Goal: Information Seeking & Learning: Compare options

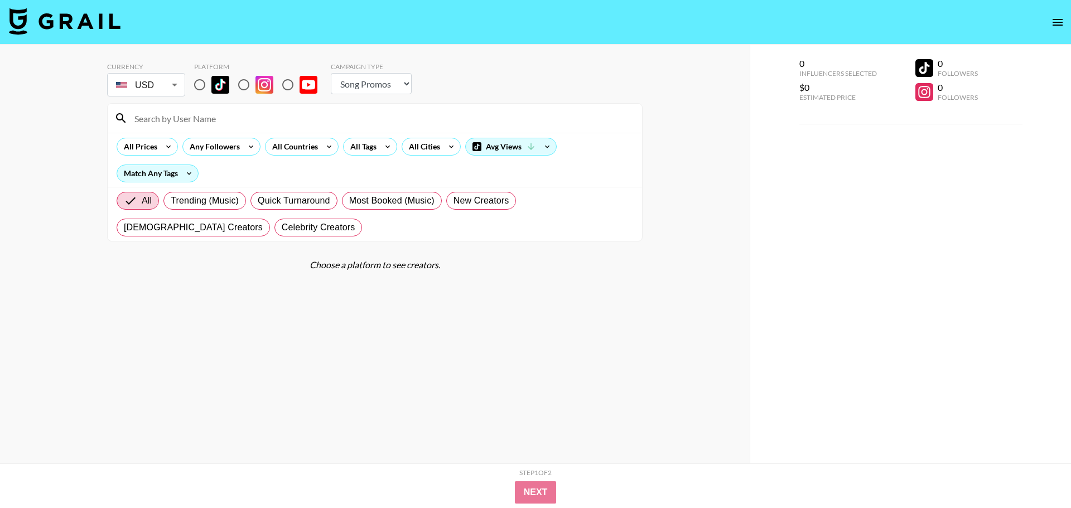
select select "Song"
click at [164, 88] on body "Currency USD USD ​ Platform Campaign Type Choose Type... Song Promos Brand Prom…" at bounding box center [531, 276] width 1063 height 553
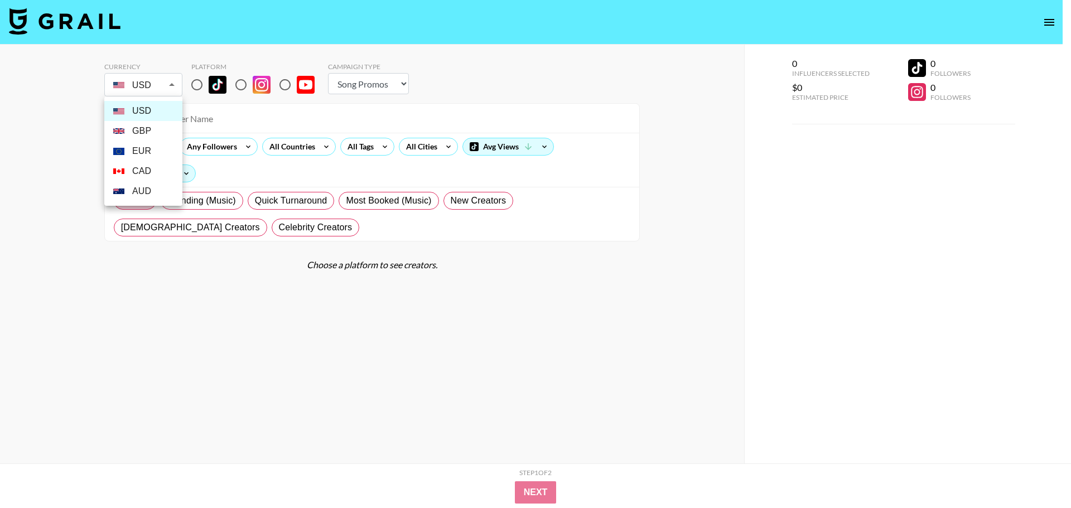
click at [144, 126] on li "GBP" at bounding box center [143, 131] width 78 height 20
type input "GBP"
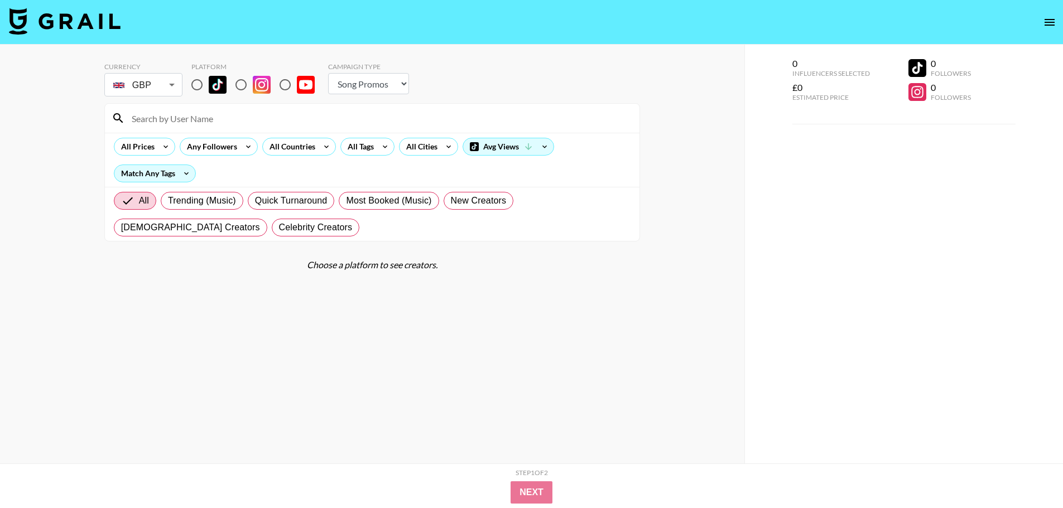
drag, startPoint x: 196, startPoint y: 83, endPoint x: 237, endPoint y: 137, distance: 68.5
click at [195, 82] on input "radio" at bounding box center [196, 84] width 23 height 23
radio input "true"
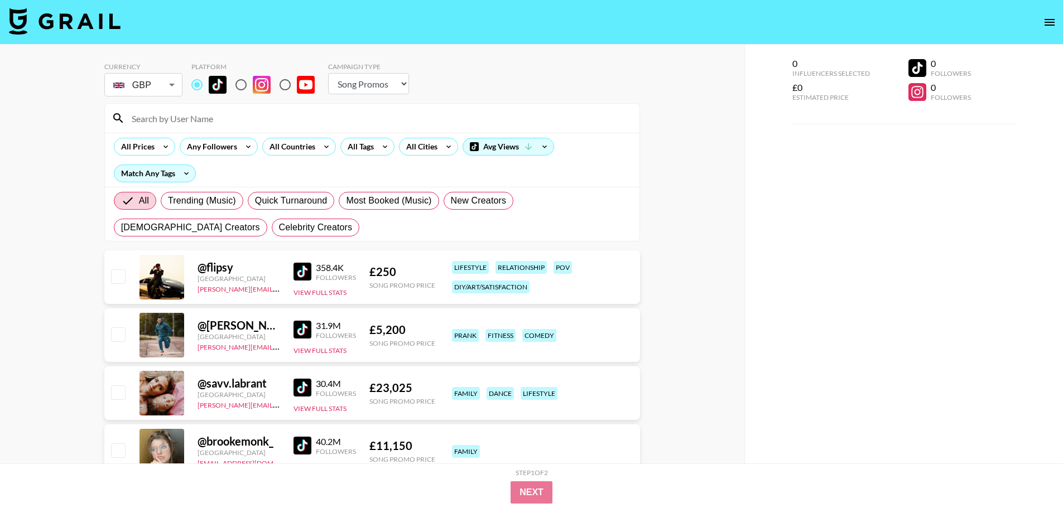
drag, startPoint x: 379, startPoint y: 87, endPoint x: 374, endPoint y: 103, distance: 16.8
click at [379, 87] on select "Choose Type... Song Promos Brand Promos" at bounding box center [368, 83] width 81 height 21
click at [377, 91] on select "Choose Type... Song Promos Brand Promos" at bounding box center [368, 83] width 81 height 21
click at [375, 84] on select "Choose Type... Song Promos Brand Promos" at bounding box center [368, 83] width 81 height 21
select select "Brand"
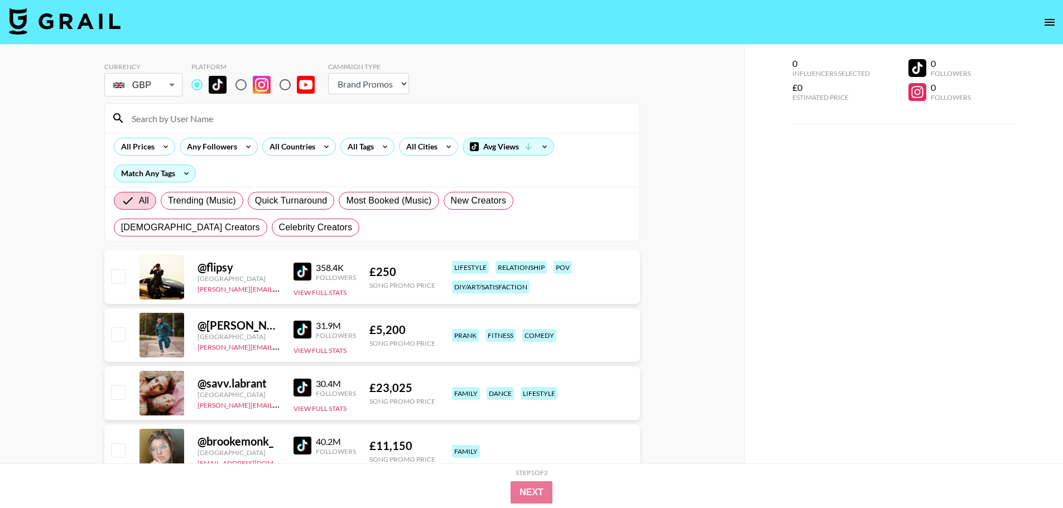
click at [328, 73] on select "Choose Type... Song Promos Brand Promos" at bounding box center [368, 83] width 81 height 21
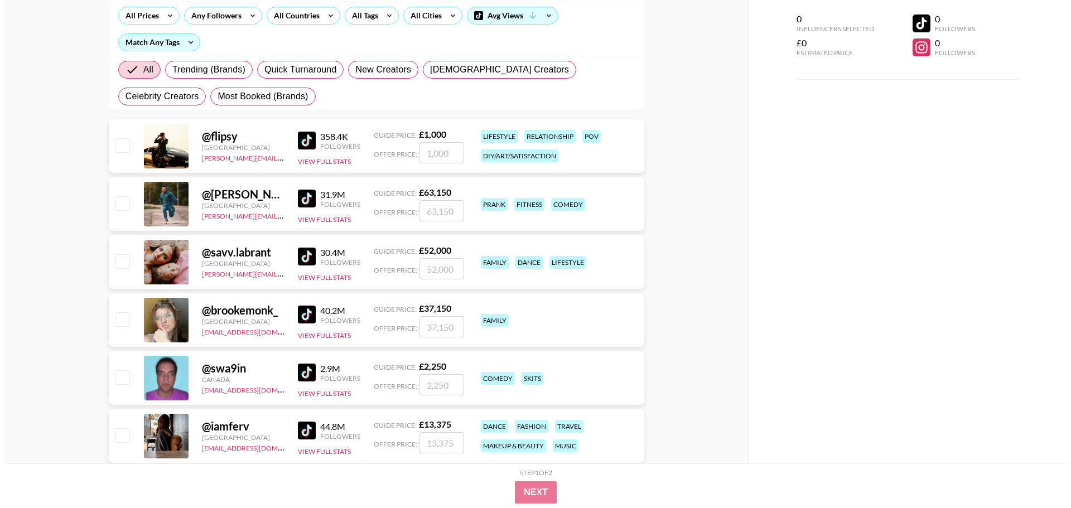
scroll to position [112, 0]
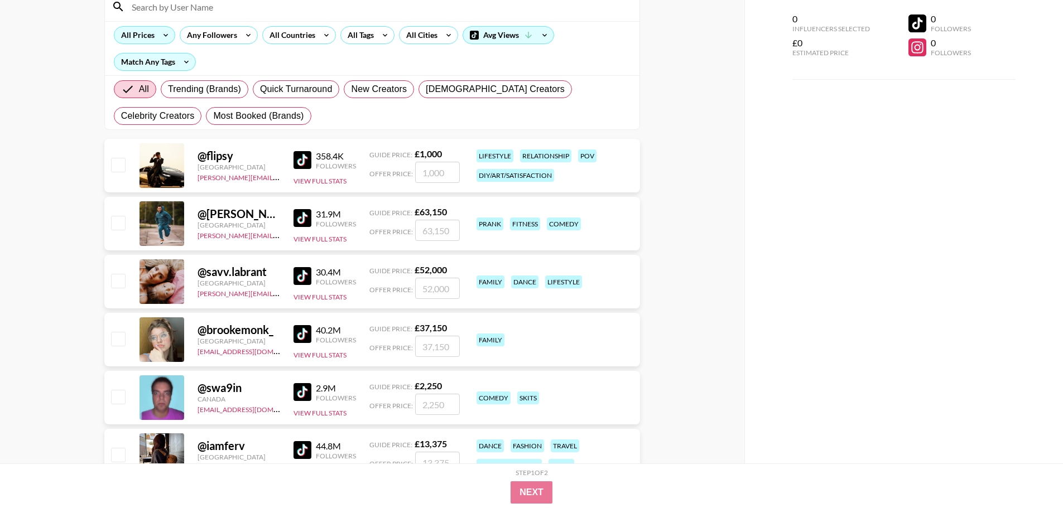
click at [141, 41] on div "All Prices" at bounding box center [135, 35] width 42 height 17
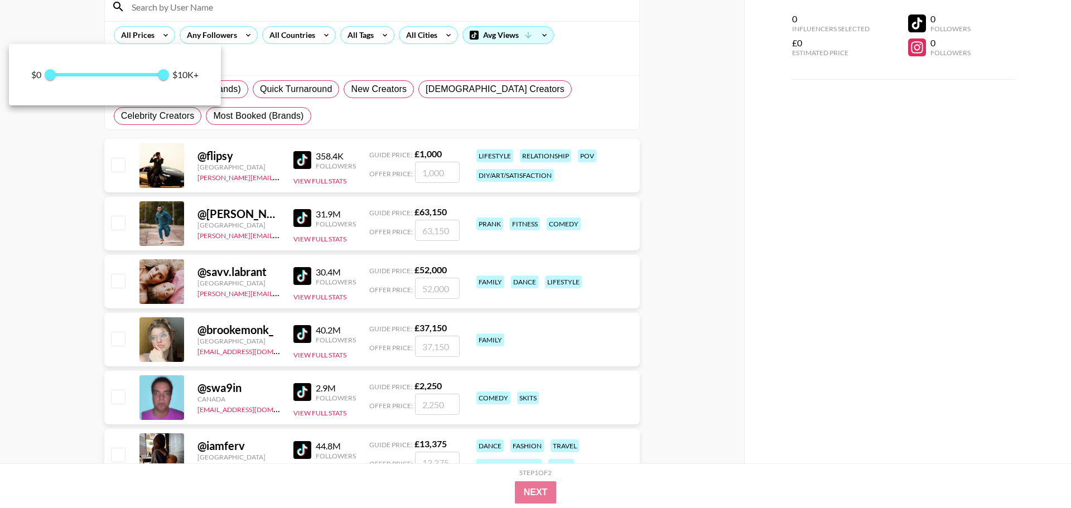
click at [286, 51] on div at bounding box center [535, 254] width 1071 height 508
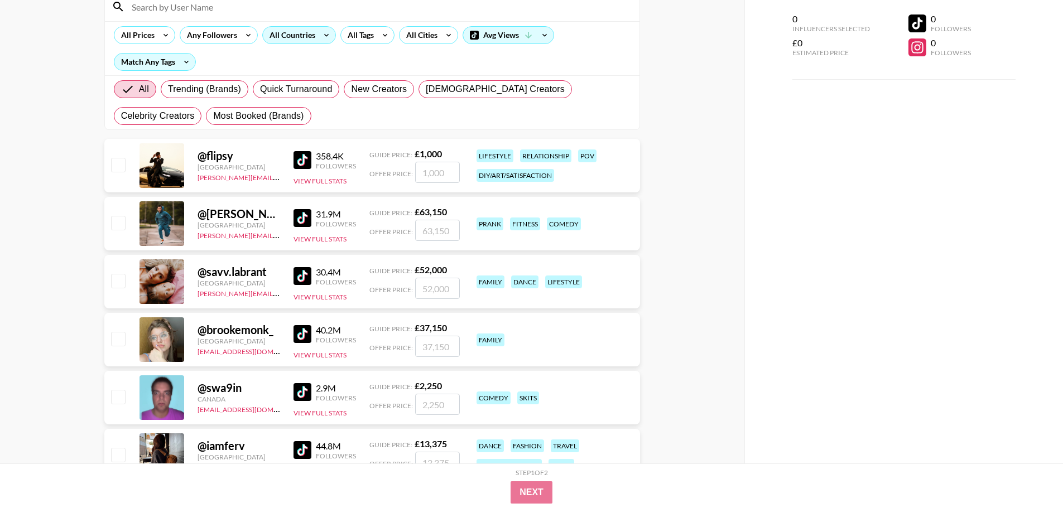
click at [311, 37] on div "All Countries" at bounding box center [290, 35] width 55 height 17
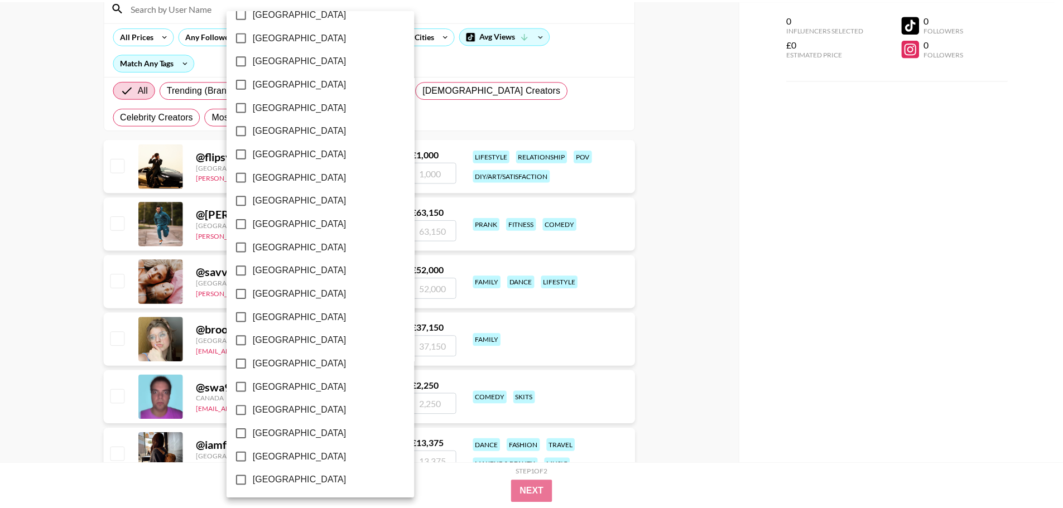
scroll to position [793, 0]
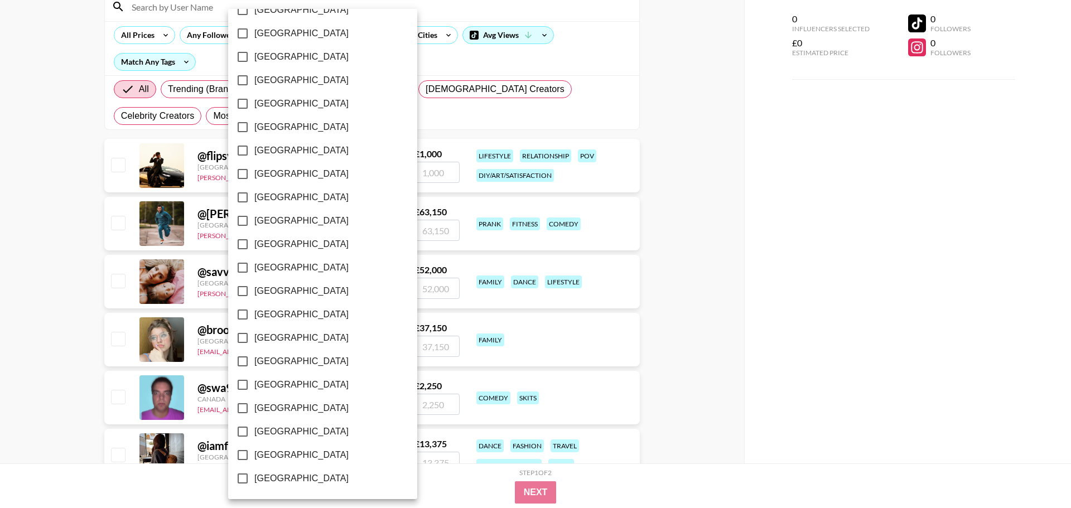
click at [286, 427] on span "[GEOGRAPHIC_DATA]" at bounding box center [301, 431] width 94 height 13
click at [254, 427] on input "[GEOGRAPHIC_DATA]" at bounding box center [242, 431] width 23 height 23
checkbox input "true"
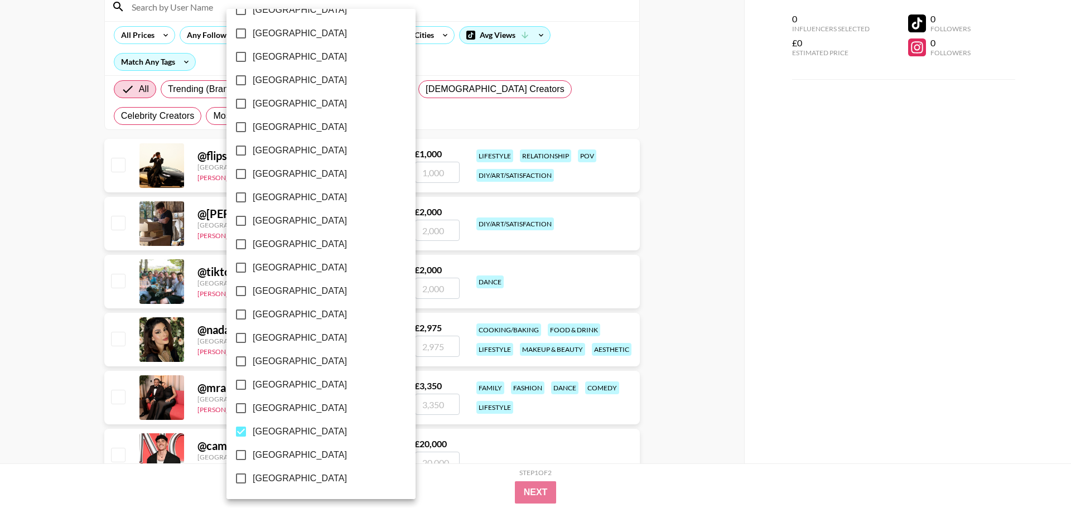
drag, startPoint x: 904, startPoint y: 361, endPoint x: 587, endPoint y: 324, distance: 319.0
click at [903, 361] on div at bounding box center [535, 254] width 1071 height 508
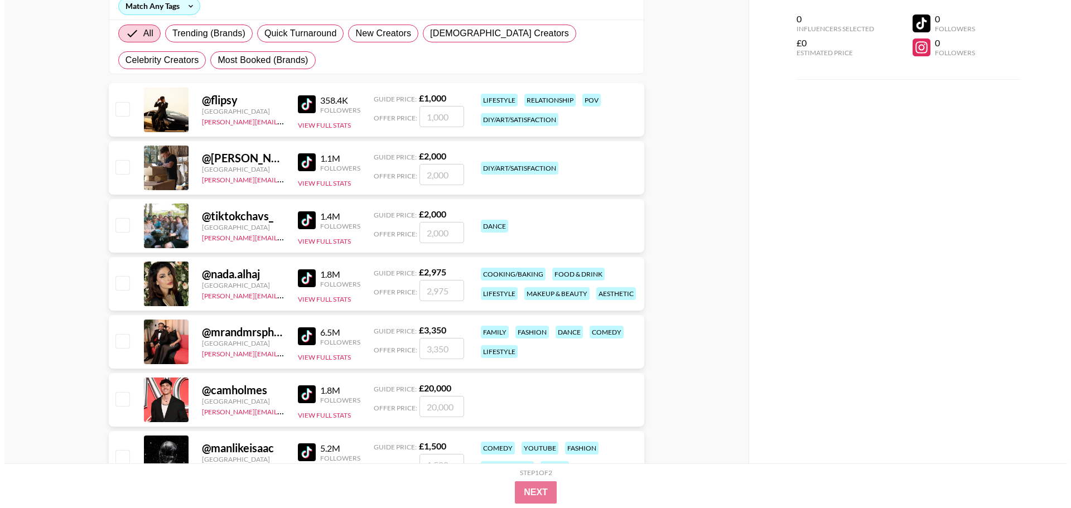
scroll to position [112, 0]
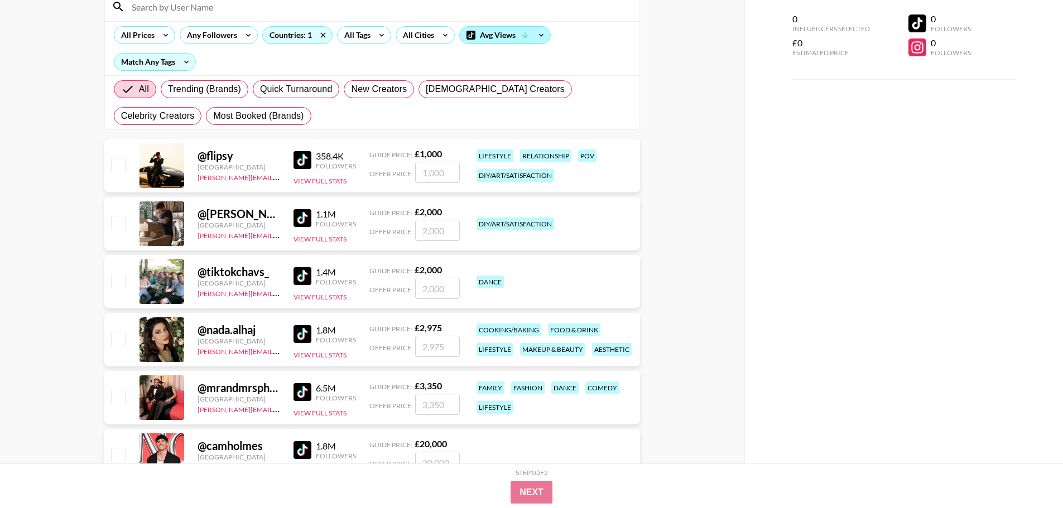
click at [512, 33] on div "Avg Views" at bounding box center [505, 35] width 90 height 17
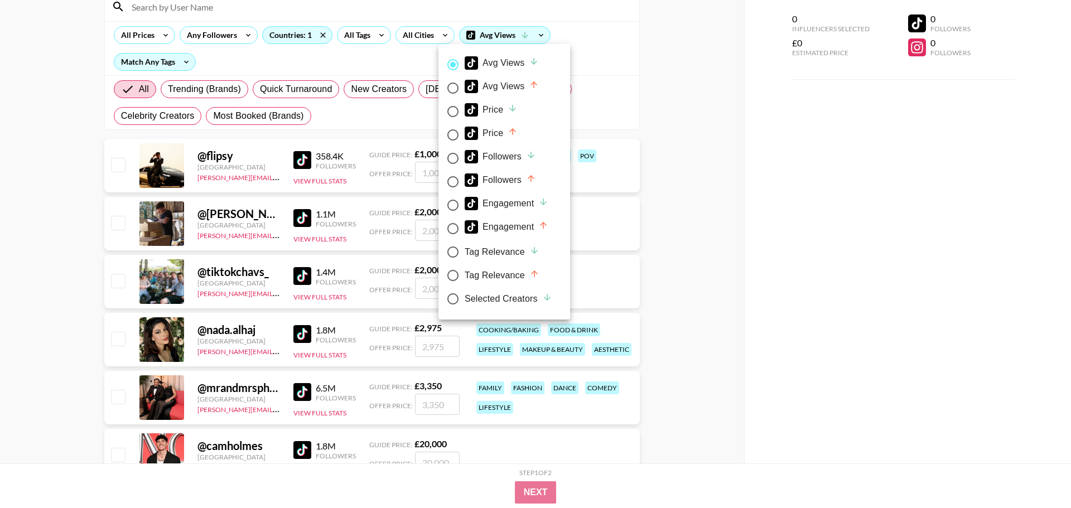
click at [503, 85] on div "Avg Views" at bounding box center [502, 86] width 74 height 13
click at [465, 85] on input "Avg Views" at bounding box center [452, 87] width 23 height 23
radio input "true"
radio input "false"
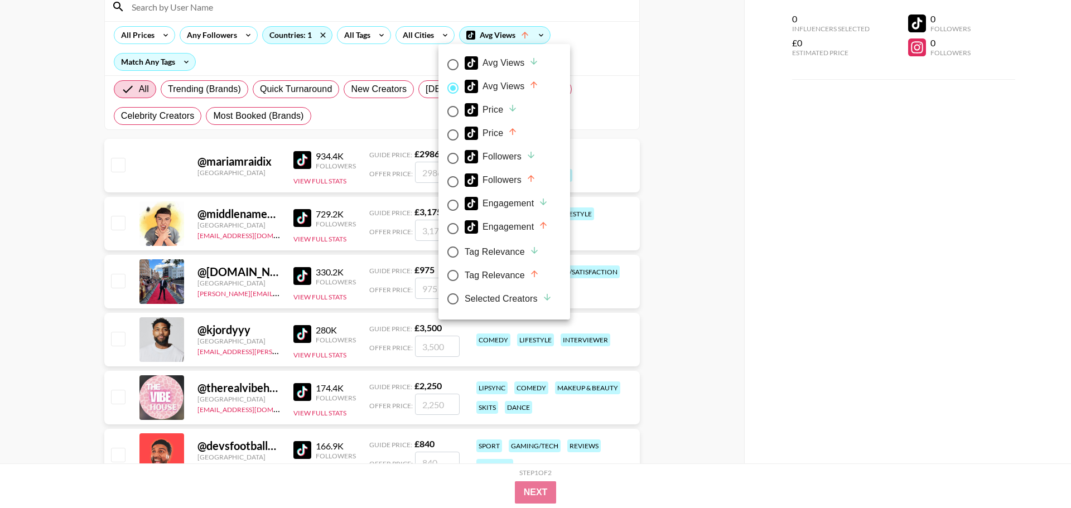
click at [699, 90] on div at bounding box center [535, 254] width 1071 height 508
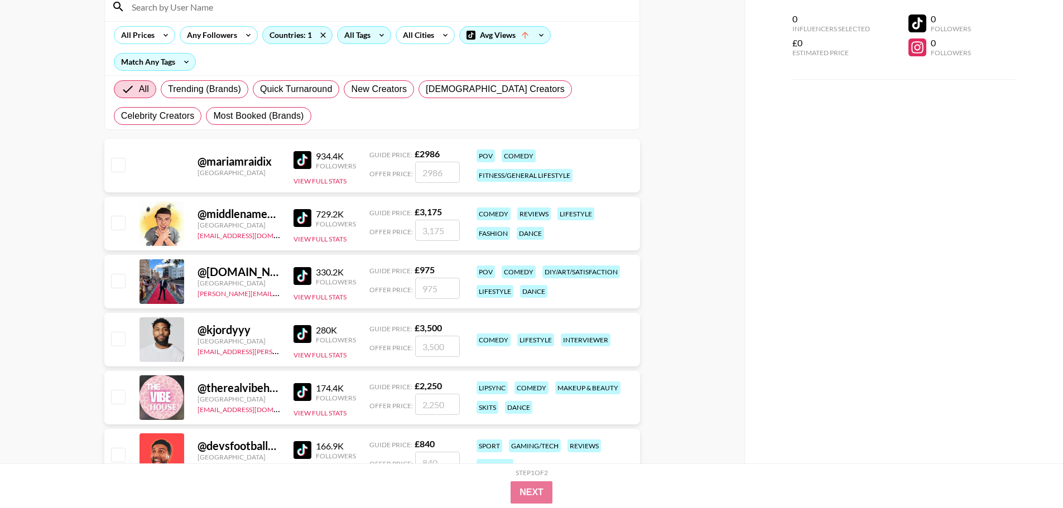
click at [356, 27] on div "All Tags" at bounding box center [354, 35] width 35 height 17
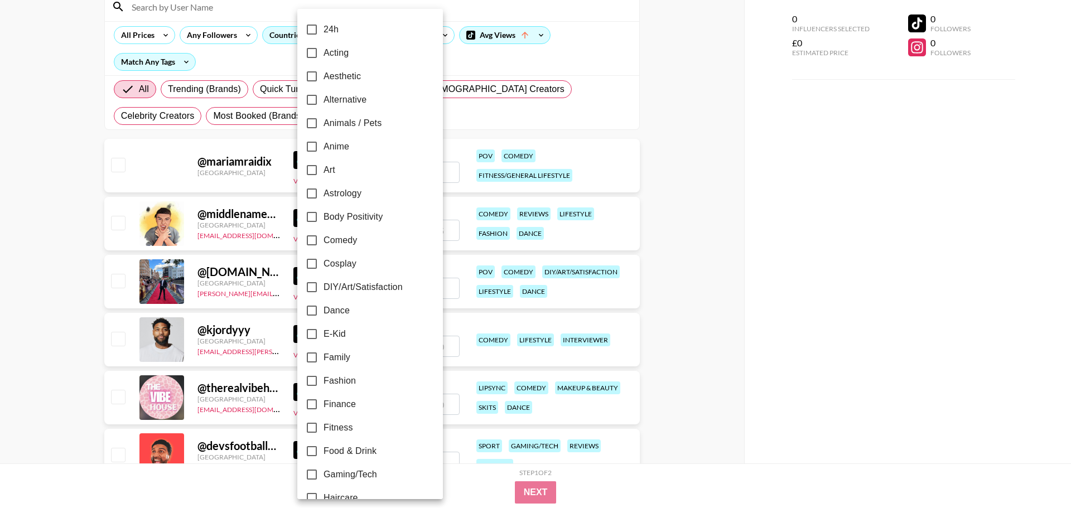
scroll to position [56, 0]
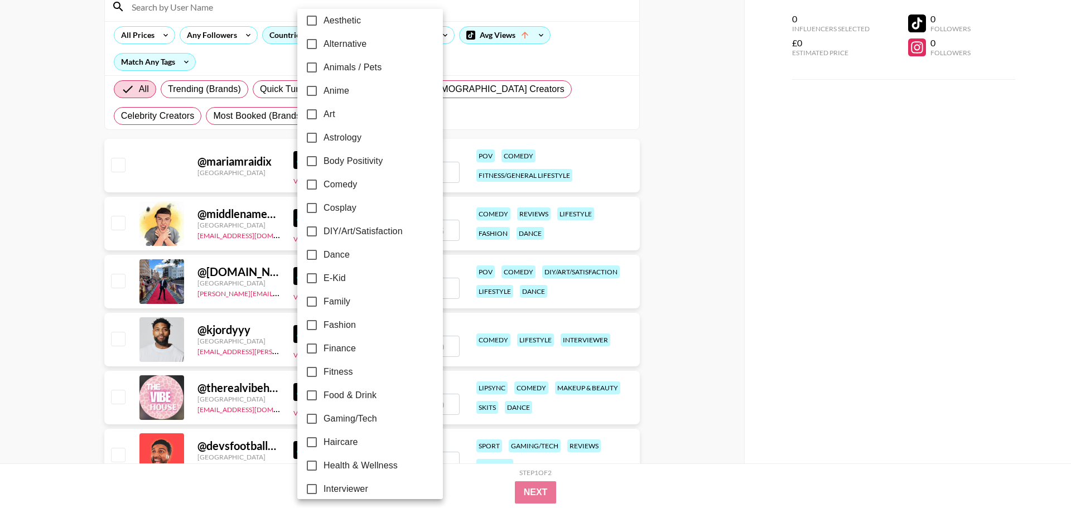
click at [341, 394] on span "Food & Drink" at bounding box center [350, 395] width 53 height 13
click at [324, 394] on input "Food & Drink" at bounding box center [311, 395] width 23 height 23
checkbox input "true"
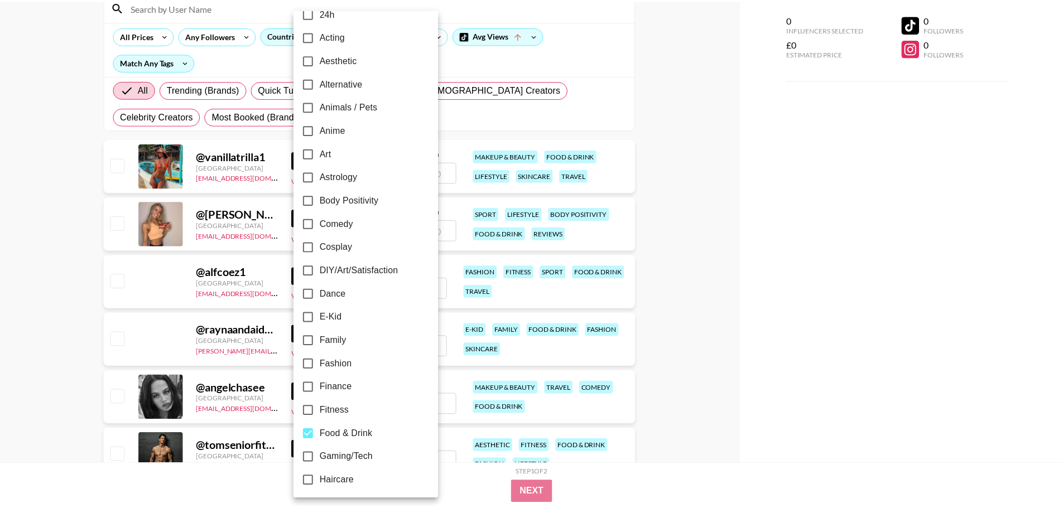
scroll to position [0, 0]
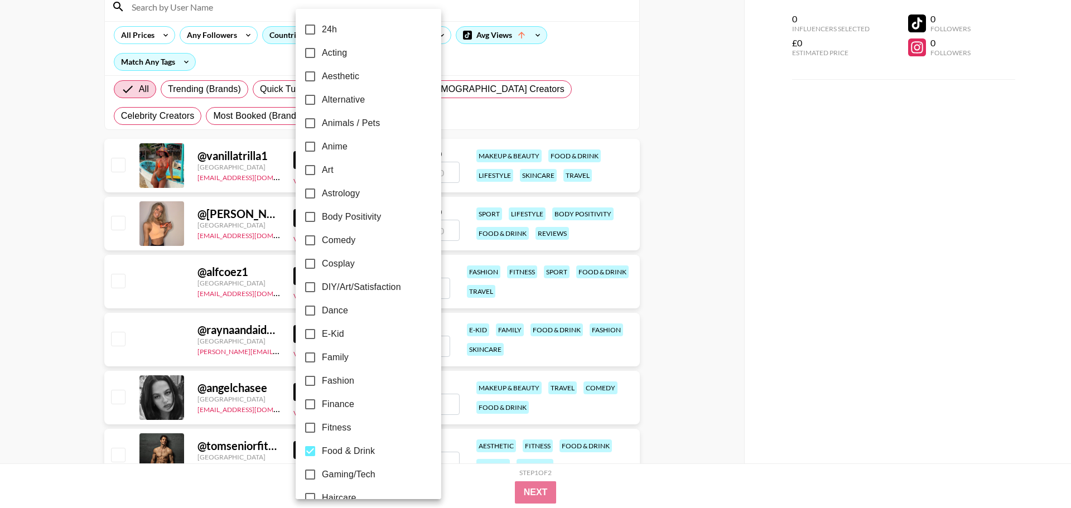
click at [745, 123] on div at bounding box center [535, 254] width 1071 height 508
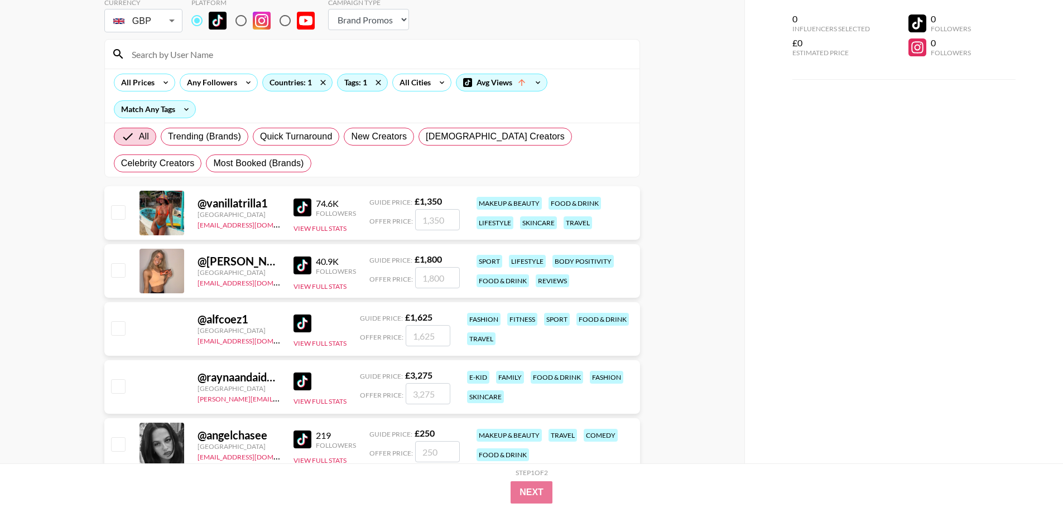
scroll to position [56, 0]
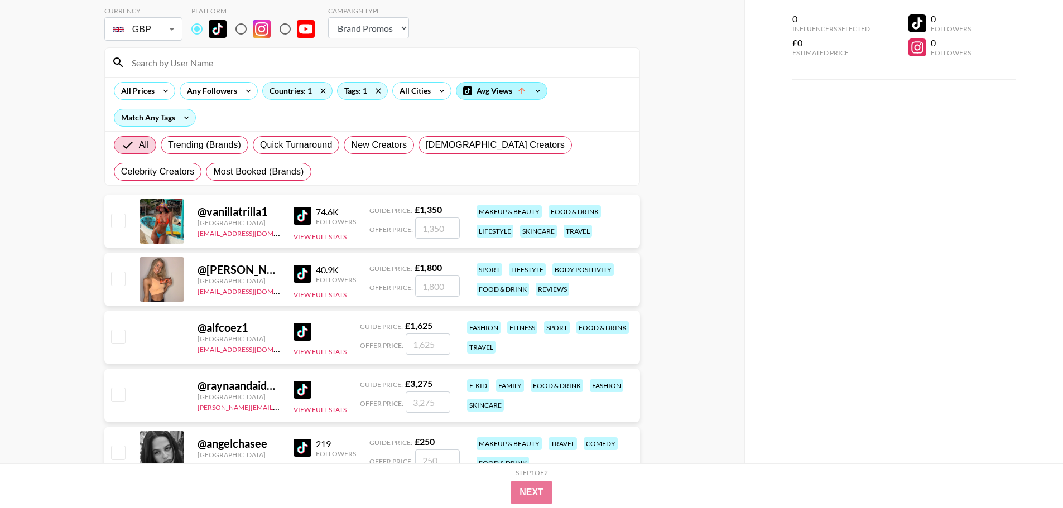
click at [526, 93] on icon at bounding box center [522, 91] width 10 height 10
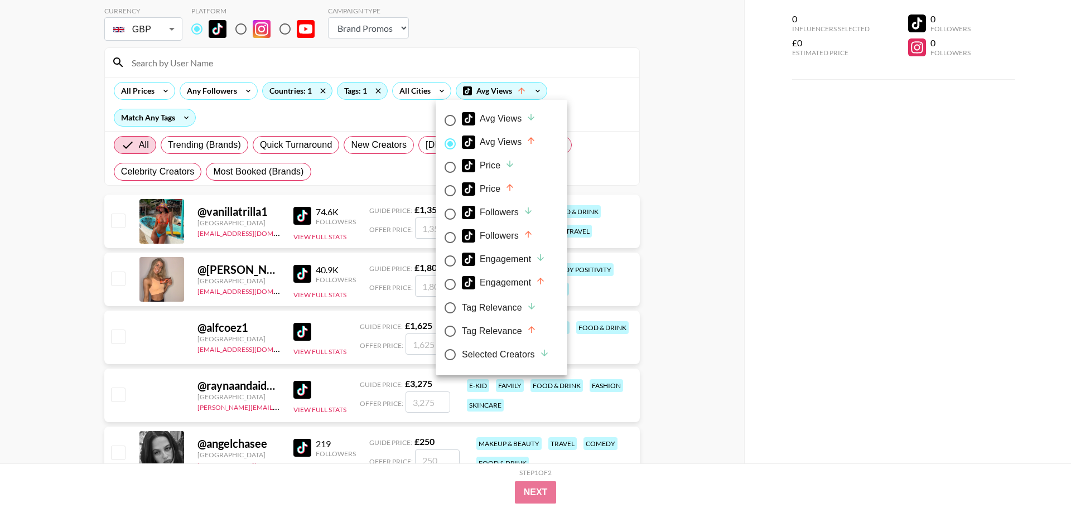
drag, startPoint x: 485, startPoint y: 117, endPoint x: 503, endPoint y: 124, distance: 19.5
click at [486, 117] on div "Avg Views" at bounding box center [499, 118] width 74 height 13
click at [462, 117] on input "Avg Views" at bounding box center [449, 120] width 23 height 23
radio input "true"
radio input "false"
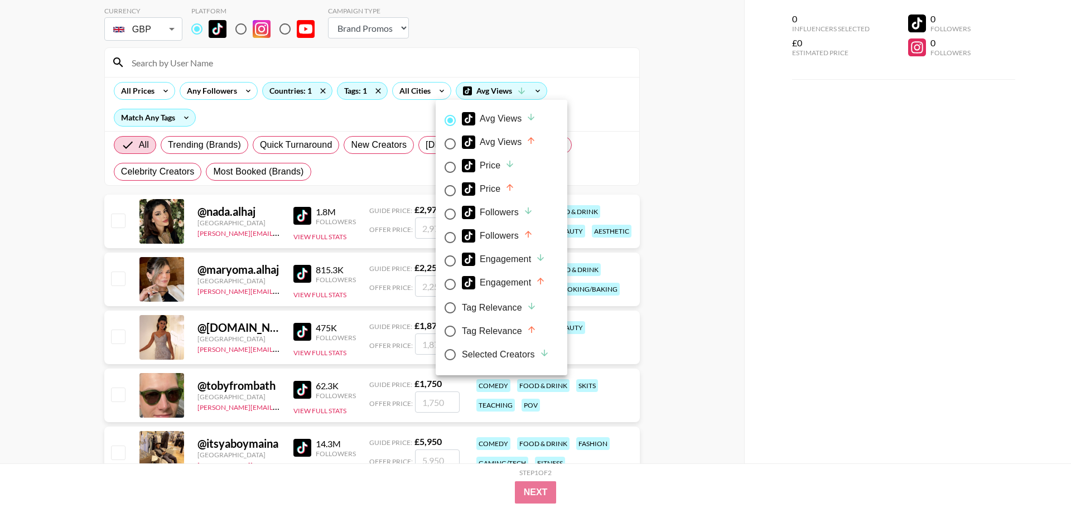
click at [702, 171] on div at bounding box center [535, 254] width 1071 height 508
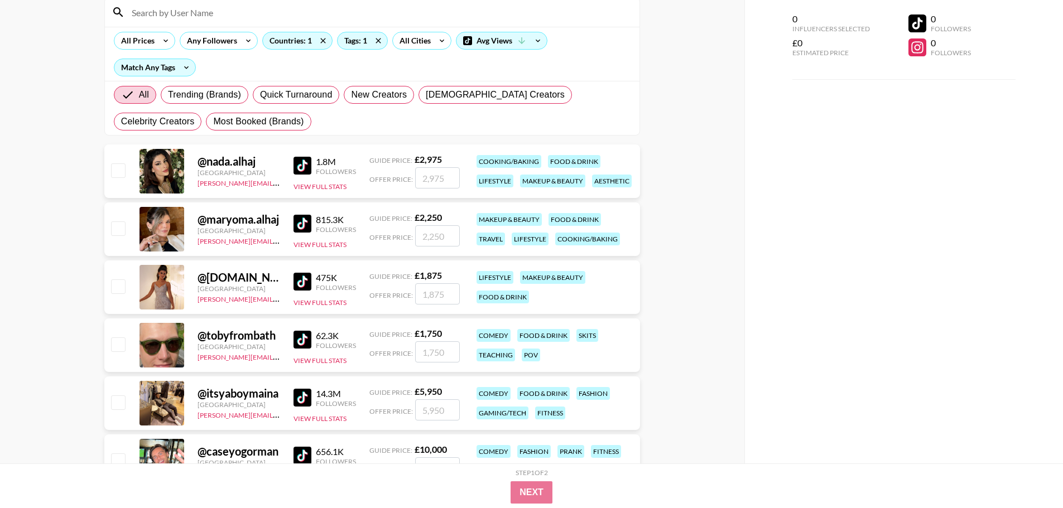
scroll to position [112, 0]
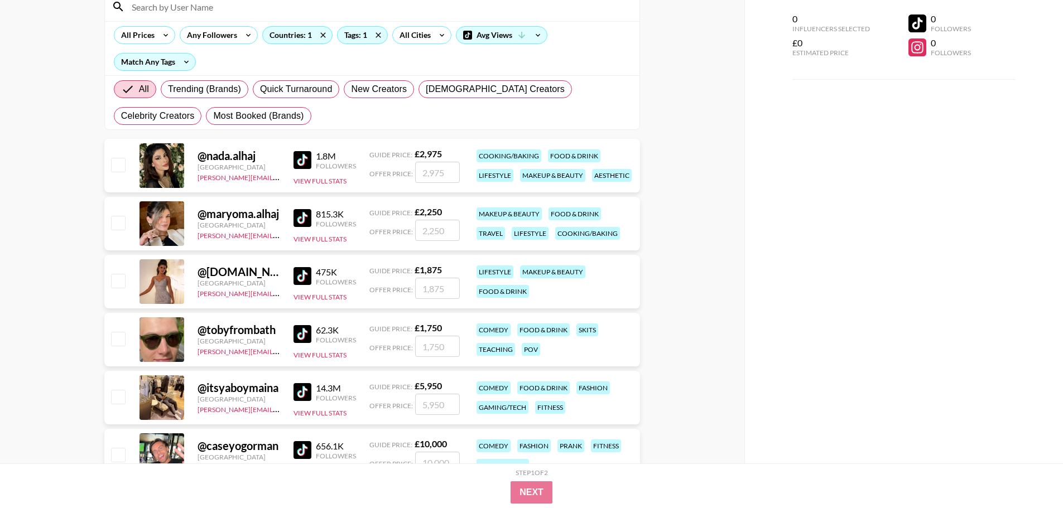
click at [303, 157] on img at bounding box center [302, 160] width 18 height 18
click at [299, 214] on img at bounding box center [302, 218] width 18 height 18
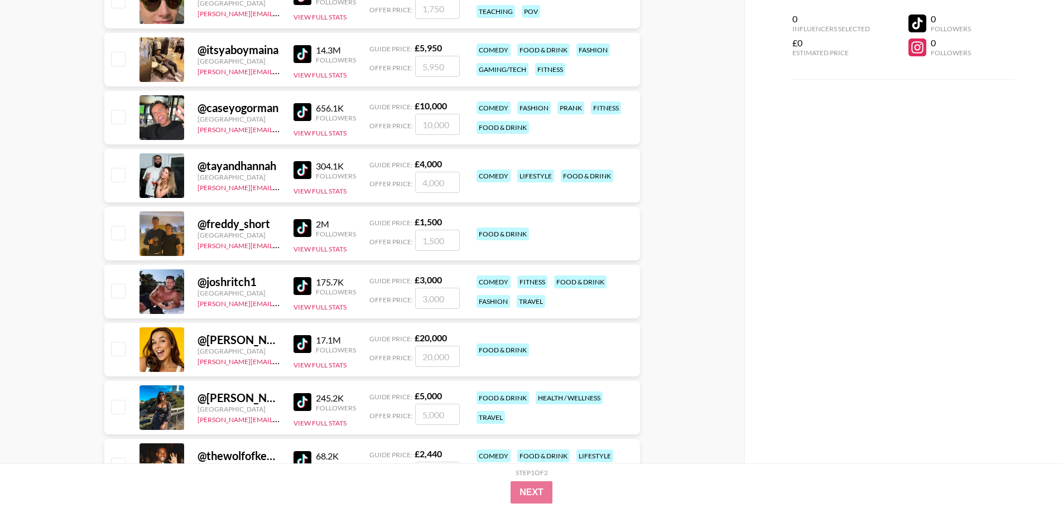
scroll to position [446, 0]
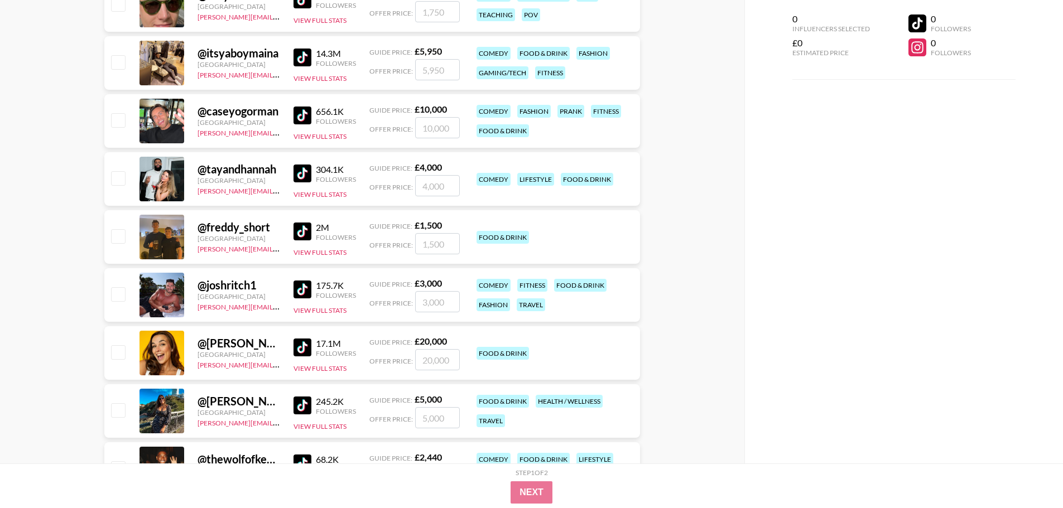
click at [302, 233] on img at bounding box center [302, 232] width 18 height 18
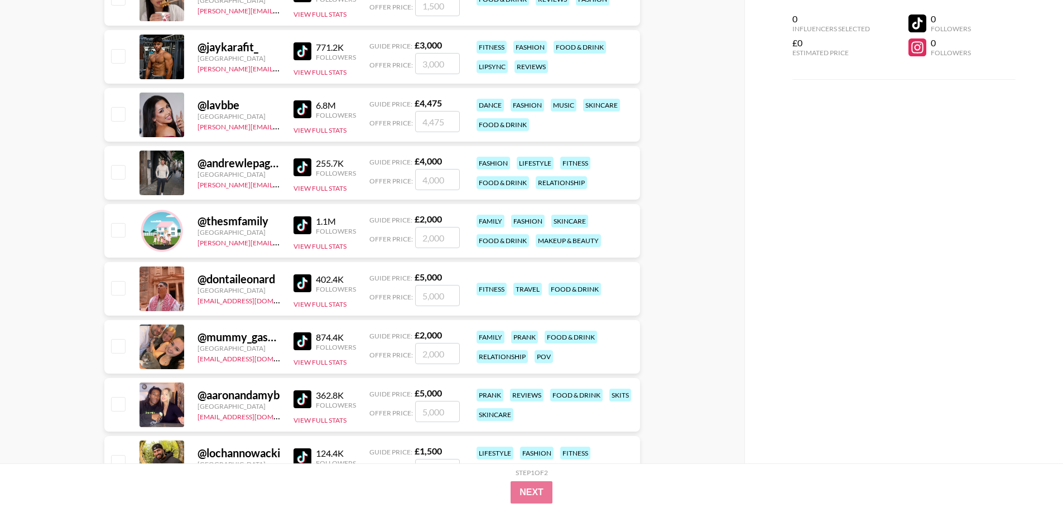
scroll to position [1004, 0]
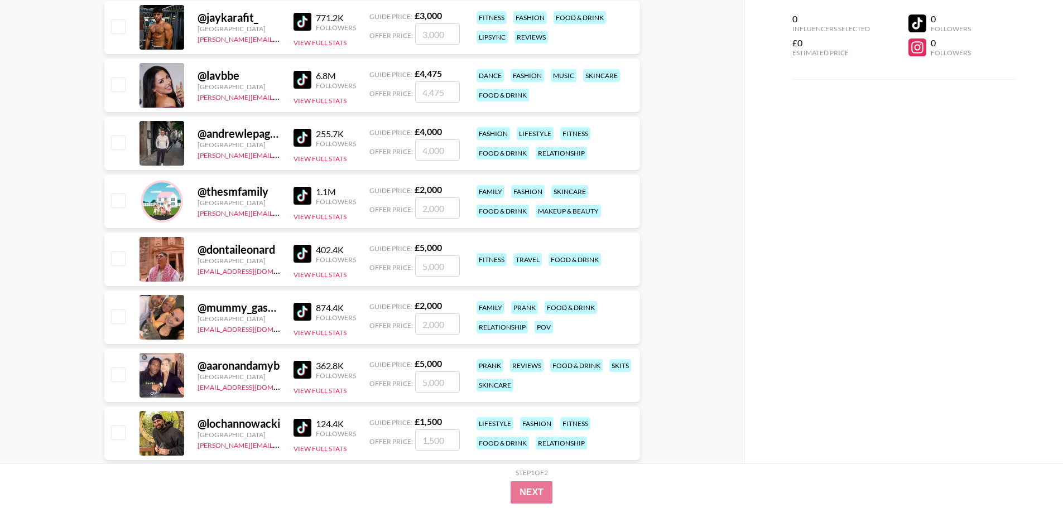
click at [288, 310] on div "@ mummy_gascoigne United Kingdom ehartney@grail-talent.com 874.4K Followers Vie…" at bounding box center [371, 318] width 535 height 54
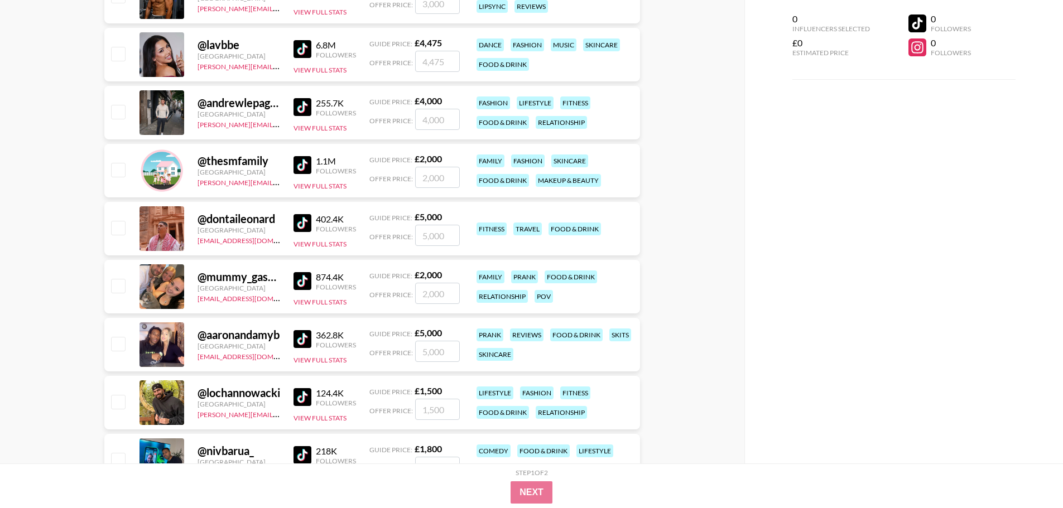
scroll to position [1060, 0]
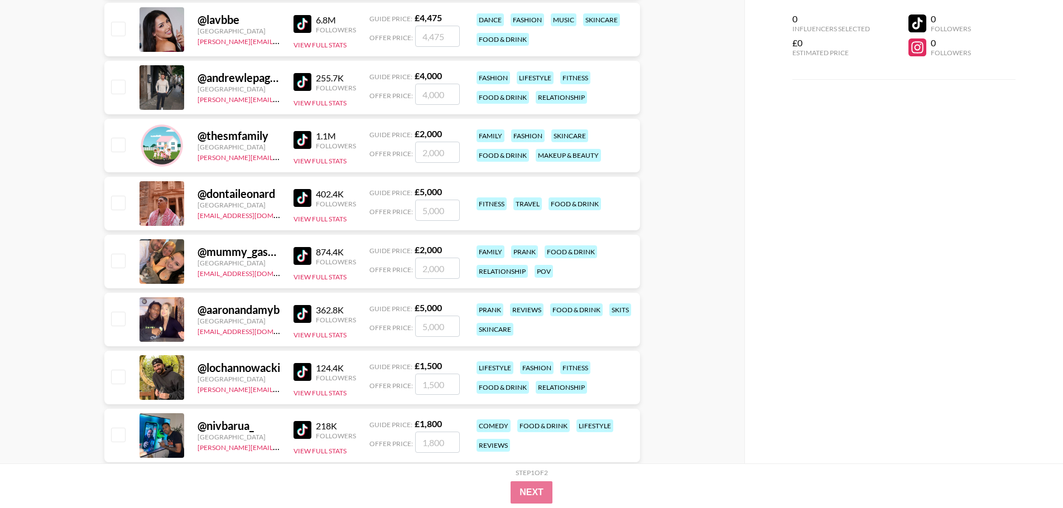
click at [301, 257] on img at bounding box center [302, 256] width 18 height 18
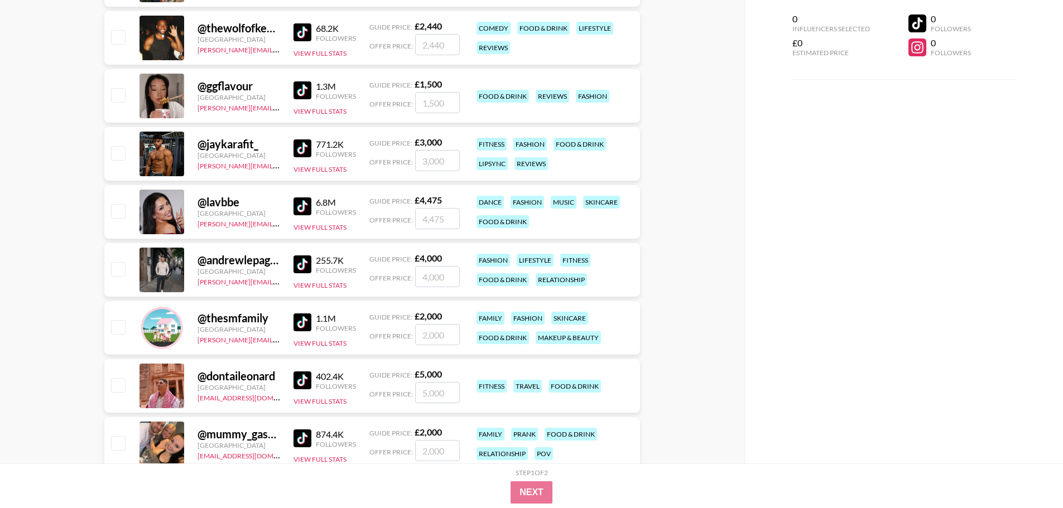
scroll to position [948, 0]
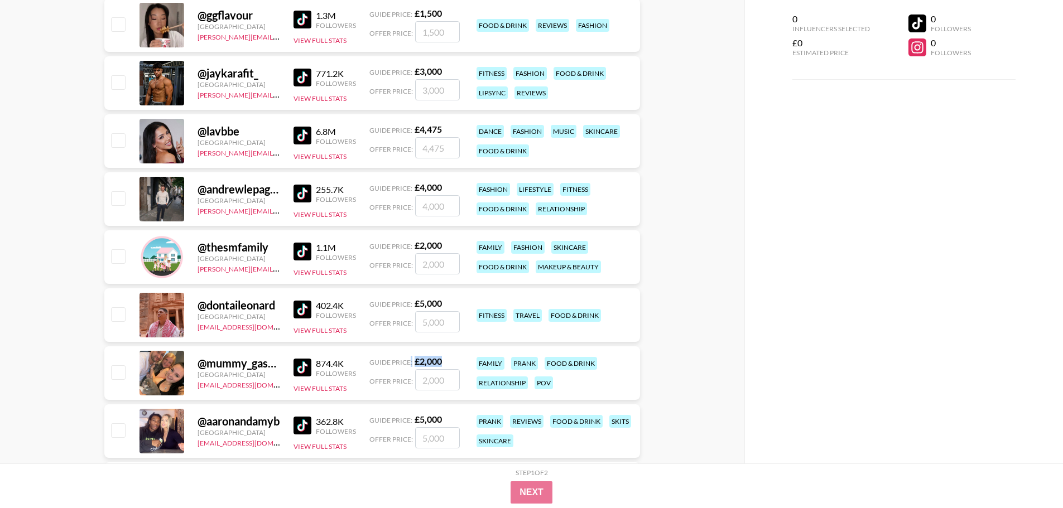
drag, startPoint x: 445, startPoint y: 360, endPoint x: 408, endPoint y: 357, distance: 37.0
click at [408, 357] on div "Guide Price: £ 2,000" at bounding box center [414, 361] width 90 height 11
copy div ": £ 2,000"
click at [746, 351] on div "0 Influencers Selected £0 Estimated Price 0 Followers 0 Followers" at bounding box center [903, 232] width 319 height 464
drag, startPoint x: 440, startPoint y: 363, endPoint x: 412, endPoint y: 363, distance: 27.9
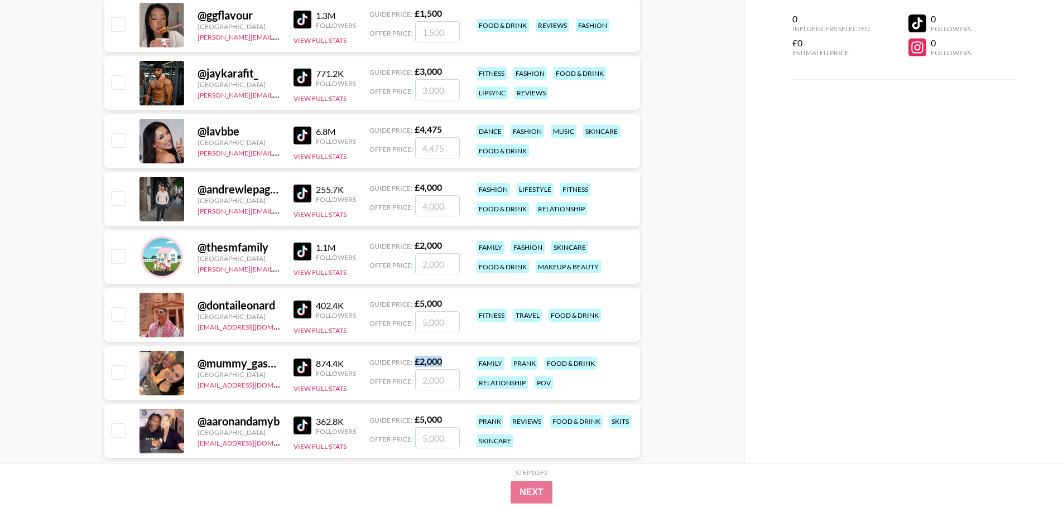
click at [412, 363] on div "Guide Price: £ 2,000" at bounding box center [414, 361] width 90 height 11
copy strong "£ 2,000"
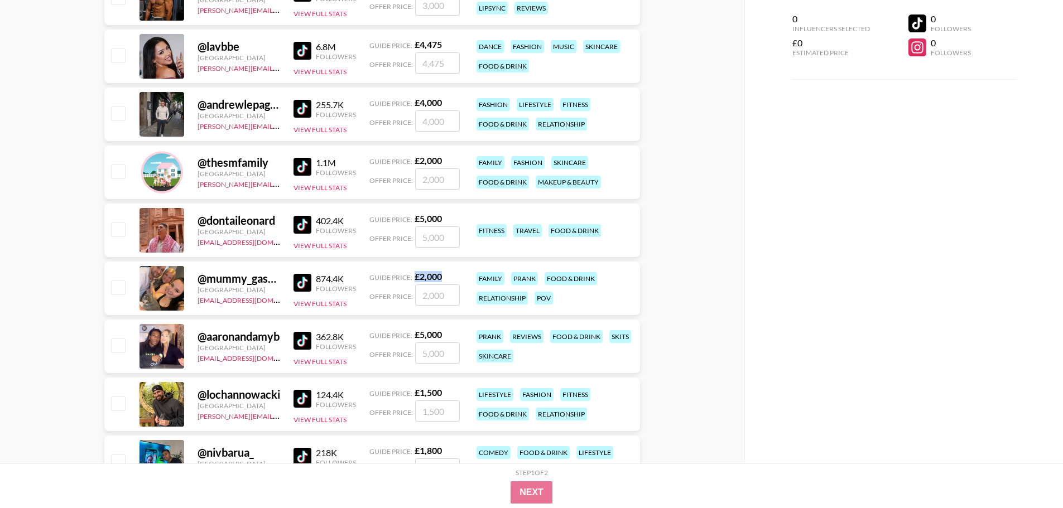
scroll to position [1116, 0]
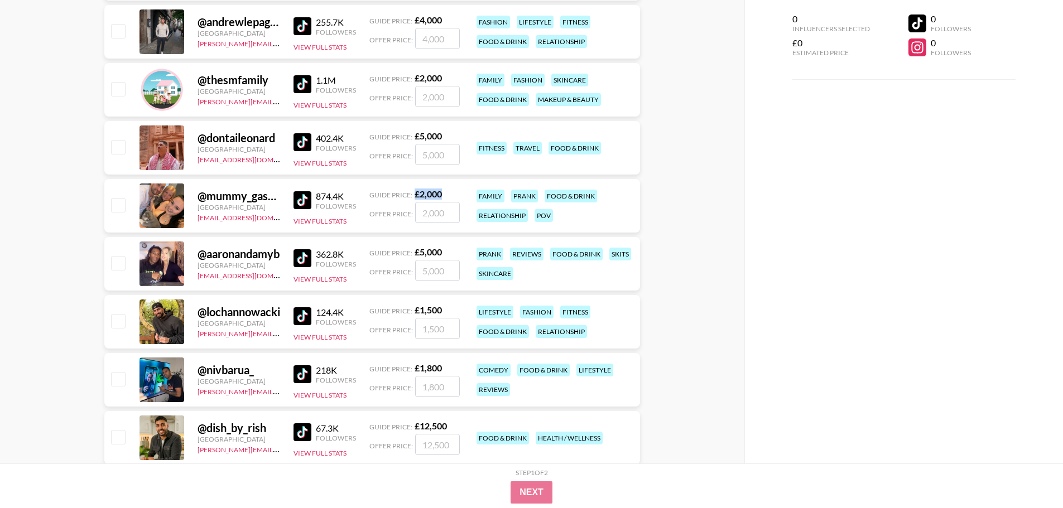
click at [297, 261] on img at bounding box center [302, 258] width 18 height 18
click at [297, 321] on img at bounding box center [302, 316] width 18 height 18
drag, startPoint x: 443, startPoint y: 310, endPoint x: 413, endPoint y: 309, distance: 30.7
click at [413, 309] on div "Guide Price: £ 1,500" at bounding box center [414, 310] width 90 height 11
copy strong "£ 1,500"
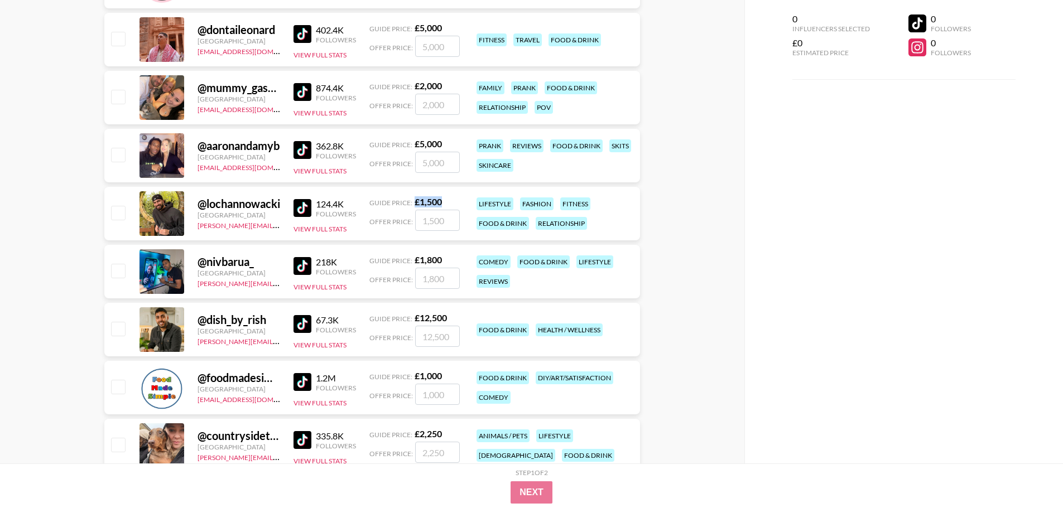
scroll to position [1227, 0]
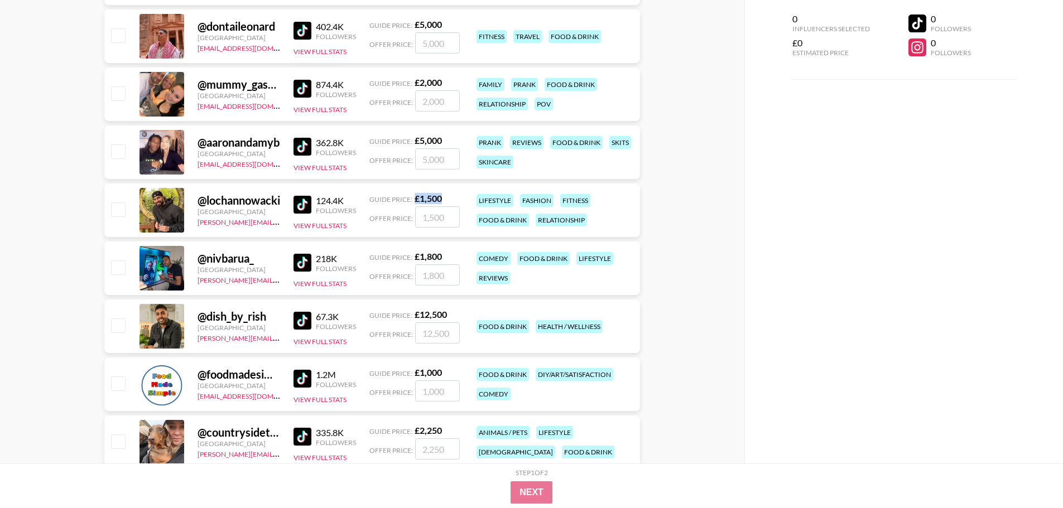
click at [293, 255] on img at bounding box center [302, 263] width 18 height 18
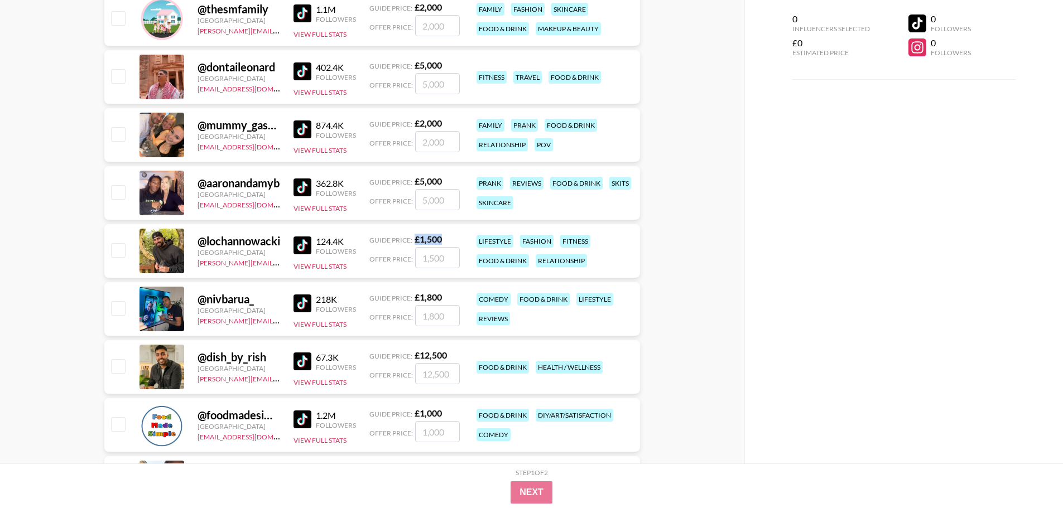
scroll to position [1171, 0]
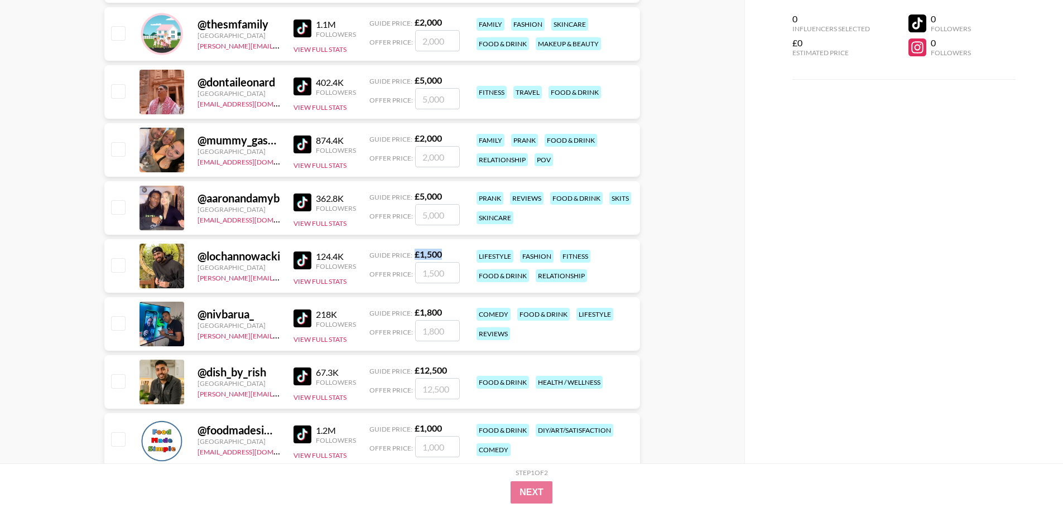
click at [305, 315] on img at bounding box center [302, 319] width 18 height 18
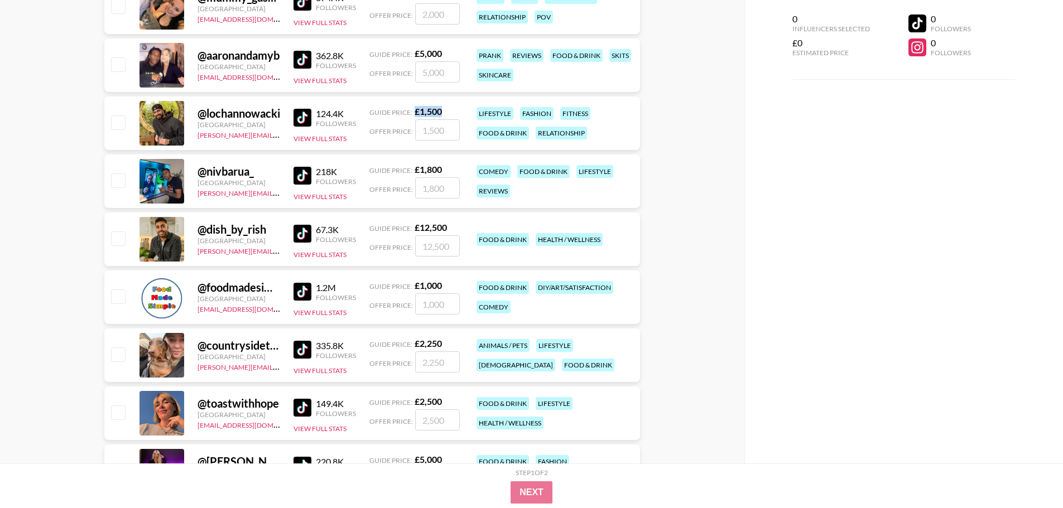
scroll to position [1339, 0]
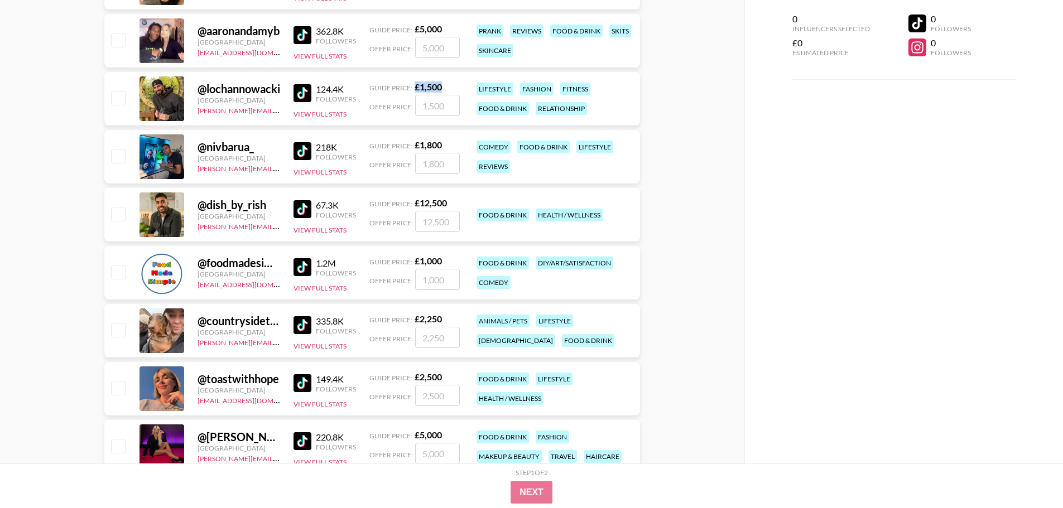
click at [305, 330] on img at bounding box center [302, 325] width 18 height 18
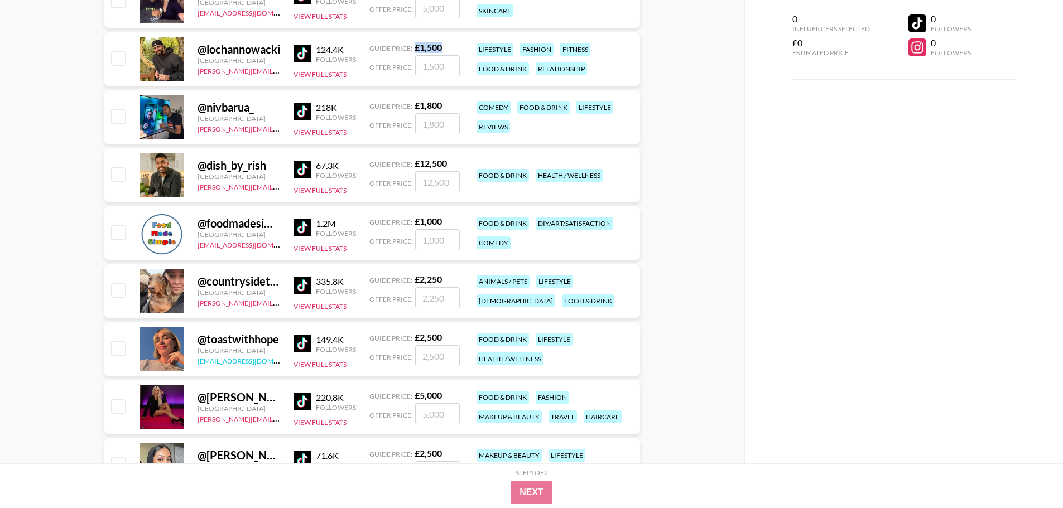
scroll to position [1394, 0]
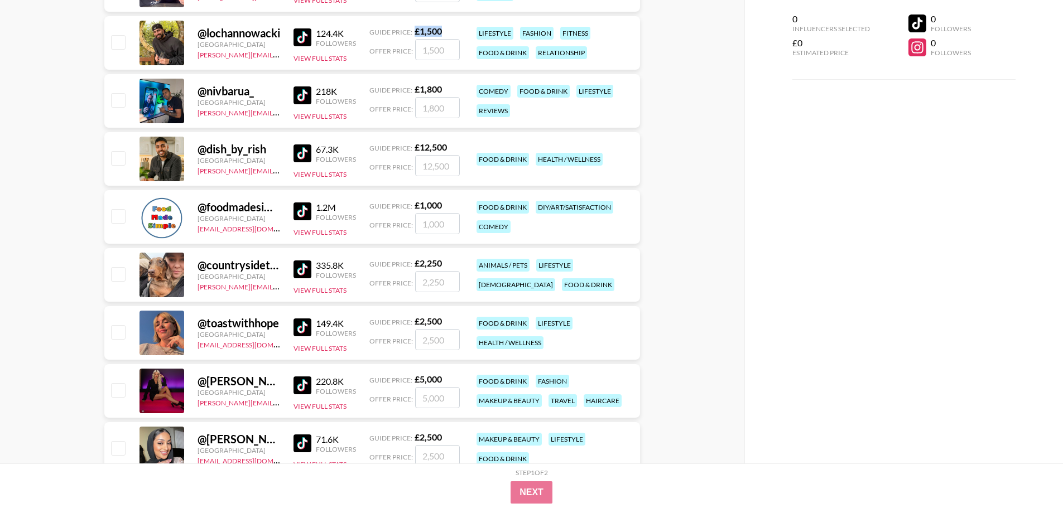
click at [305, 329] on img at bounding box center [302, 328] width 18 height 18
drag, startPoint x: 445, startPoint y: 320, endPoint x: 407, endPoint y: 320, distance: 37.9
click at [407, 320] on div "Guide Price: £ 2,500" at bounding box center [414, 321] width 90 height 11
copy div "e: £ 2,500"
click at [411, 319] on span "Guide Price:" at bounding box center [390, 322] width 43 height 8
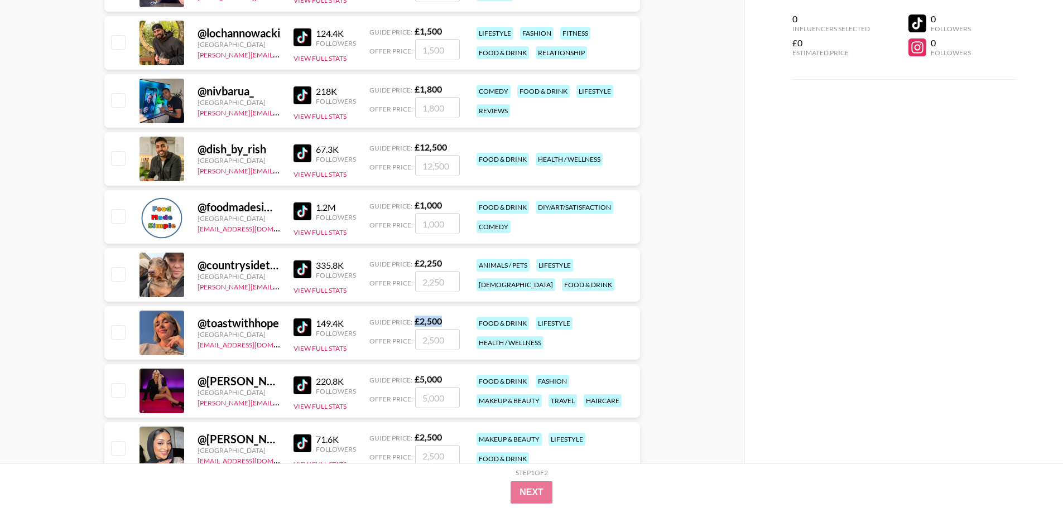
drag, startPoint x: 412, startPoint y: 319, endPoint x: 456, endPoint y: 319, distance: 43.5
click at [456, 319] on div "Guide Price: £ 2,500" at bounding box center [414, 321] width 90 height 11
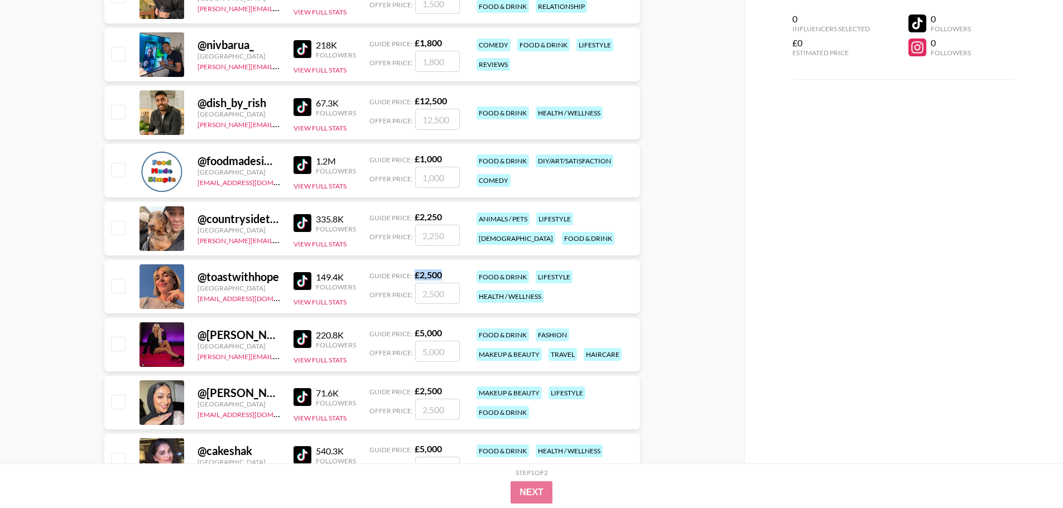
scroll to position [1506, 0]
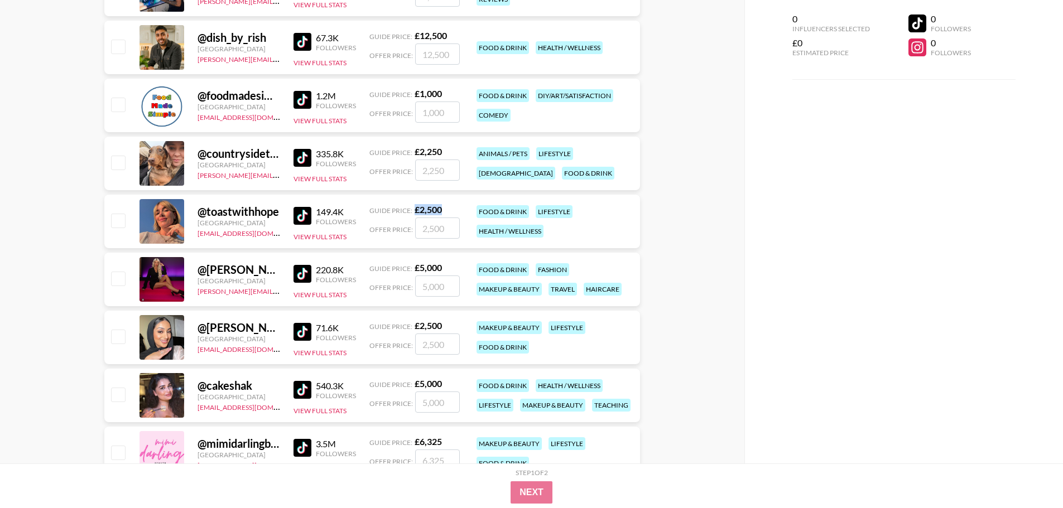
click at [303, 273] on img at bounding box center [302, 274] width 18 height 18
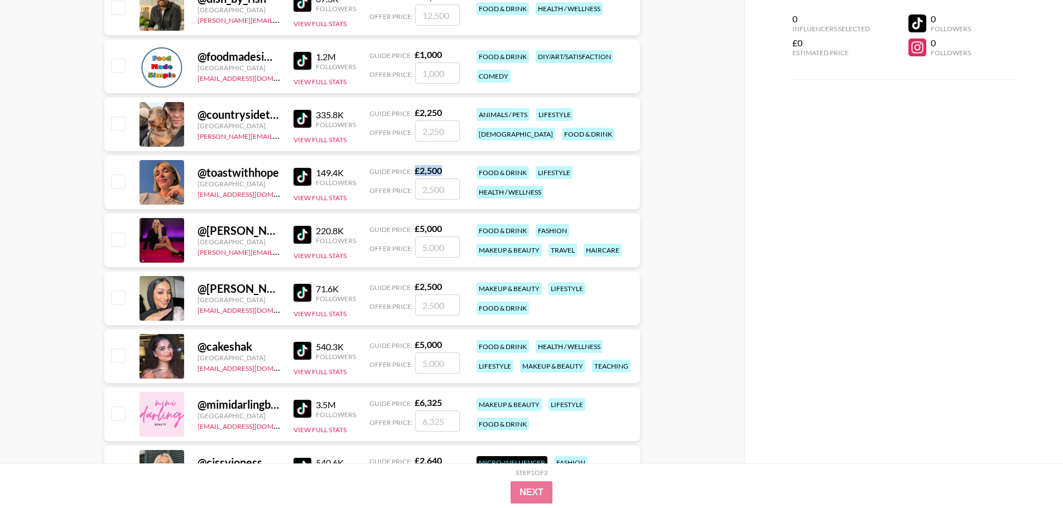
scroll to position [1562, 0]
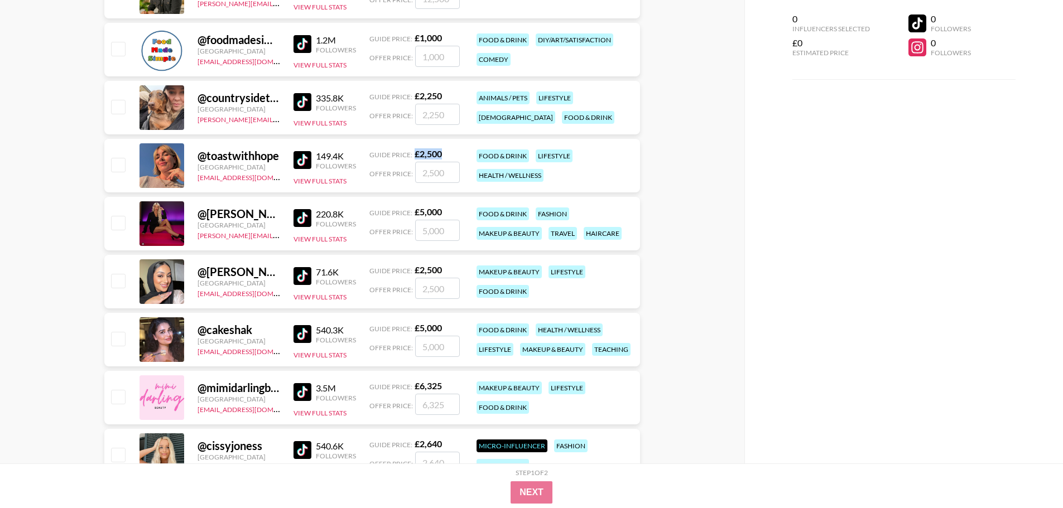
click at [302, 334] on img at bounding box center [302, 334] width 18 height 18
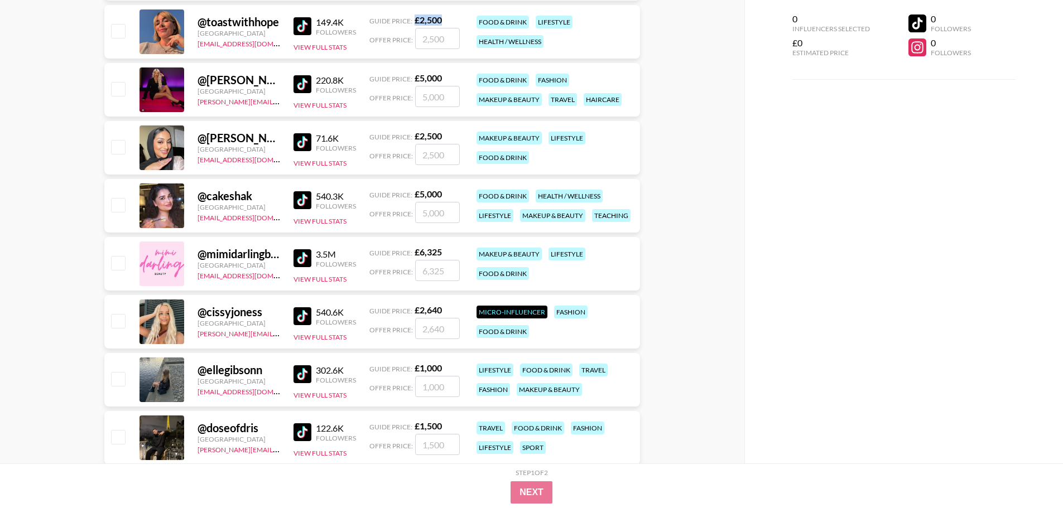
scroll to position [1729, 0]
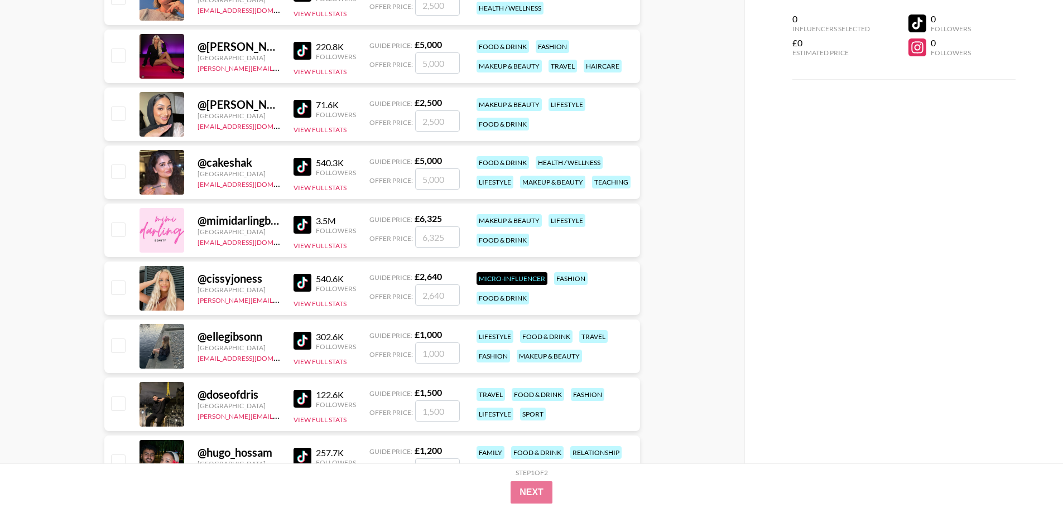
click at [297, 282] on img at bounding box center [302, 283] width 18 height 18
click at [308, 224] on img at bounding box center [302, 225] width 18 height 18
drag, startPoint x: 436, startPoint y: 278, endPoint x: 408, endPoint y: 278, distance: 27.3
click at [408, 278] on div "Guide Price: £ 2,640" at bounding box center [414, 276] width 90 height 11
click at [872, 281] on div "0 Influencers Selected £0 Estimated Price 0 Followers 0 Followers" at bounding box center [903, 232] width 319 height 464
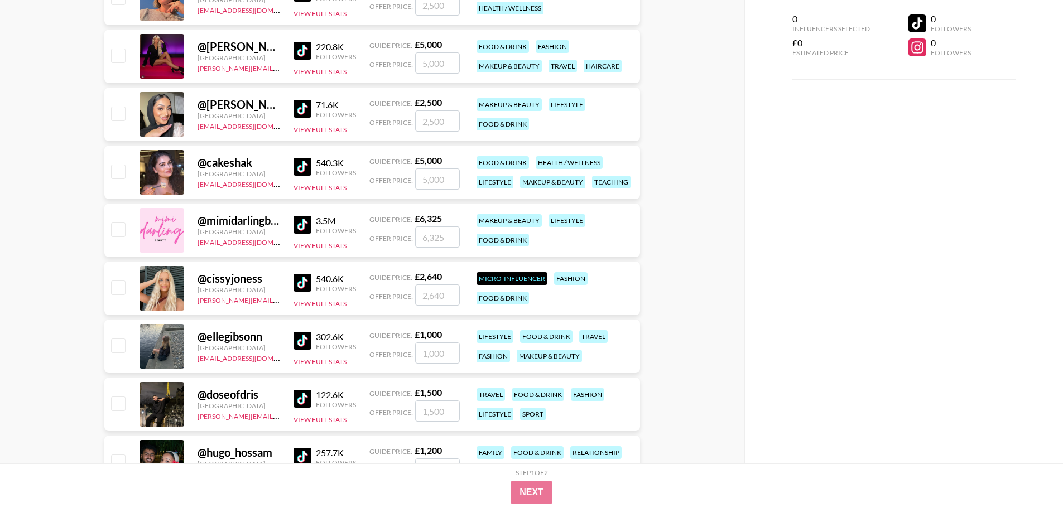
drag, startPoint x: 349, startPoint y: 277, endPoint x: 342, endPoint y: 278, distance: 6.7
click at [342, 278] on div "540.6K" at bounding box center [336, 278] width 40 height 11
drag, startPoint x: 442, startPoint y: 275, endPoint x: 411, endPoint y: 277, distance: 31.8
click at [411, 277] on div "Guide Price: £ 2,640" at bounding box center [414, 276] width 90 height 11
copy strong "£ 2,640"
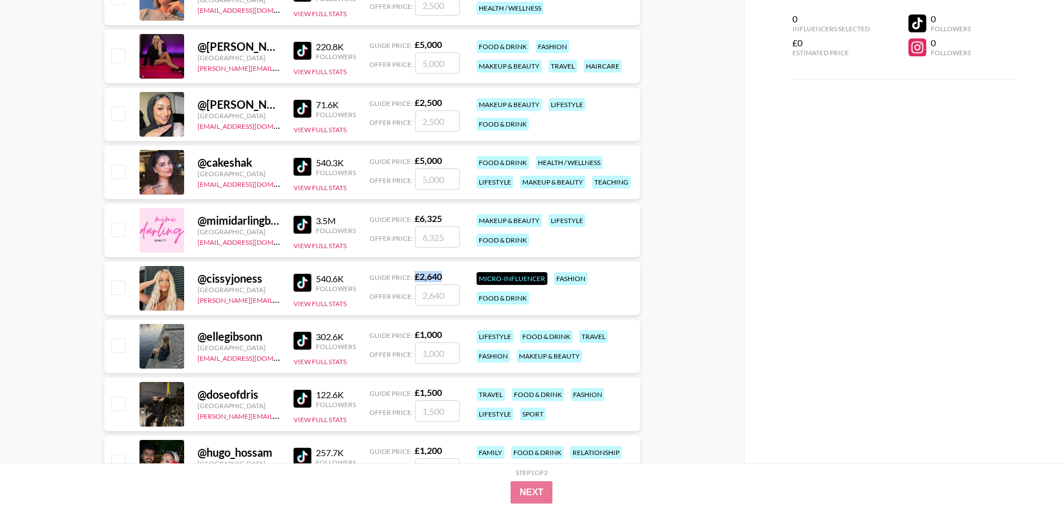
scroll to position [1896, 0]
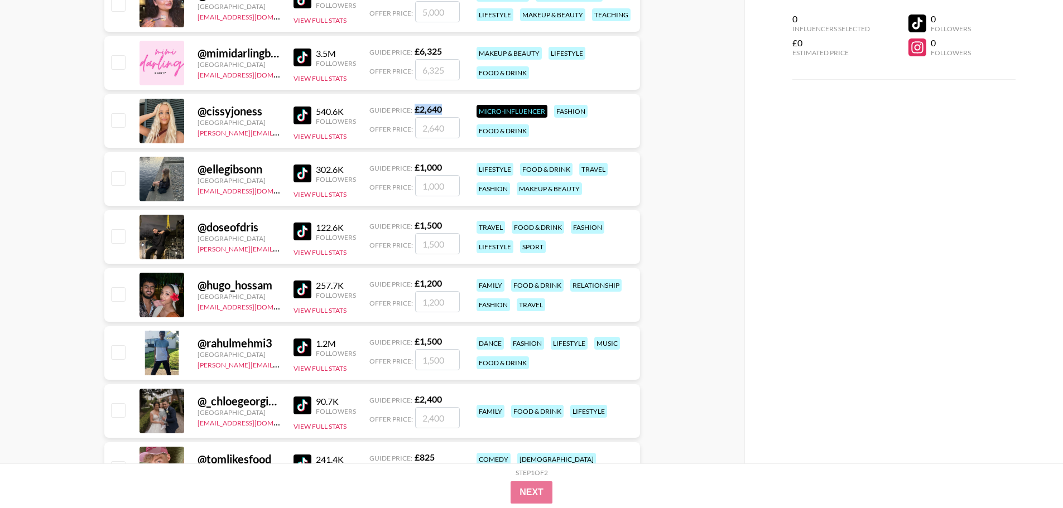
click at [295, 171] on img at bounding box center [302, 174] width 18 height 18
click at [448, 50] on div "Guide Price: £ 6,325" at bounding box center [414, 51] width 90 height 11
drag, startPoint x: 449, startPoint y: 50, endPoint x: 417, endPoint y: 48, distance: 31.8
click at [416, 49] on div "Guide Price: £ 6,325" at bounding box center [414, 51] width 90 height 11
copy strong "£ 6,325"
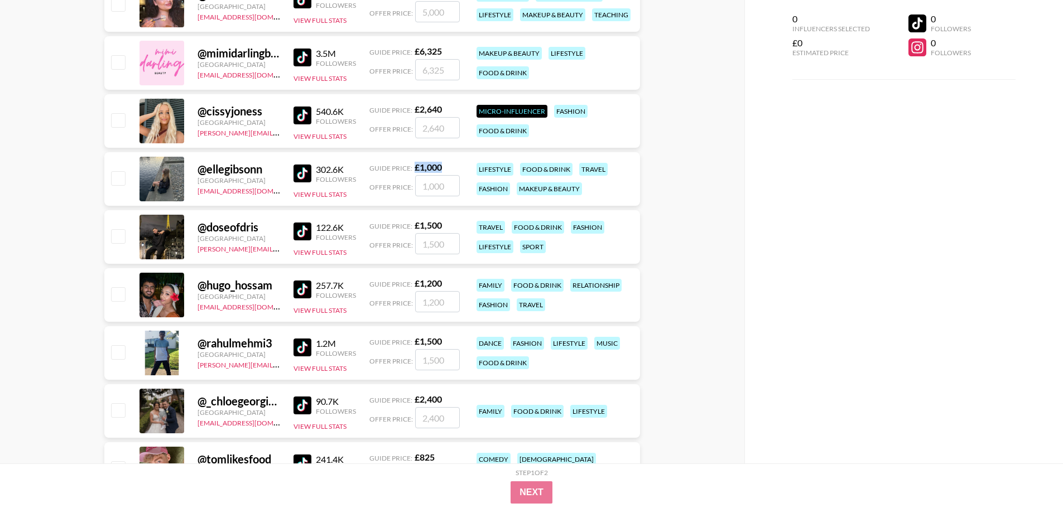
drag, startPoint x: 444, startPoint y: 165, endPoint x: 415, endPoint y: 168, distance: 29.2
click at [415, 168] on div "Guide Price: £ 1,000" at bounding box center [414, 167] width 90 height 11
copy strong "£ 1,000"
click at [846, 232] on div "0 Influencers Selected £0 Estimated Price 0 Followers 0 Followers" at bounding box center [903, 232] width 319 height 464
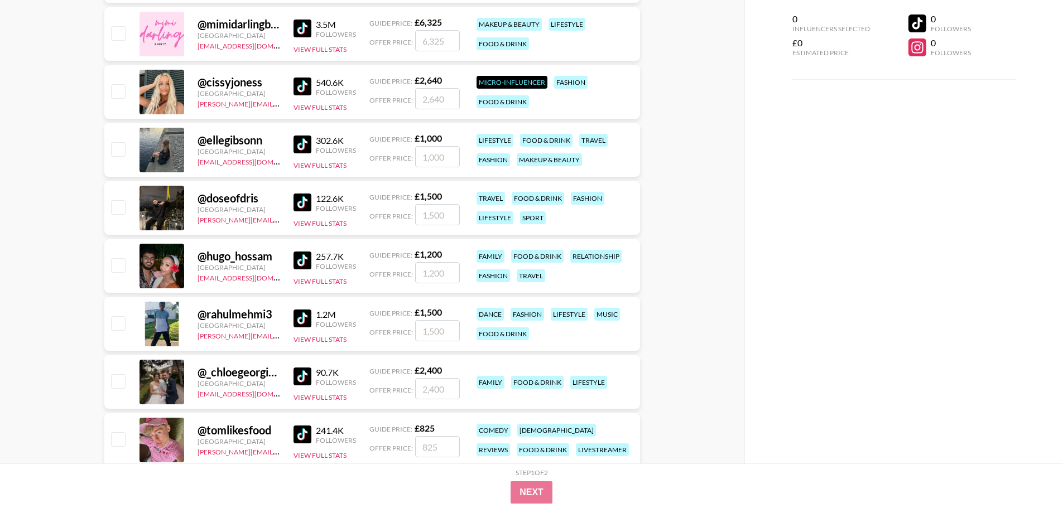
scroll to position [1952, 0]
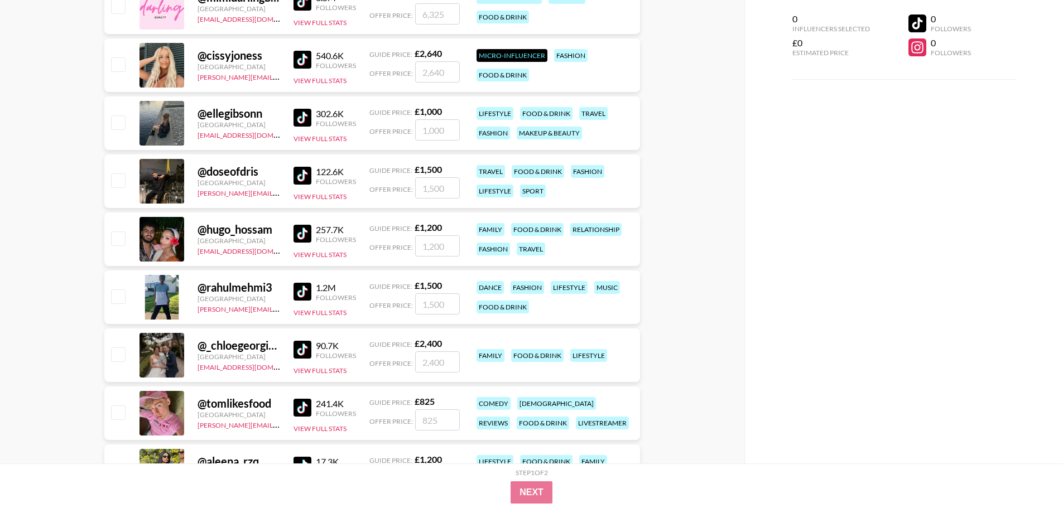
click at [297, 170] on img at bounding box center [302, 176] width 18 height 18
click at [415, 171] on strong "£ 1,500" at bounding box center [427, 169] width 27 height 11
copy strong "£ 1,500"
click at [311, 231] on link at bounding box center [304, 234] width 22 height 18
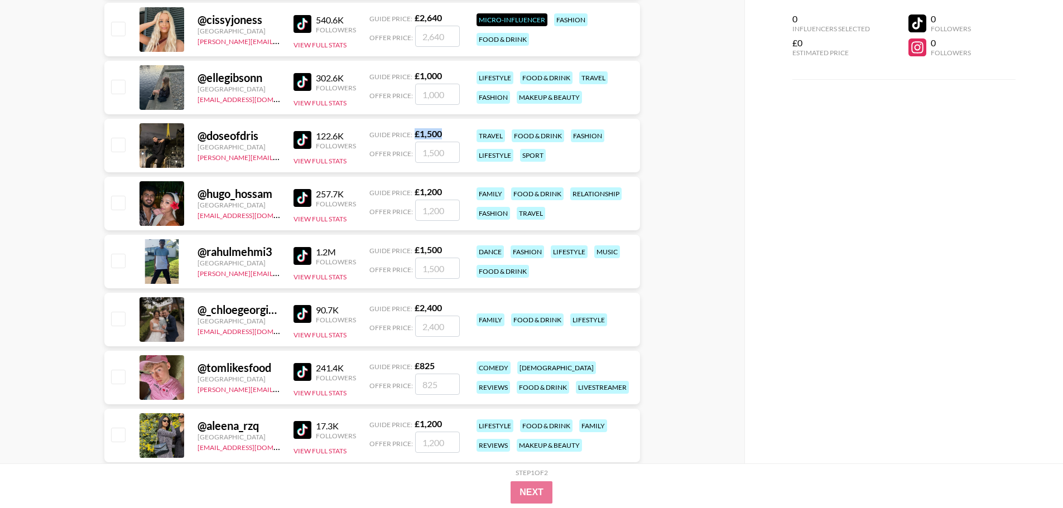
scroll to position [2008, 0]
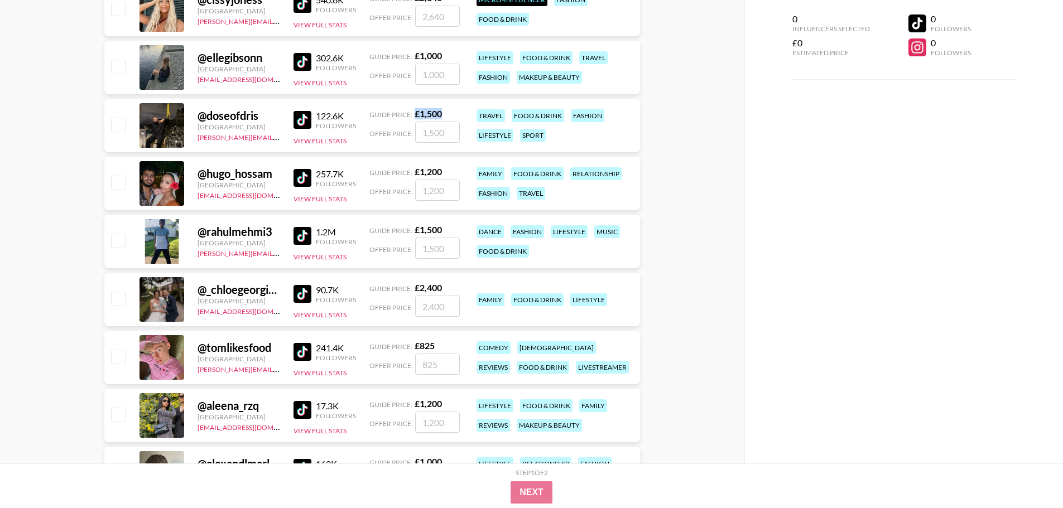
click at [302, 295] on img at bounding box center [302, 294] width 18 height 18
click at [416, 288] on div "Guide Price: £ 2,400" at bounding box center [414, 287] width 90 height 11
copy strong "£ 2,400"
click at [303, 355] on img at bounding box center [302, 352] width 18 height 18
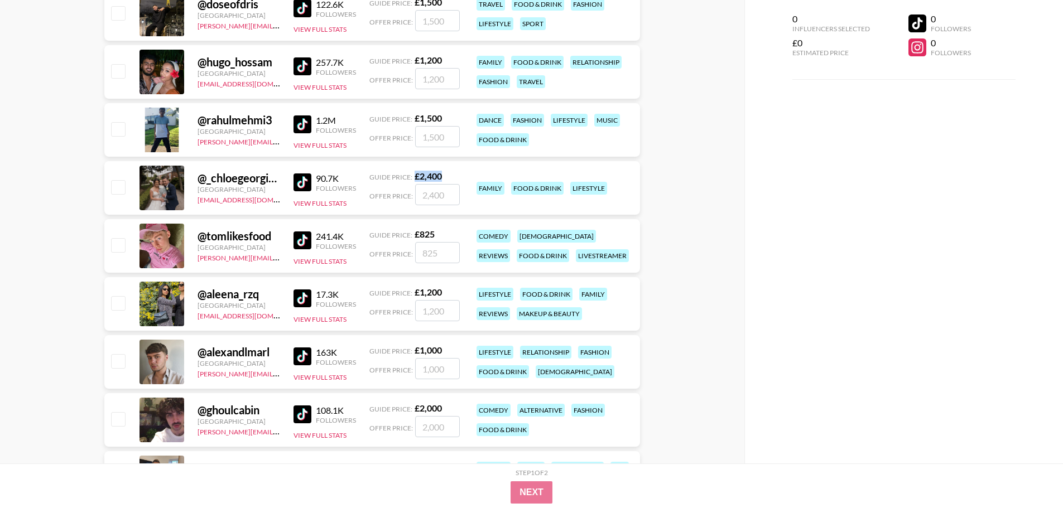
scroll to position [2175, 0]
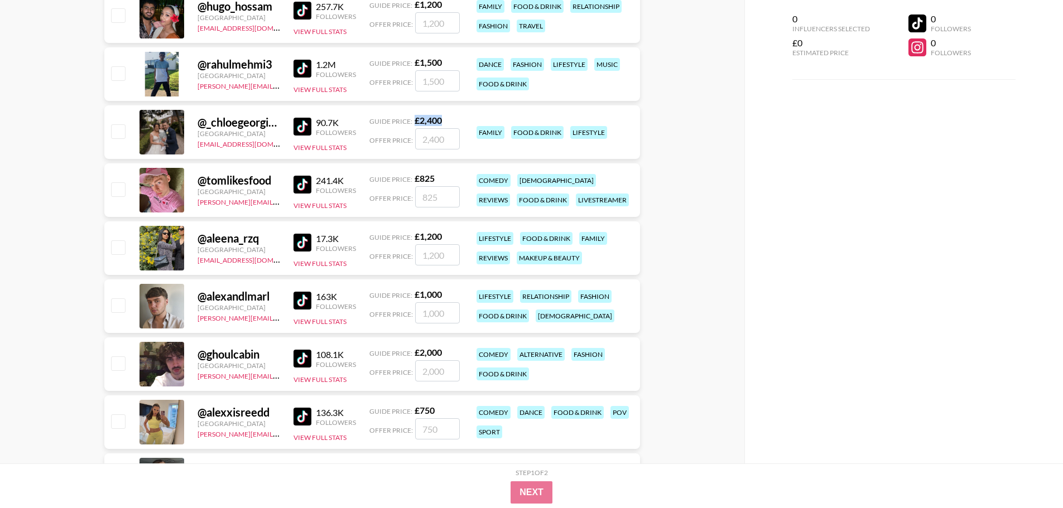
click at [298, 305] on img at bounding box center [302, 301] width 18 height 18
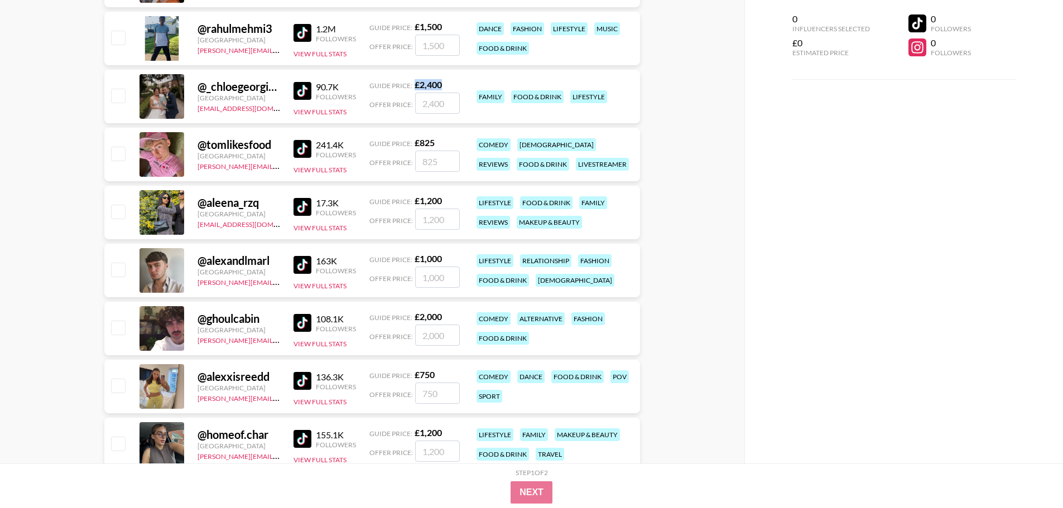
scroll to position [2231, 0]
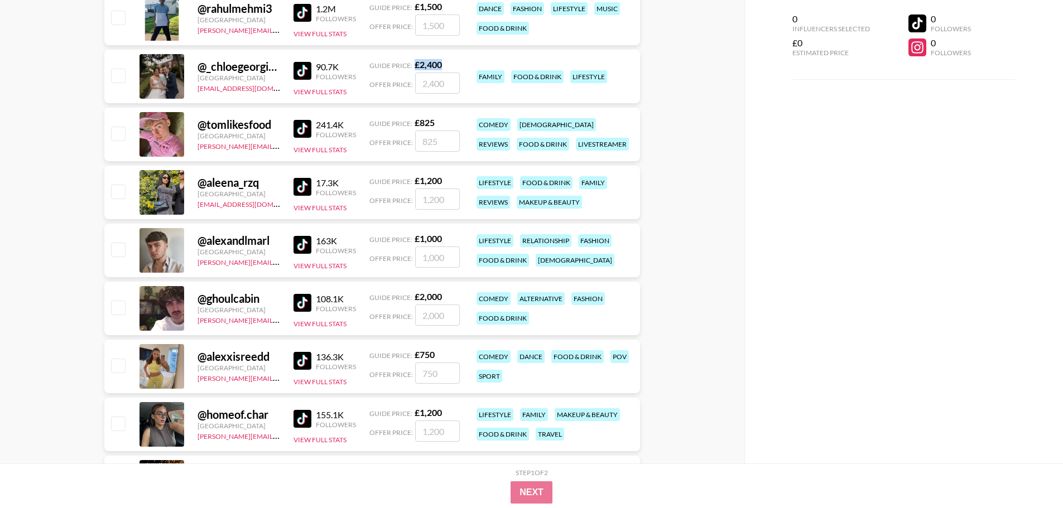
click at [309, 300] on img at bounding box center [302, 303] width 18 height 18
click at [306, 365] on img at bounding box center [302, 361] width 18 height 18
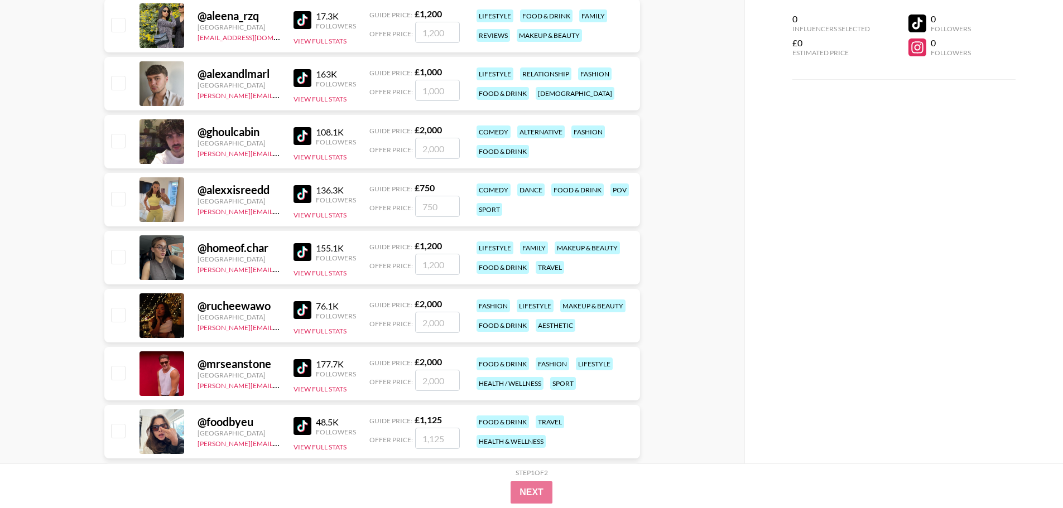
scroll to position [2399, 0]
click at [306, 252] on img at bounding box center [302, 252] width 18 height 18
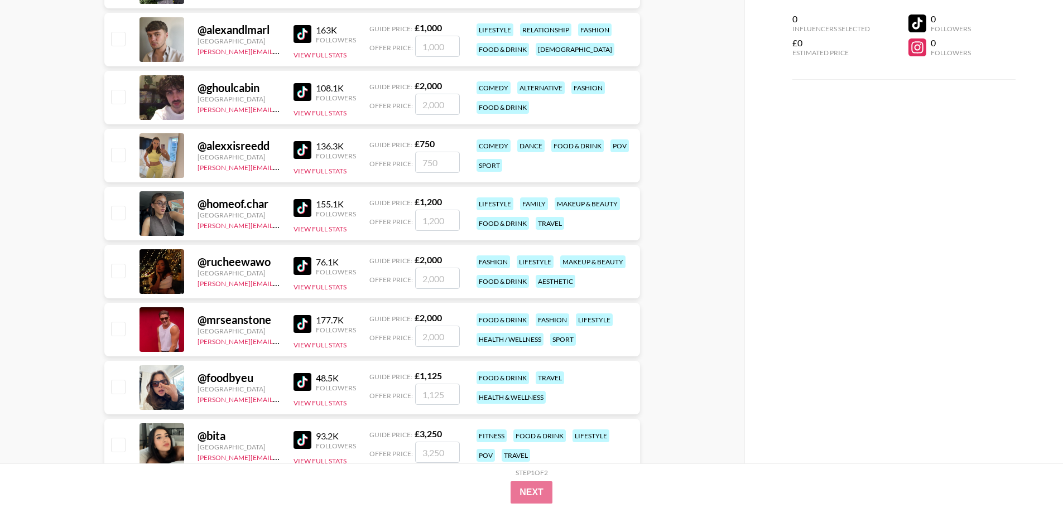
scroll to position [2454, 0]
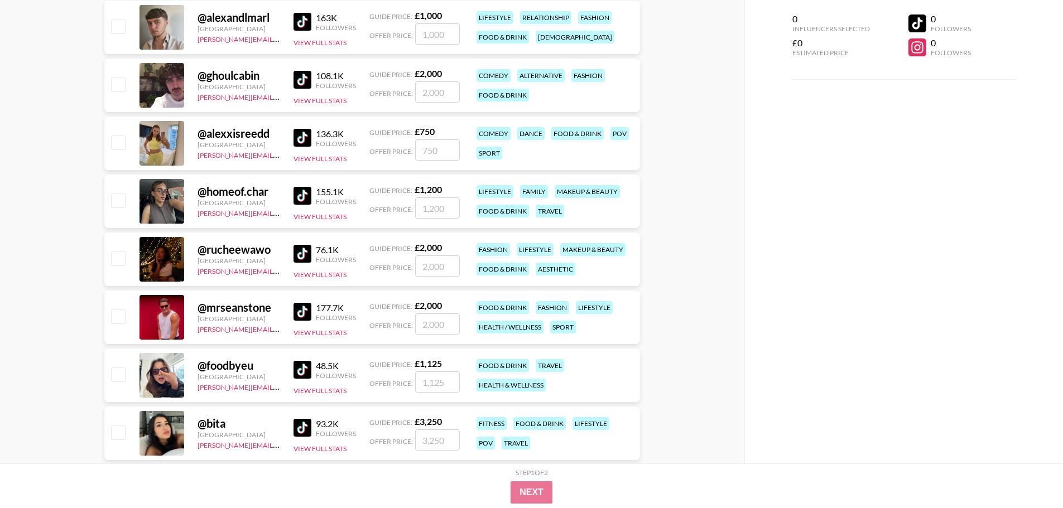
click at [301, 247] on img at bounding box center [302, 254] width 18 height 18
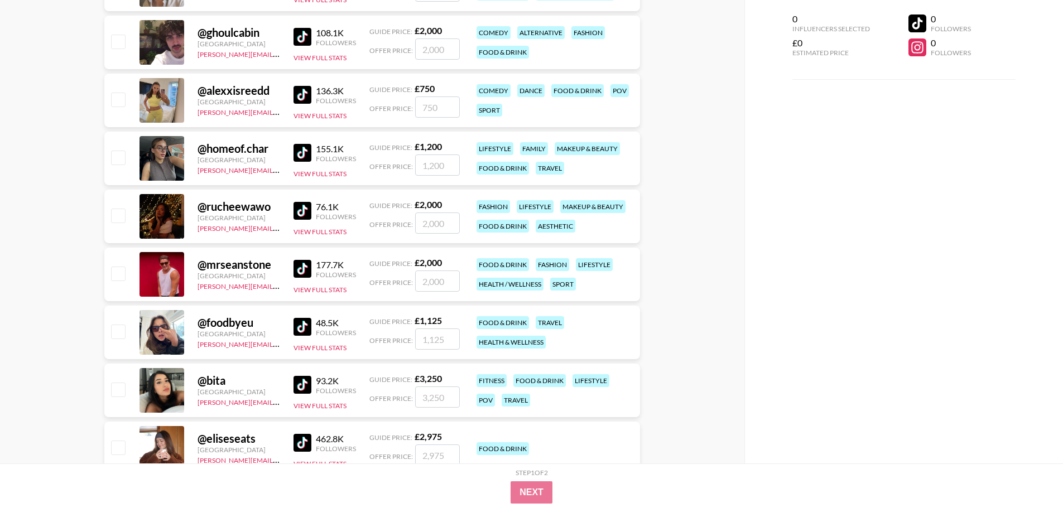
scroll to position [2510, 0]
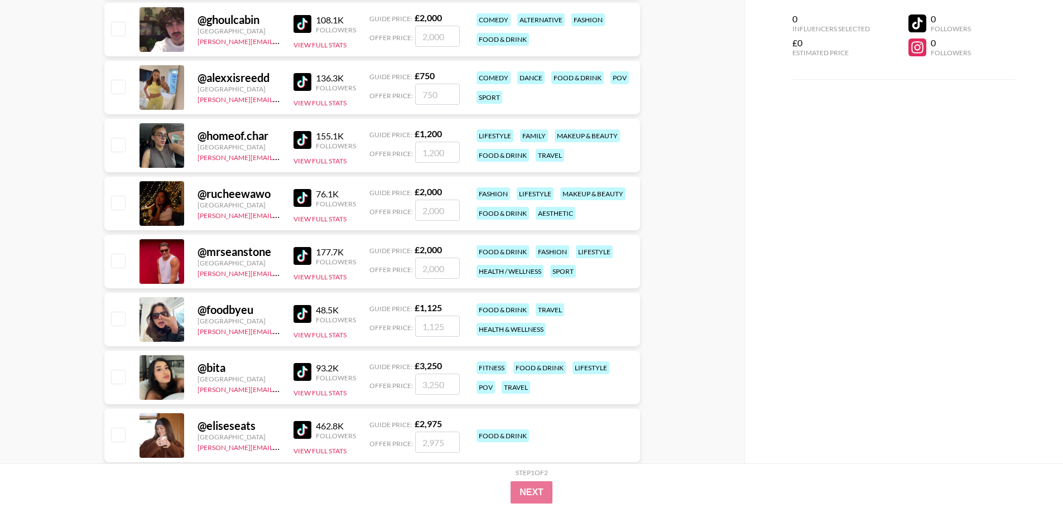
click at [300, 257] on img at bounding box center [302, 256] width 18 height 18
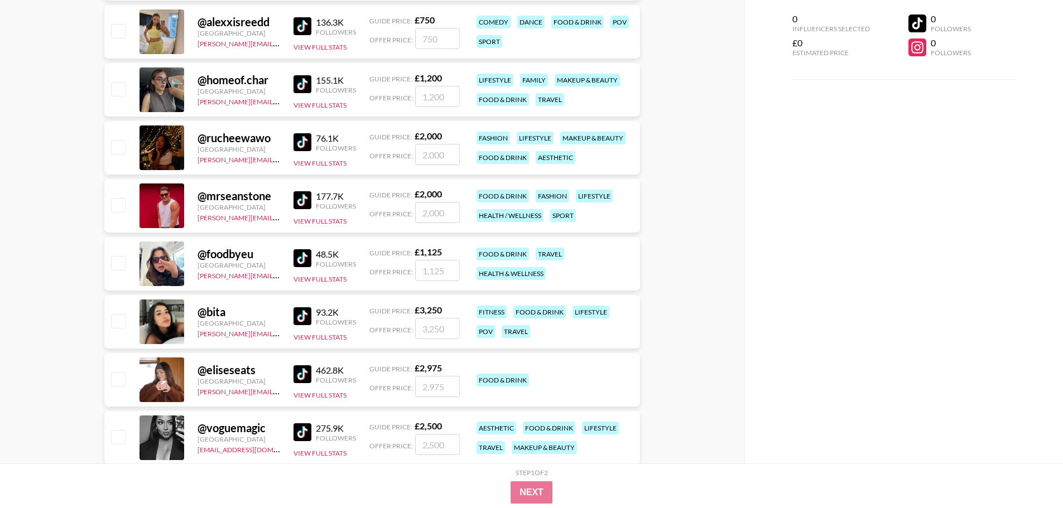
click at [298, 374] on img at bounding box center [302, 374] width 18 height 18
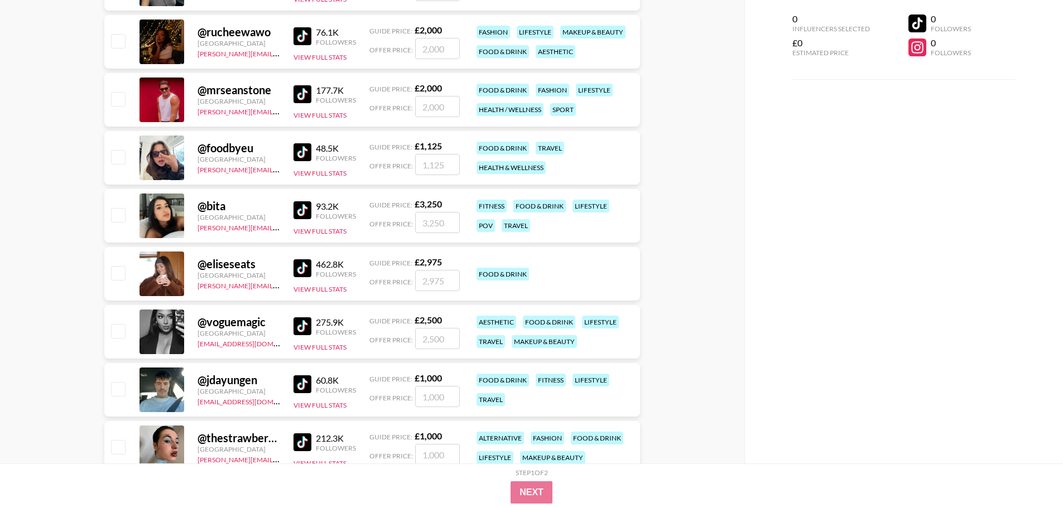
scroll to position [2677, 0]
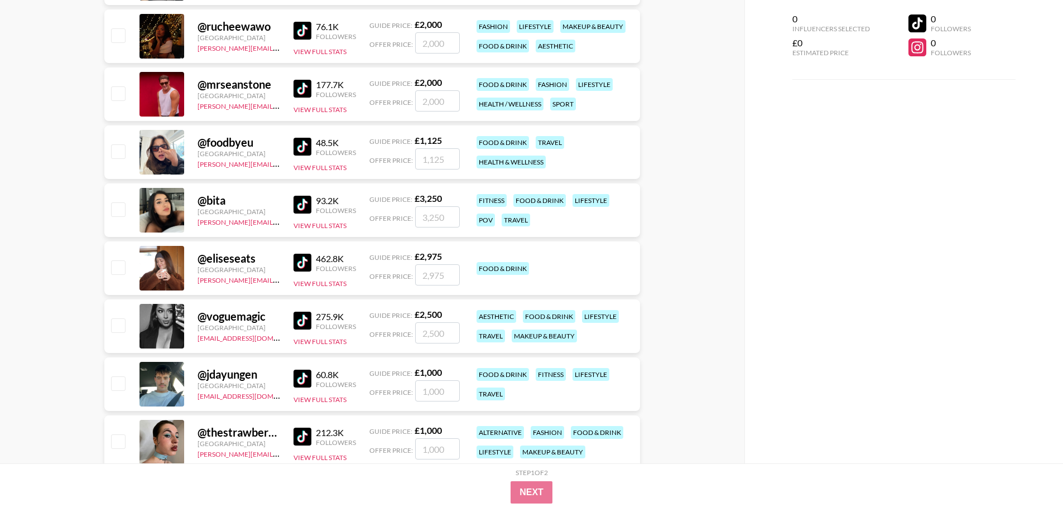
click at [286, 318] on div "@ voguemagic United Kingdom ria@grail-talent.com 275.9K Followers View Full Sta…" at bounding box center [371, 327] width 535 height 54
click at [303, 317] on img at bounding box center [302, 321] width 18 height 18
click at [306, 207] on img at bounding box center [302, 205] width 18 height 18
click at [308, 147] on img at bounding box center [302, 147] width 18 height 18
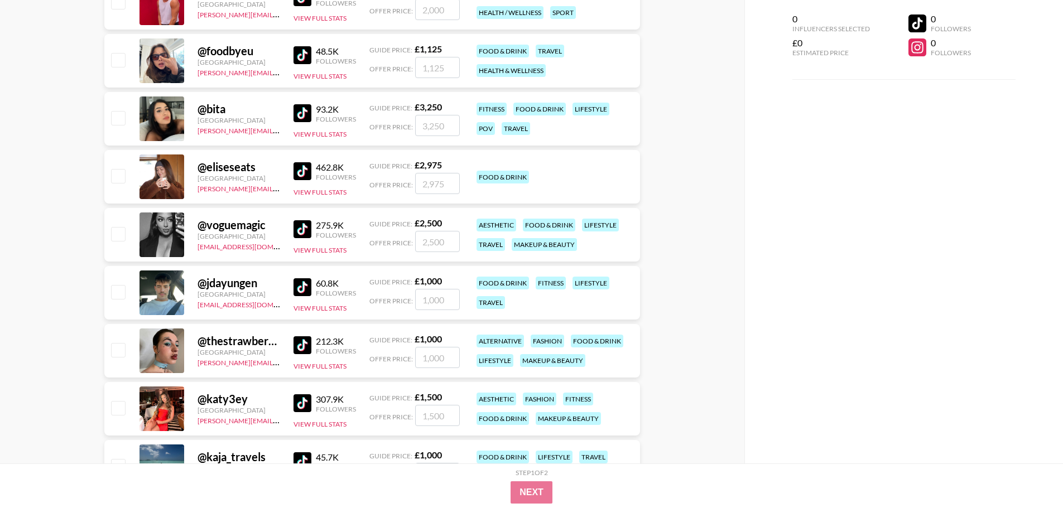
scroll to position [2789, 0]
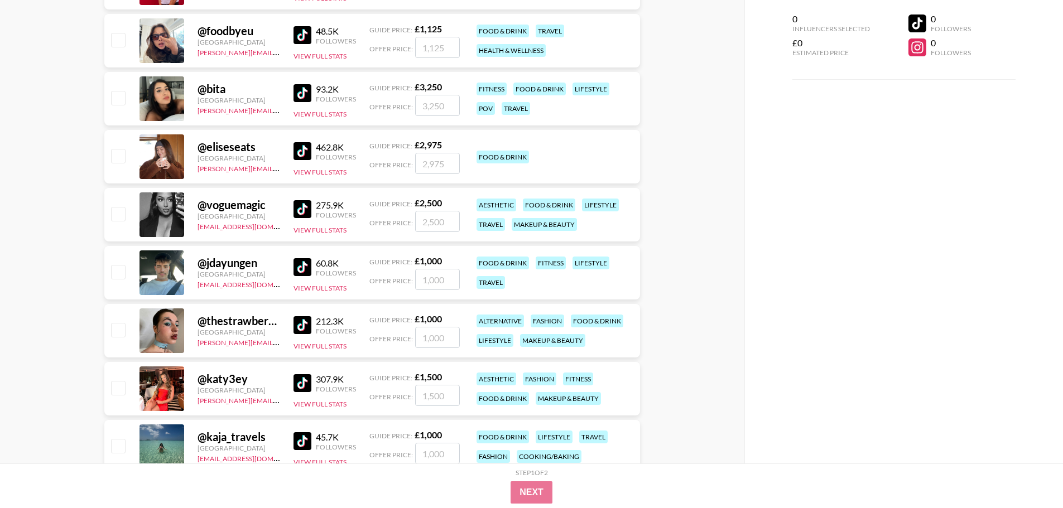
click at [303, 379] on img at bounding box center [302, 383] width 18 height 18
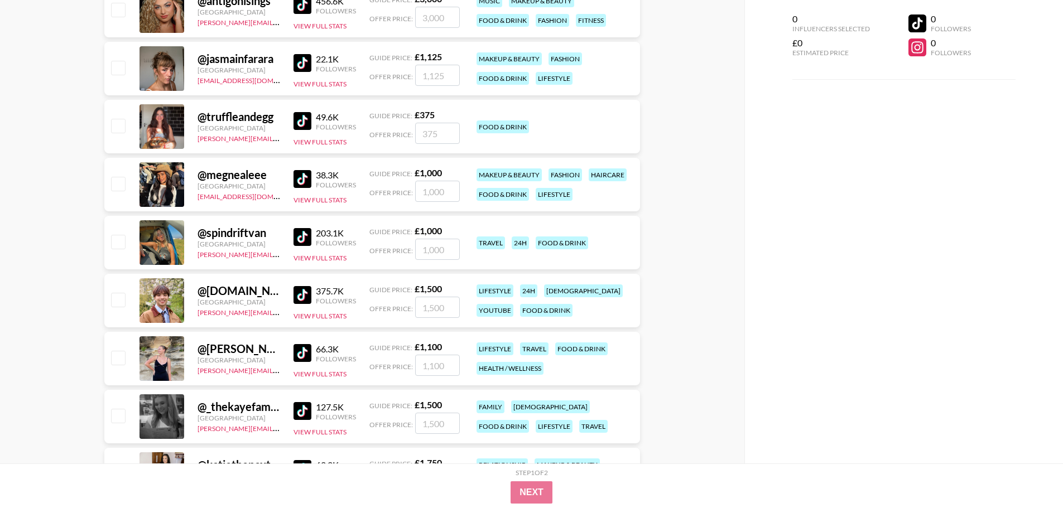
scroll to position [3291, 0]
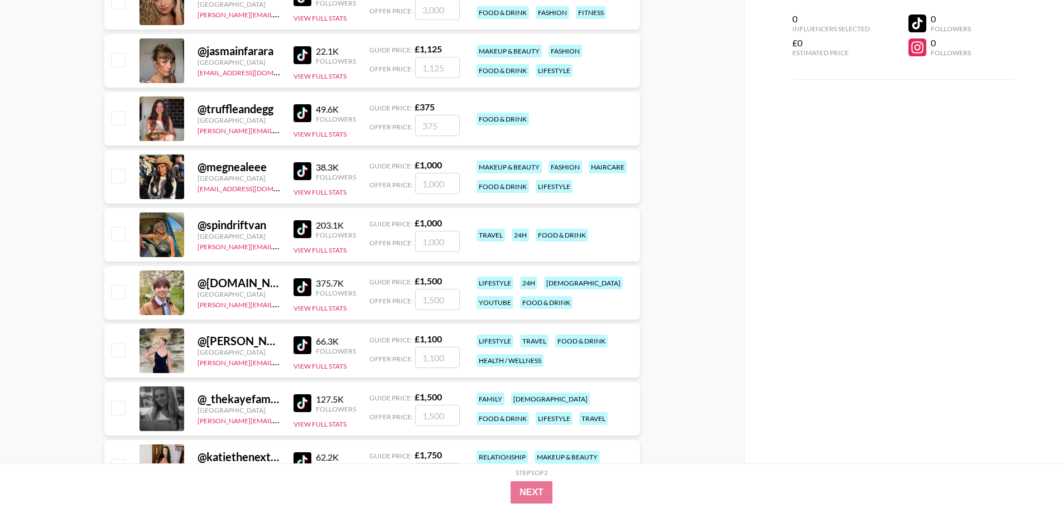
click at [301, 114] on img at bounding box center [302, 113] width 18 height 18
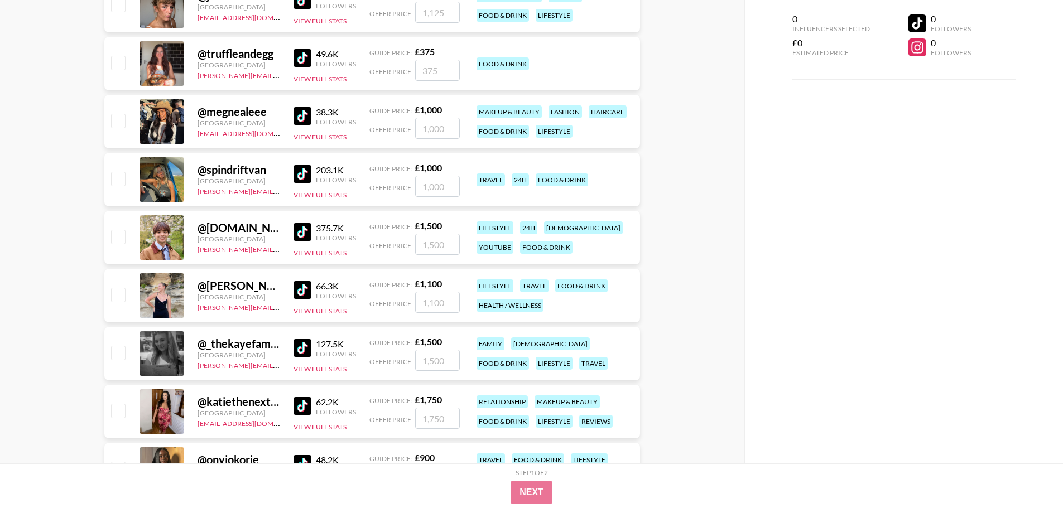
scroll to position [3347, 0]
click at [300, 232] on img at bounding box center [302, 232] width 18 height 18
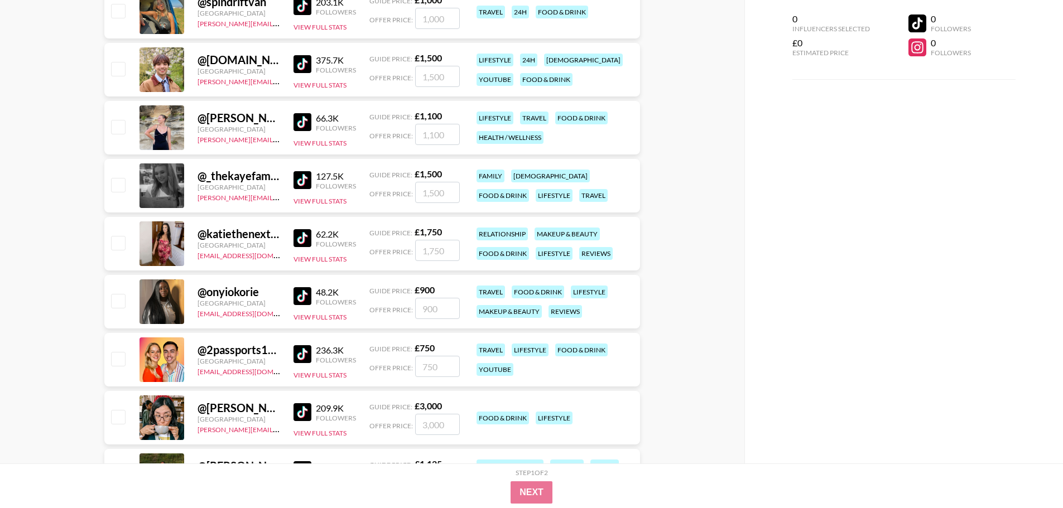
scroll to position [3458, 0]
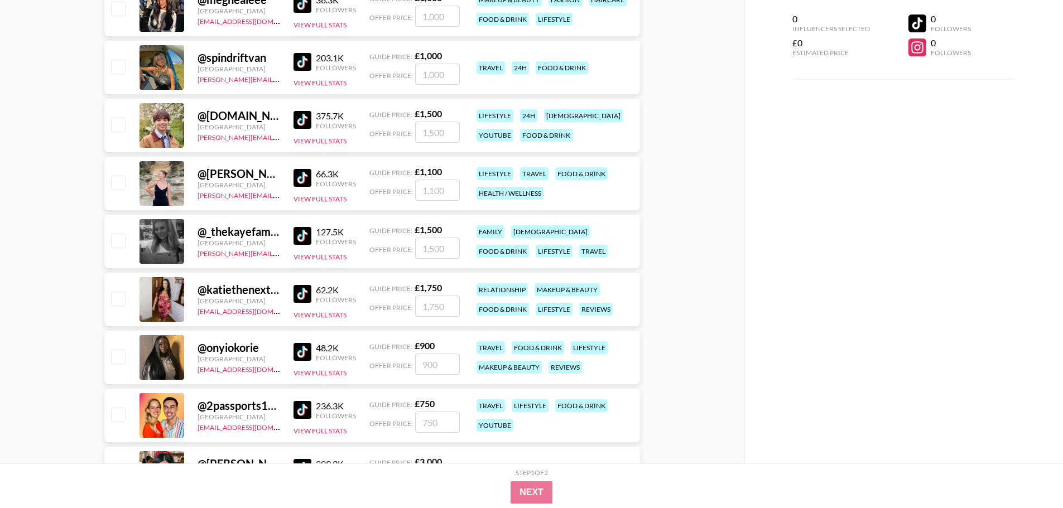
click at [304, 231] on img at bounding box center [302, 236] width 18 height 18
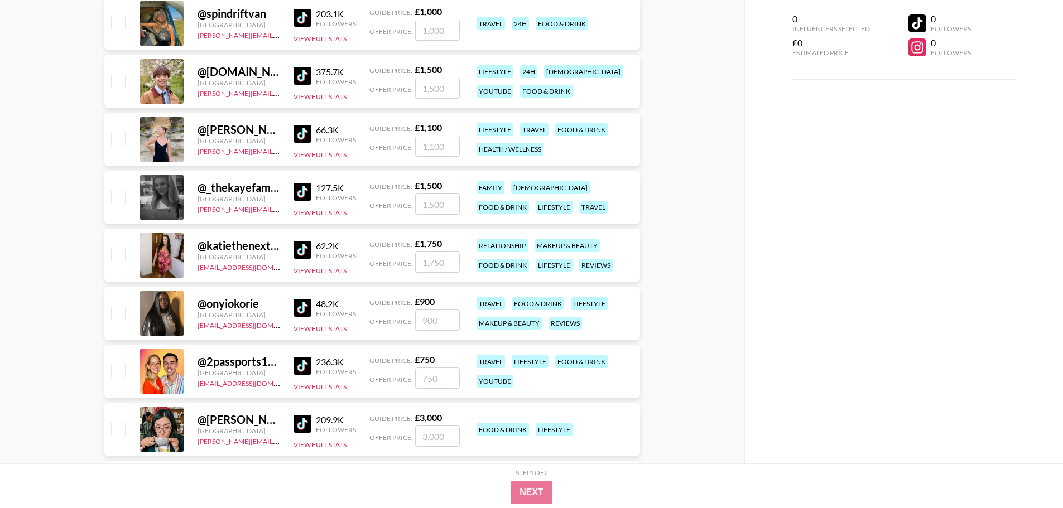
scroll to position [3626, 0]
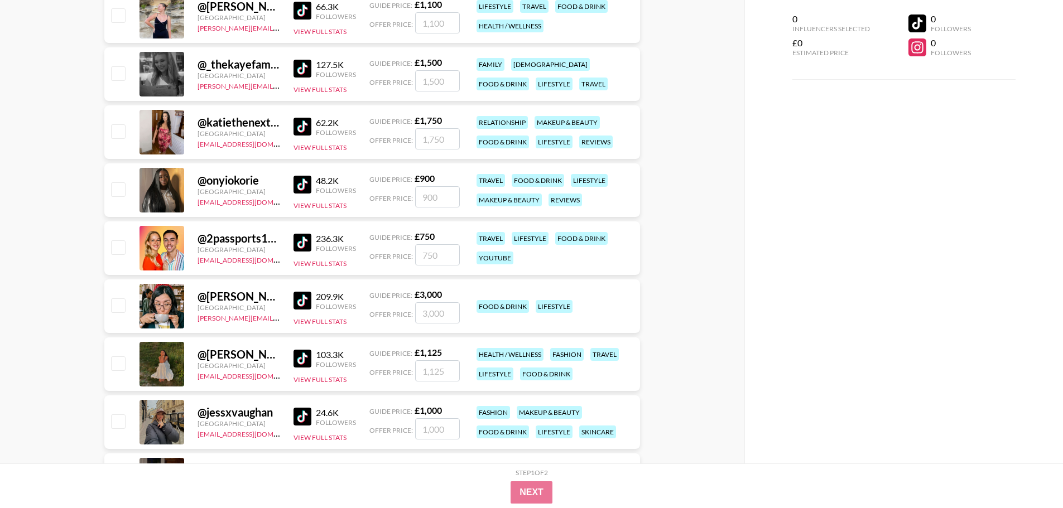
click at [301, 301] on img at bounding box center [302, 301] width 18 height 18
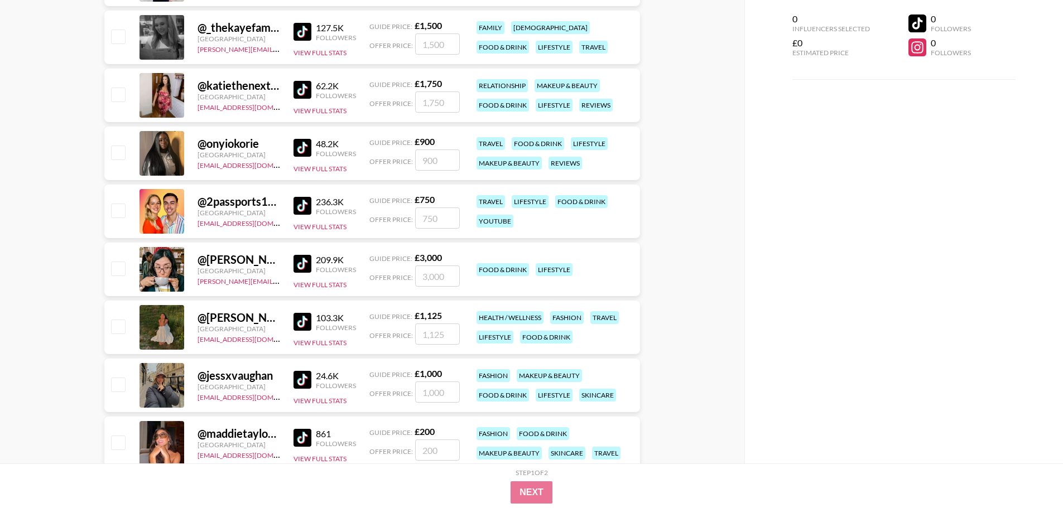
scroll to position [3681, 0]
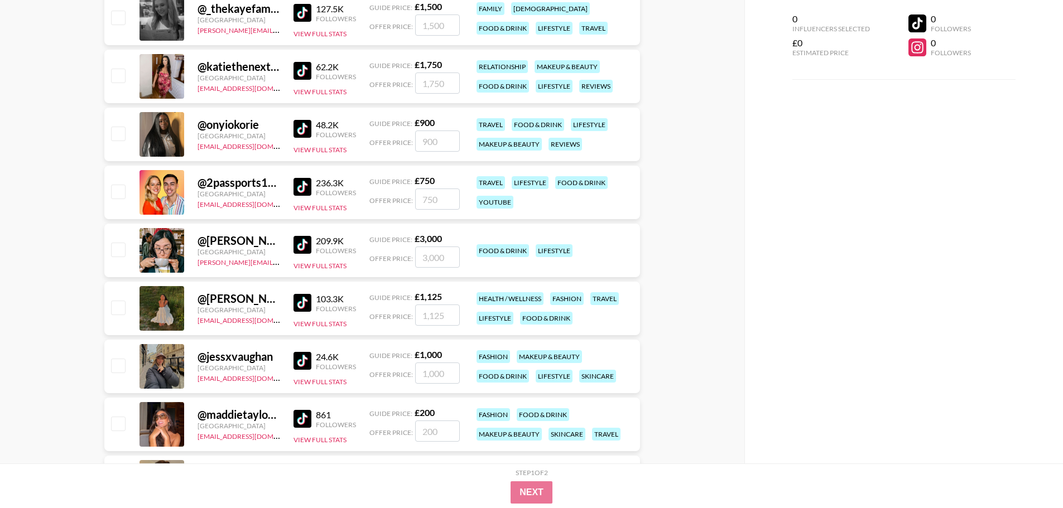
click at [304, 303] on img at bounding box center [302, 303] width 18 height 18
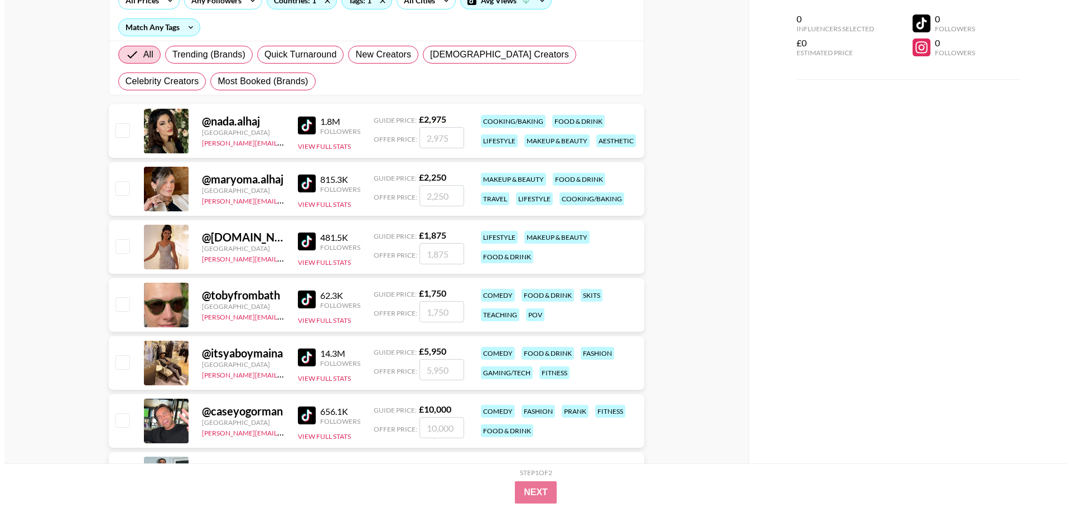
scroll to position [0, 0]
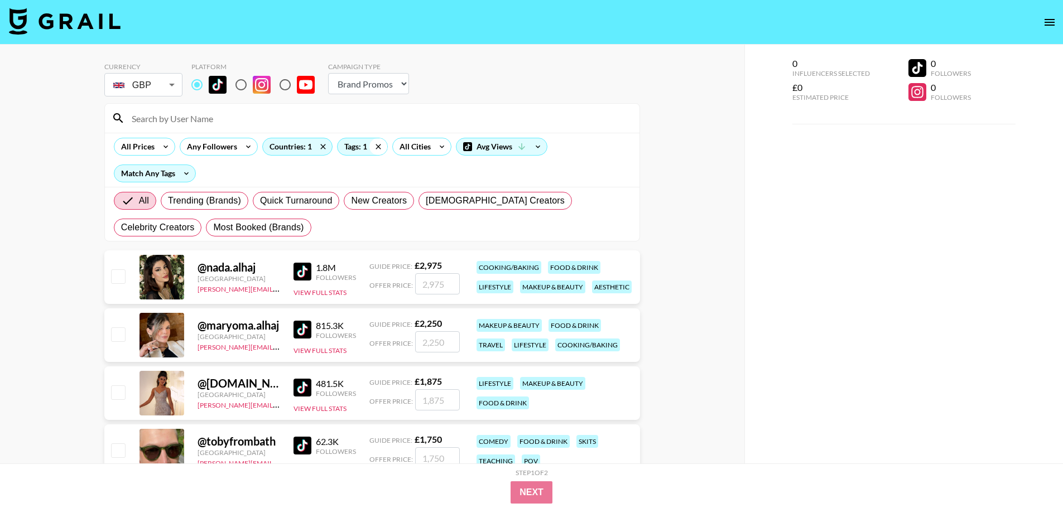
click at [370, 145] on icon at bounding box center [378, 146] width 18 height 17
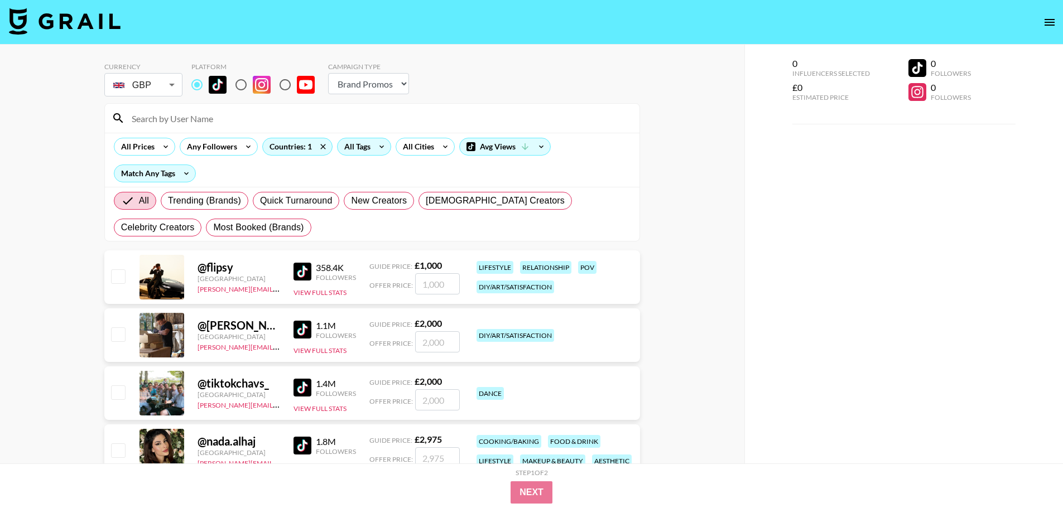
click at [380, 145] on icon at bounding box center [382, 146] width 18 height 17
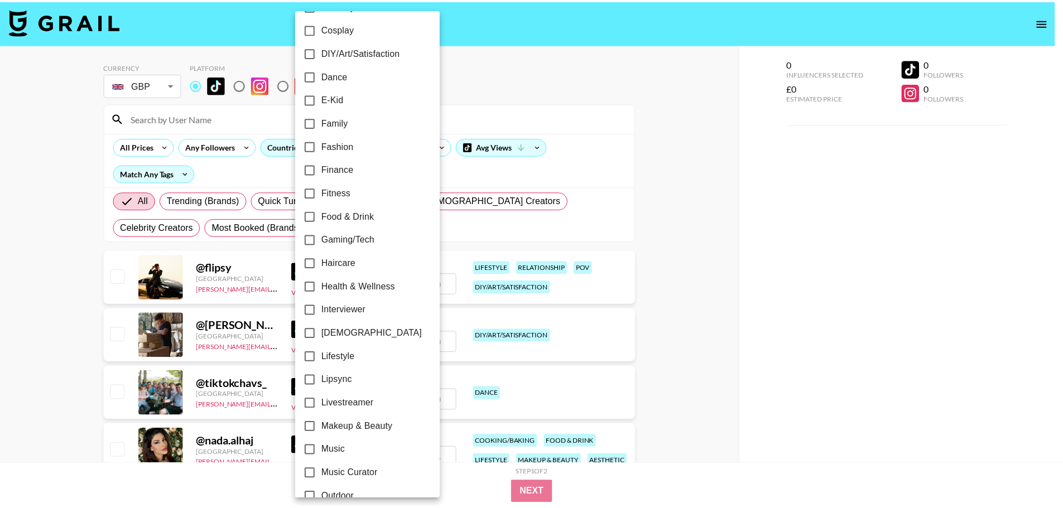
scroll to position [335, 0]
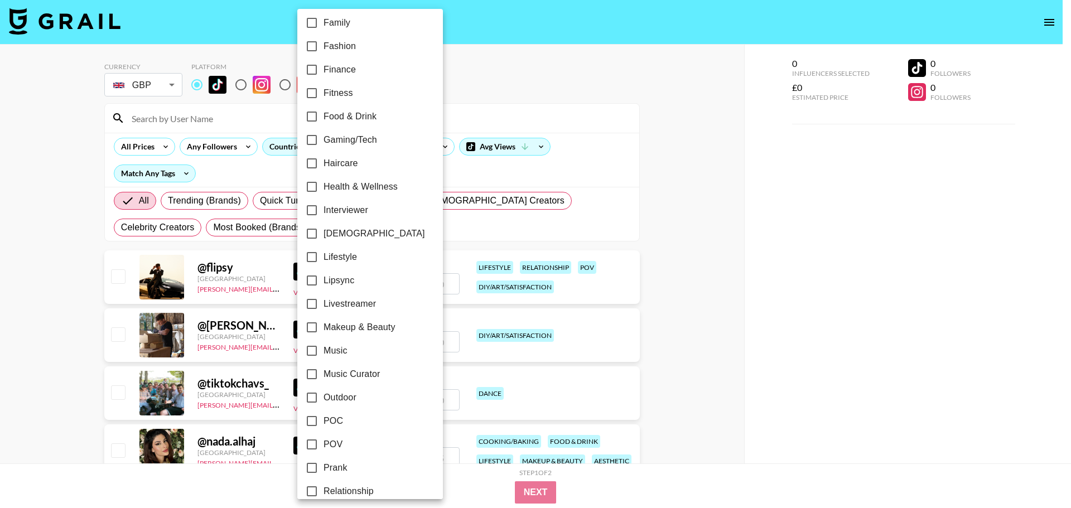
click at [345, 262] on span "Lifestyle" at bounding box center [340, 256] width 33 height 13
click at [324, 262] on input "Lifestyle" at bounding box center [311, 256] width 23 height 23
checkbox input "true"
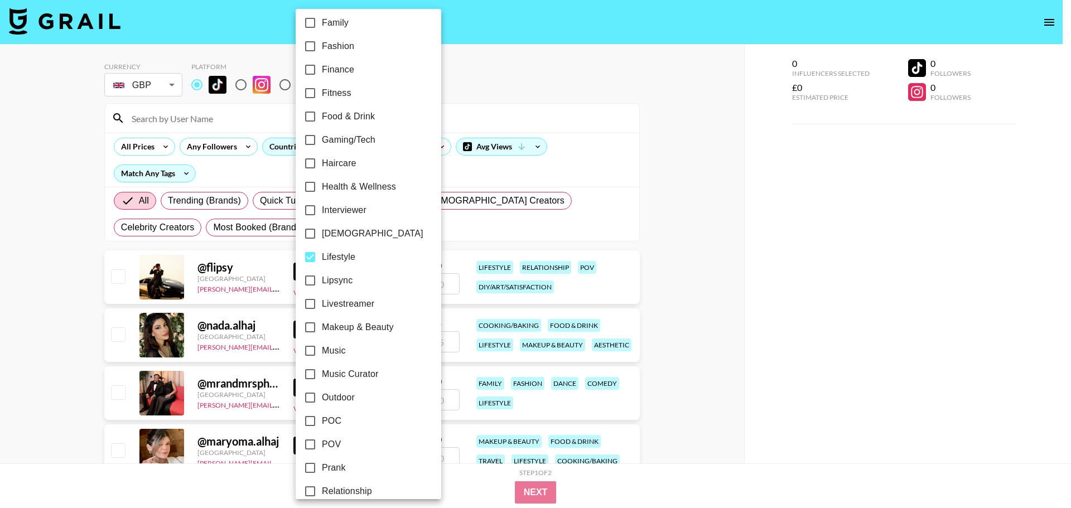
click at [629, 226] on div at bounding box center [535, 254] width 1071 height 508
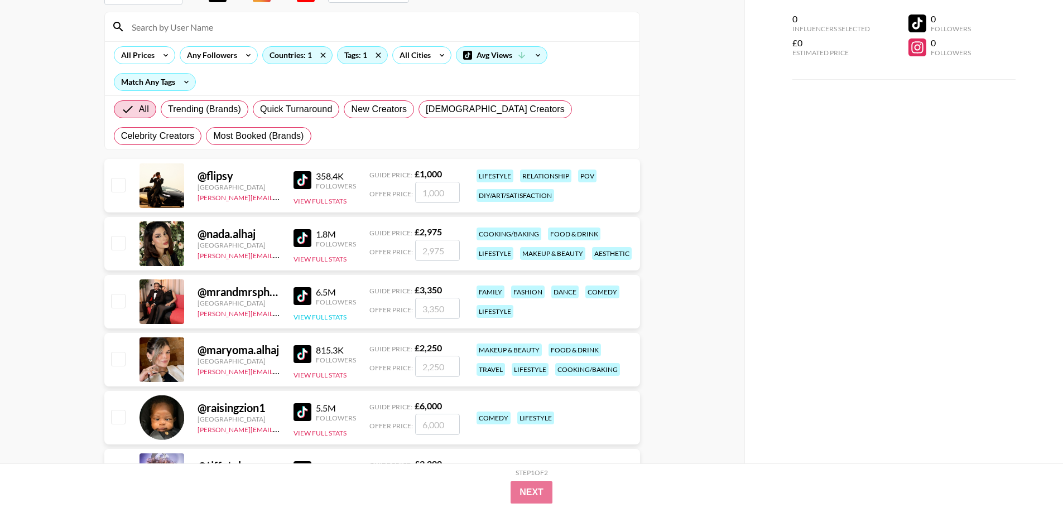
scroll to position [112, 0]
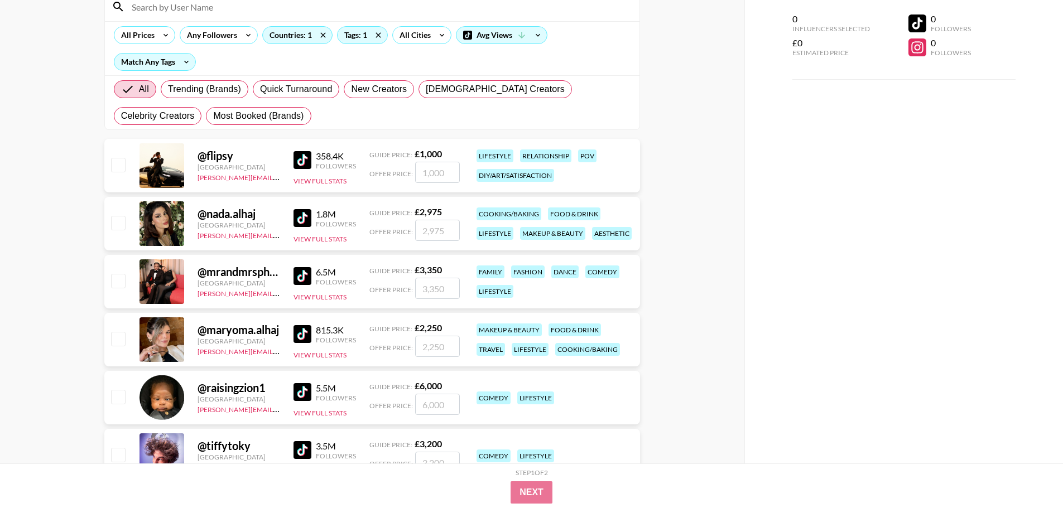
click at [305, 276] on img at bounding box center [302, 276] width 18 height 18
drag, startPoint x: 430, startPoint y: 270, endPoint x: 409, endPoint y: 270, distance: 20.6
click at [409, 270] on div "Guide Price: £ 3,350" at bounding box center [414, 269] width 90 height 11
click at [454, 264] on div "Guide Price: £ 3,350" at bounding box center [414, 269] width 90 height 11
drag, startPoint x: 444, startPoint y: 267, endPoint x: 416, endPoint y: 270, distance: 28.0
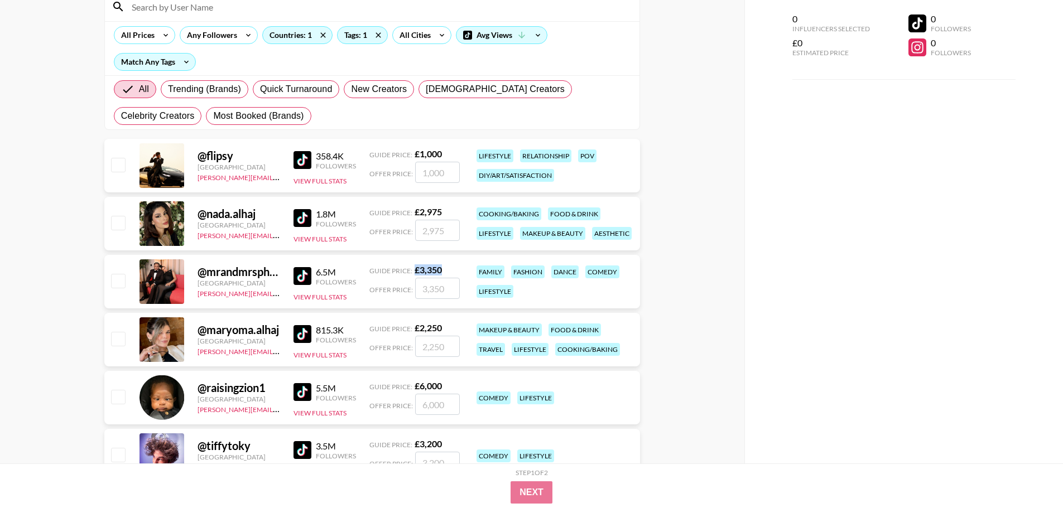
click at [416, 270] on div "Guide Price: £ 3,350" at bounding box center [414, 269] width 90 height 11
copy strong "£ 3,350"
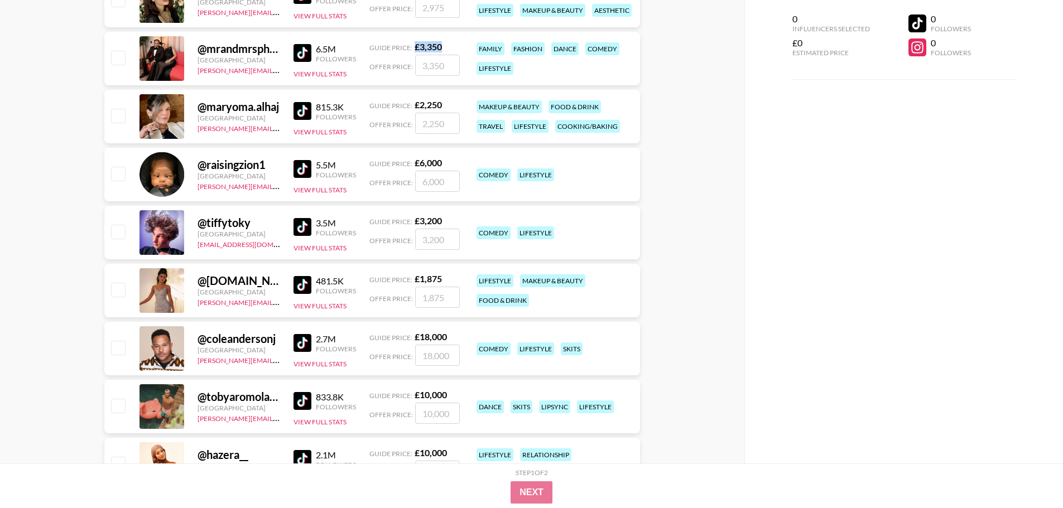
scroll to position [390, 0]
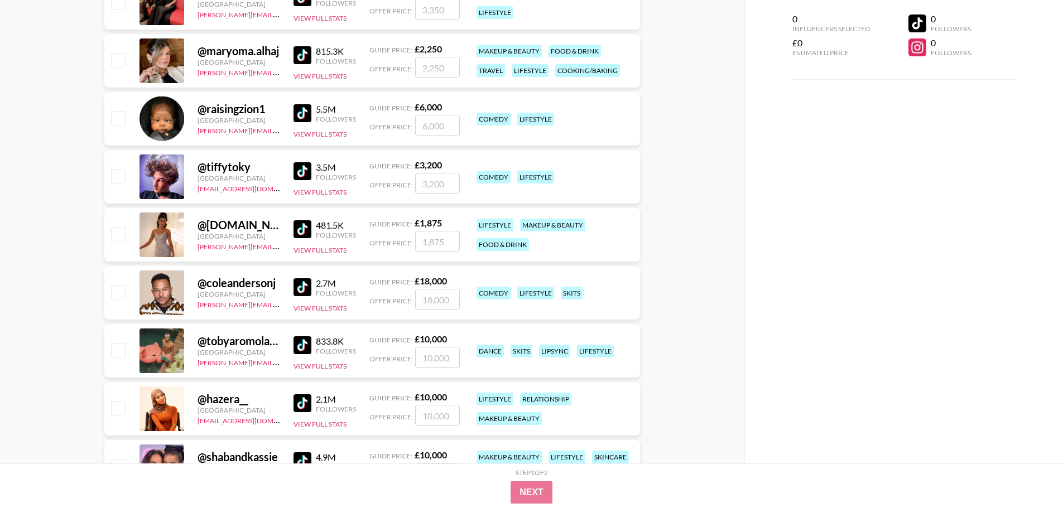
click at [308, 229] on img at bounding box center [302, 229] width 18 height 18
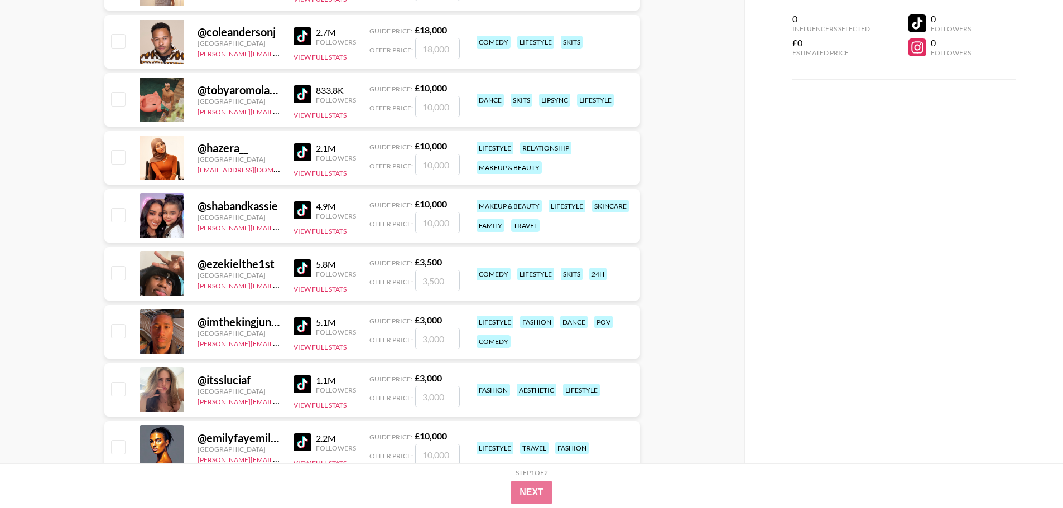
scroll to position [669, 0]
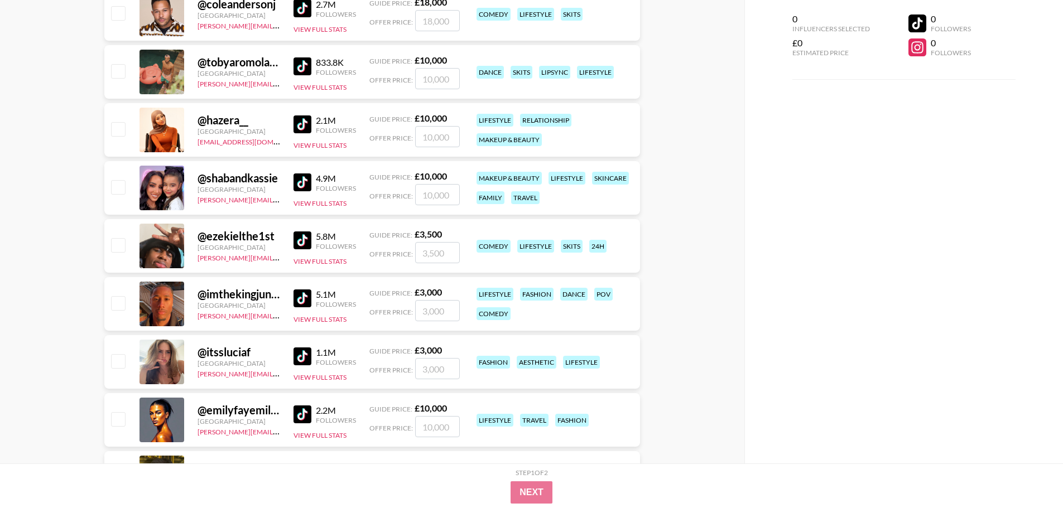
click at [299, 300] on img at bounding box center [302, 298] width 18 height 18
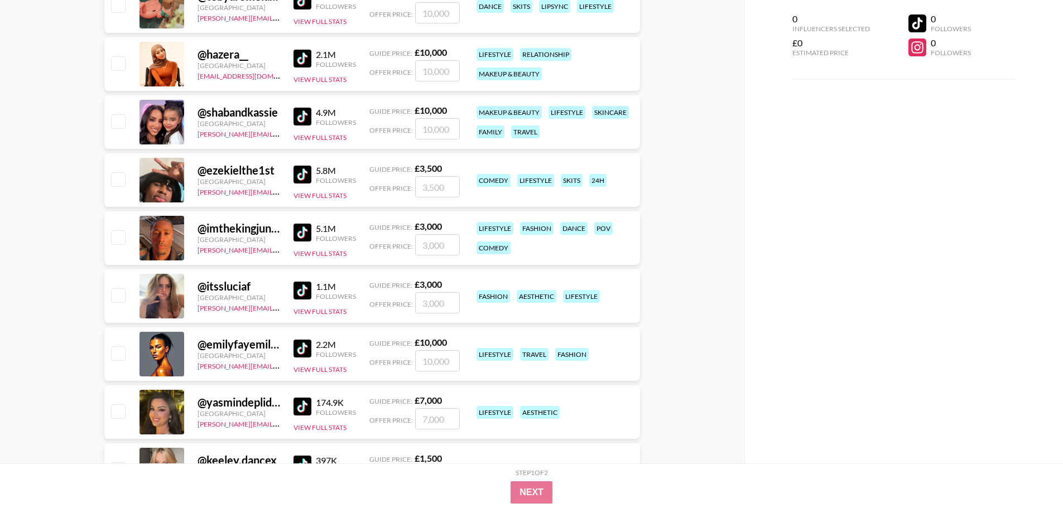
scroll to position [837, 0]
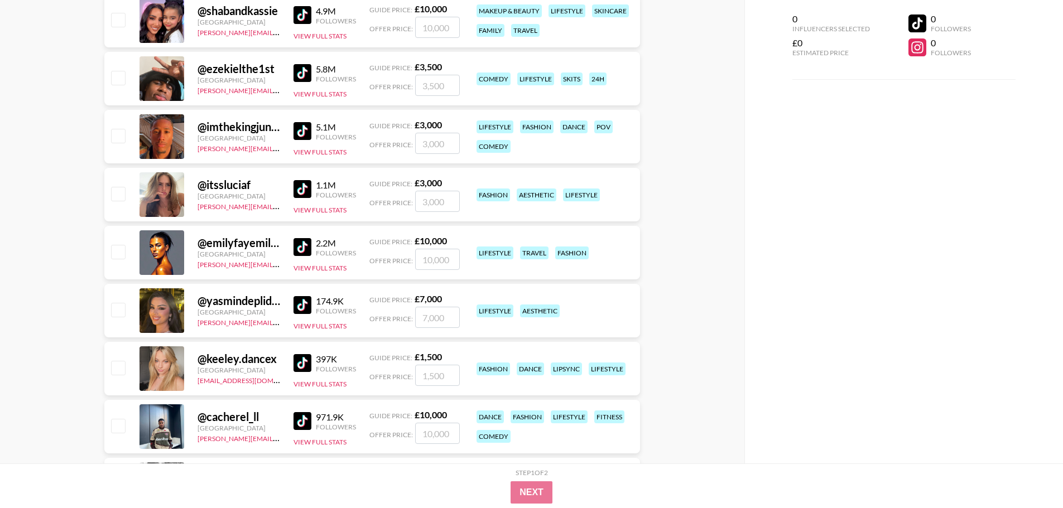
click at [301, 185] on img at bounding box center [302, 189] width 18 height 18
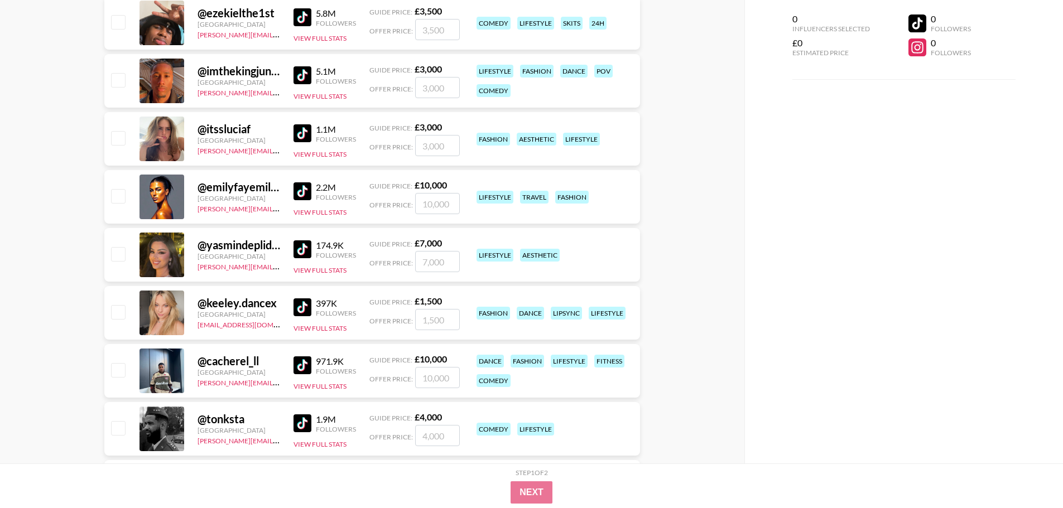
scroll to position [948, 0]
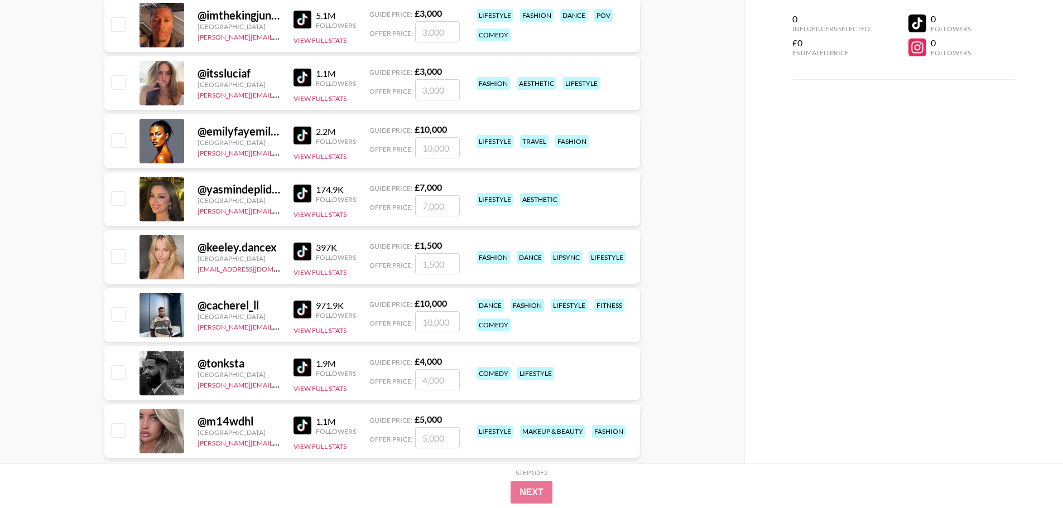
click at [299, 252] on img at bounding box center [302, 252] width 18 height 18
click at [295, 368] on img at bounding box center [302, 368] width 18 height 18
drag, startPoint x: 460, startPoint y: 364, endPoint x: 421, endPoint y: 358, distance: 39.0
click at [421, 358] on div "@ tonksta United Kingdom viktor@grail-talent.com 1.9M Followers View Full Stats…" at bounding box center [371, 373] width 535 height 54
click at [463, 352] on div "@ tonksta United Kingdom viktor@grail-talent.com 1.9M Followers View Full Stats…" at bounding box center [371, 373] width 535 height 54
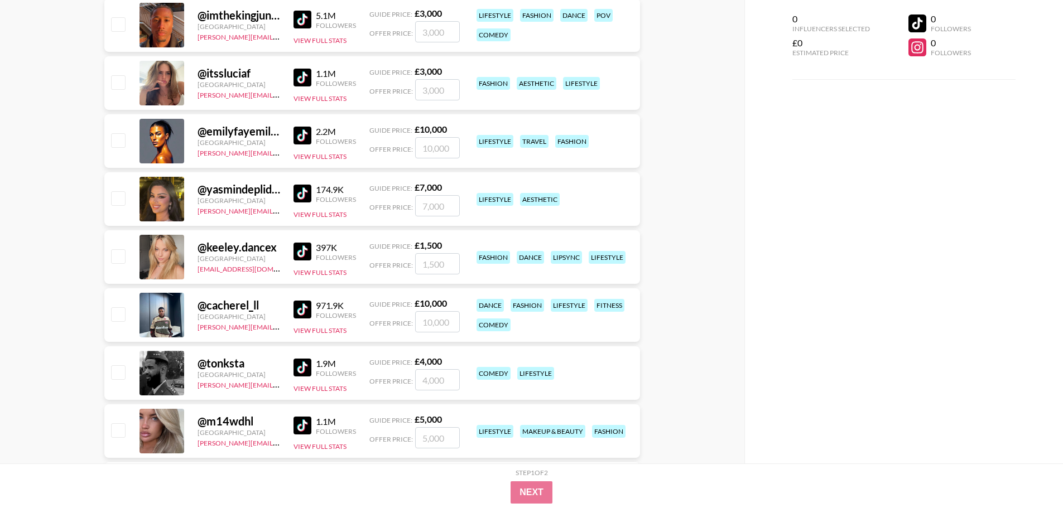
click at [451, 355] on div "@ tonksta United Kingdom viktor@grail-talent.com 1.9M Followers View Full Stats…" at bounding box center [371, 373] width 535 height 54
drag, startPoint x: 440, startPoint y: 358, endPoint x: 464, endPoint y: 356, distance: 24.0
click at [411, 361] on div "Guide Price: £ 4,000" at bounding box center [414, 361] width 90 height 11
click at [472, 355] on div "@ tonksta United Kingdom viktor@grail-talent.com 1.9M Followers View Full Stats…" at bounding box center [371, 373] width 535 height 54
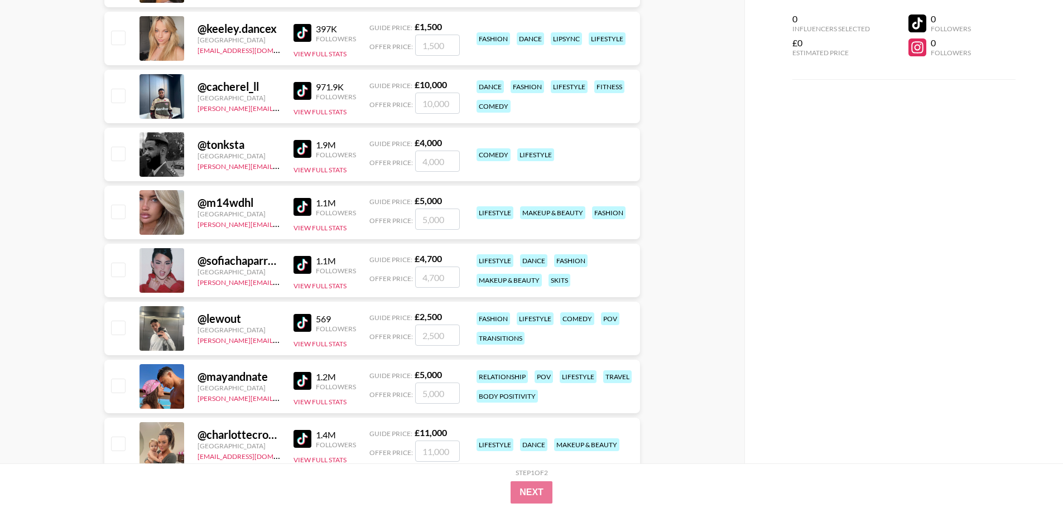
scroll to position [1171, 0]
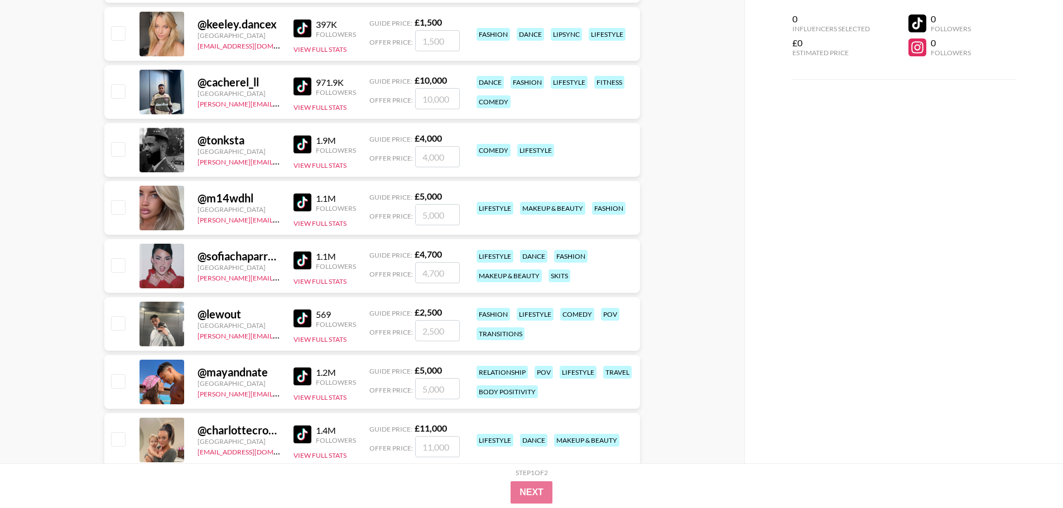
click at [298, 202] on img at bounding box center [302, 203] width 18 height 18
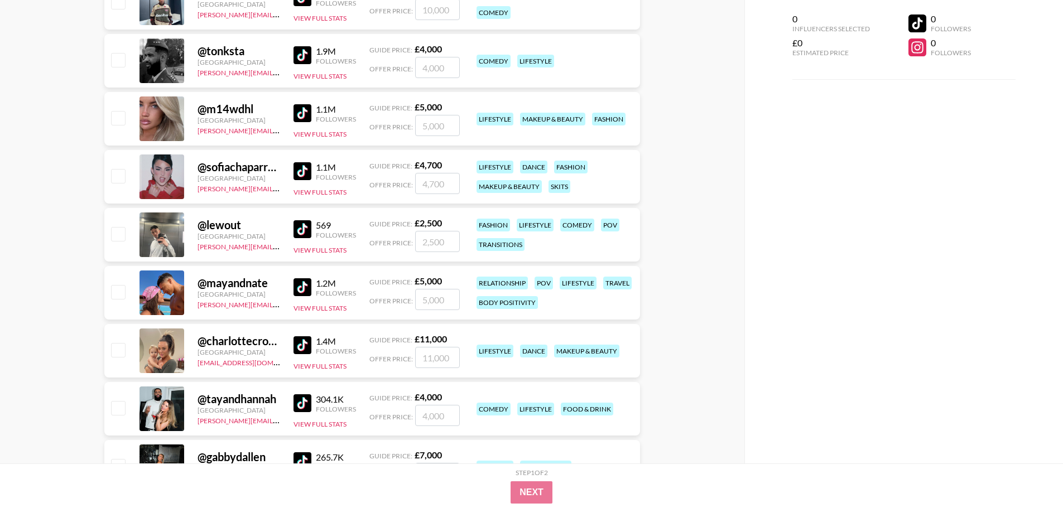
scroll to position [1283, 0]
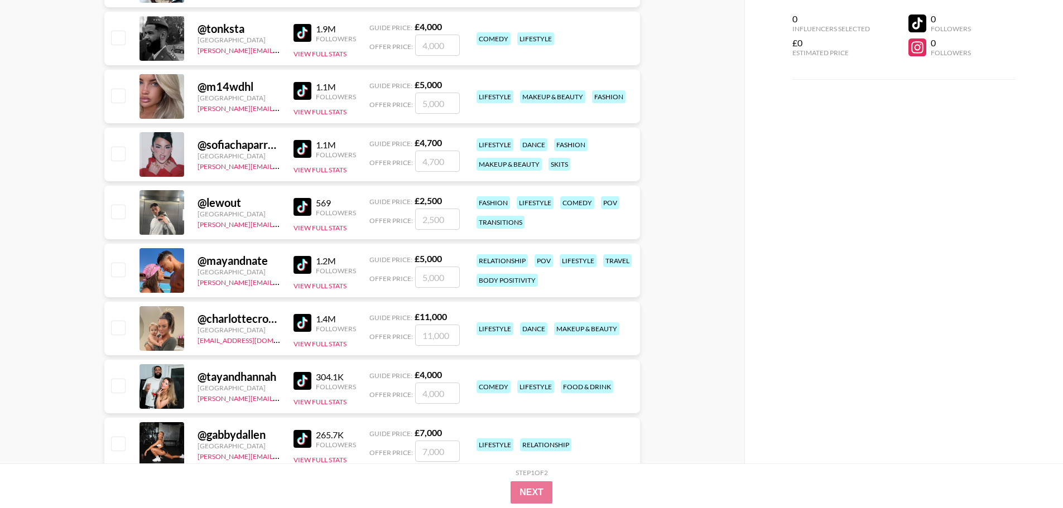
click at [293, 266] on img at bounding box center [302, 265] width 18 height 18
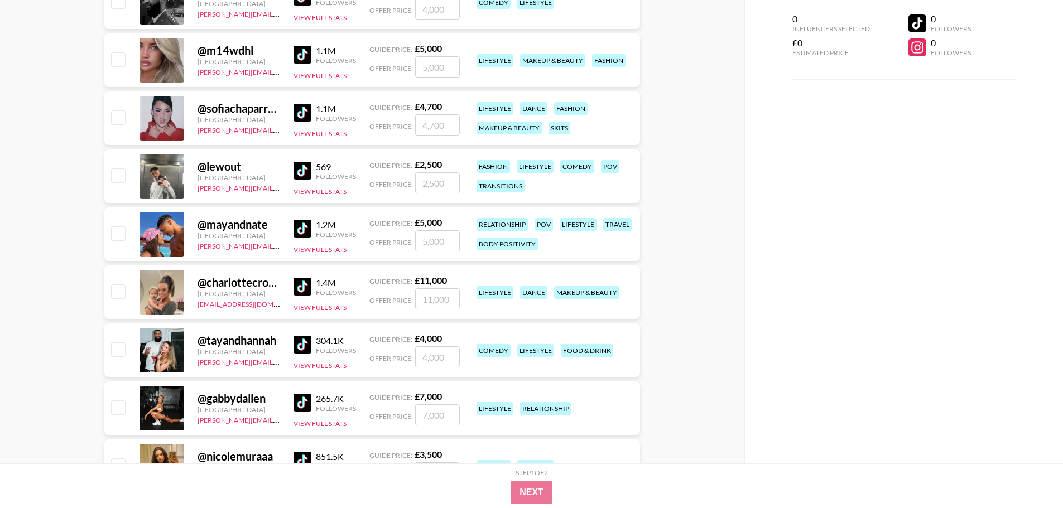
scroll to position [1394, 0]
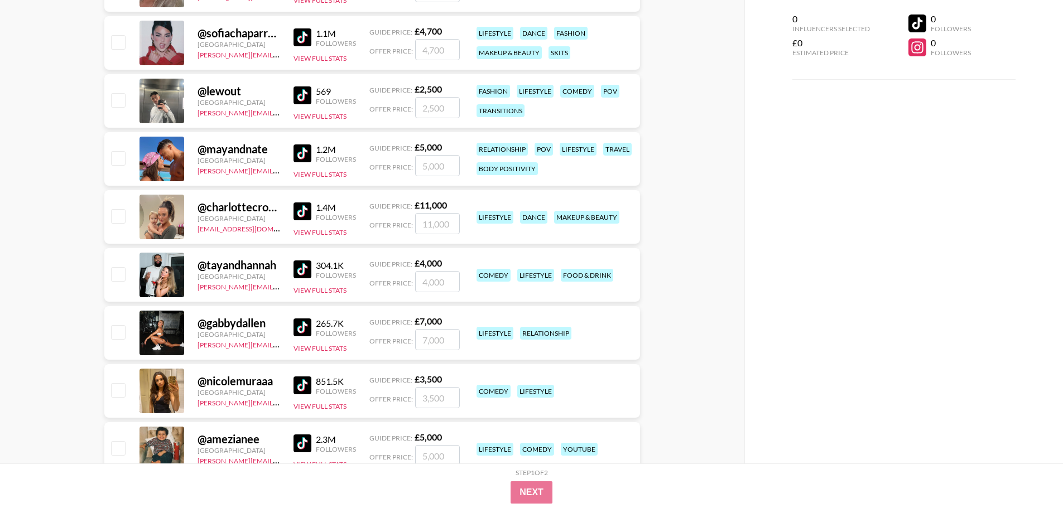
click at [298, 268] on img at bounding box center [302, 269] width 18 height 18
drag, startPoint x: 440, startPoint y: 263, endPoint x: 408, endPoint y: 263, distance: 31.2
click at [408, 263] on div "Guide Price: £ 4,000" at bounding box center [414, 263] width 90 height 11
click at [436, 259] on strong "£ 4,000" at bounding box center [427, 263] width 27 height 11
click at [423, 258] on strong "£ 4,000" at bounding box center [427, 263] width 27 height 11
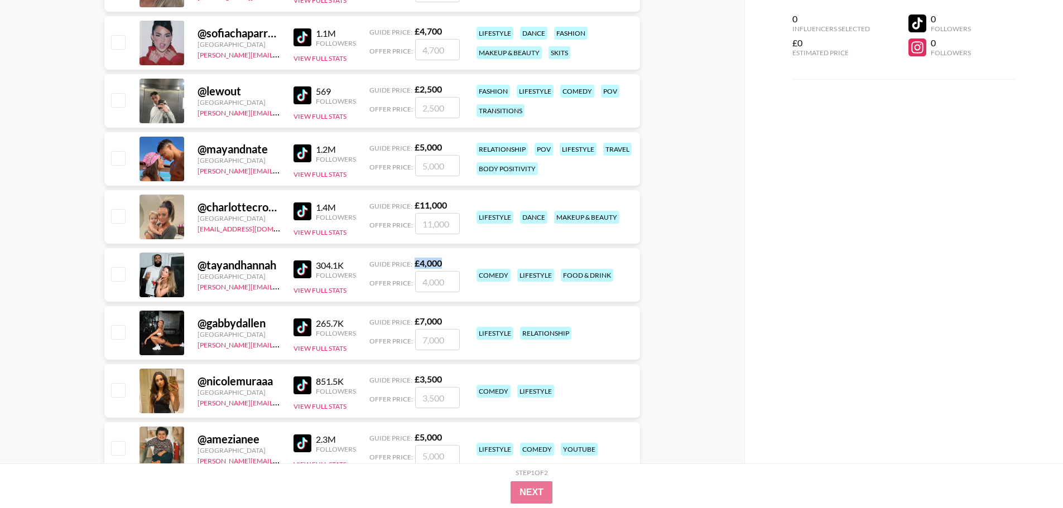
drag, startPoint x: 415, startPoint y: 260, endPoint x: 464, endPoint y: 262, distance: 48.6
click at [464, 262] on div "@ tayandhannah United Kingdom viktor@grail-talent.com 304.1K Followers View Ful…" at bounding box center [371, 275] width 535 height 54
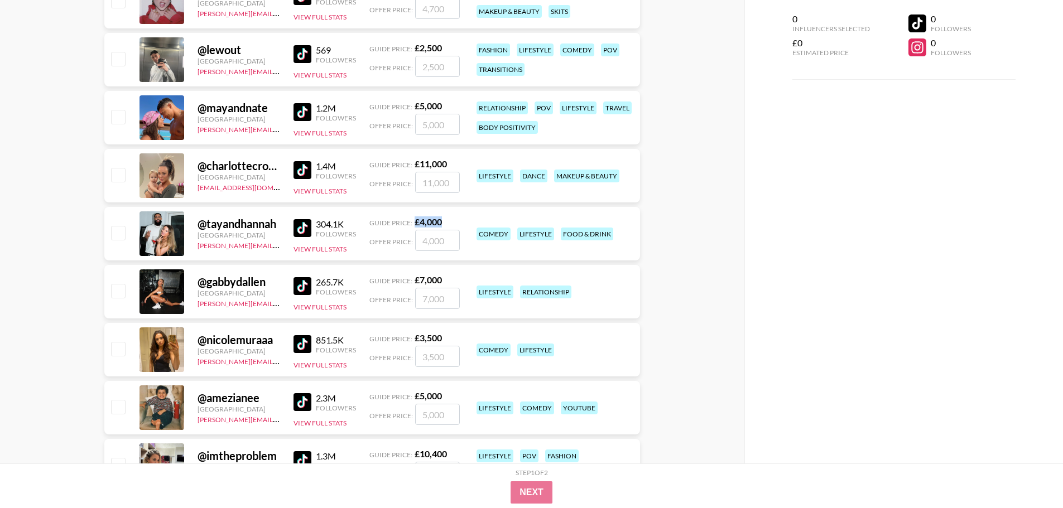
scroll to position [1506, 0]
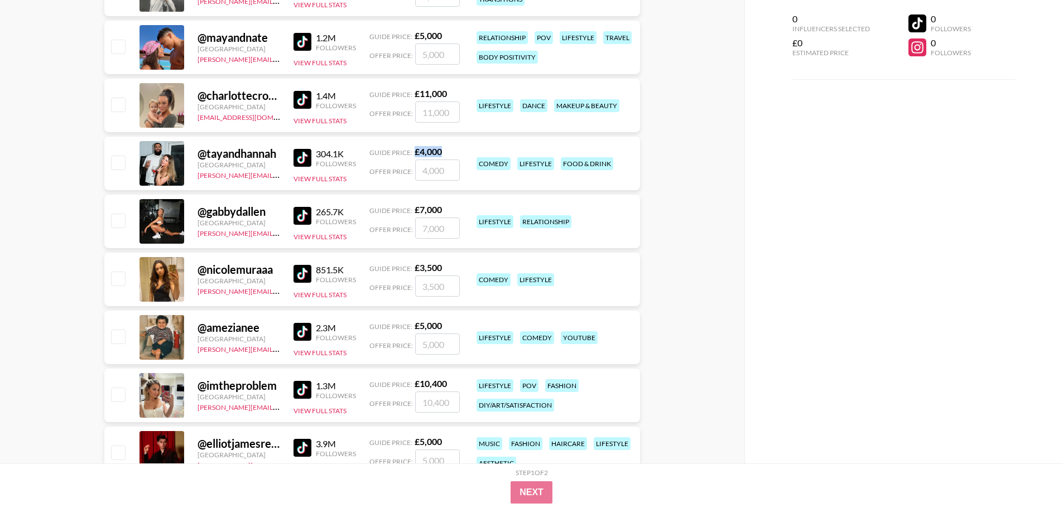
click at [299, 267] on img at bounding box center [302, 274] width 18 height 18
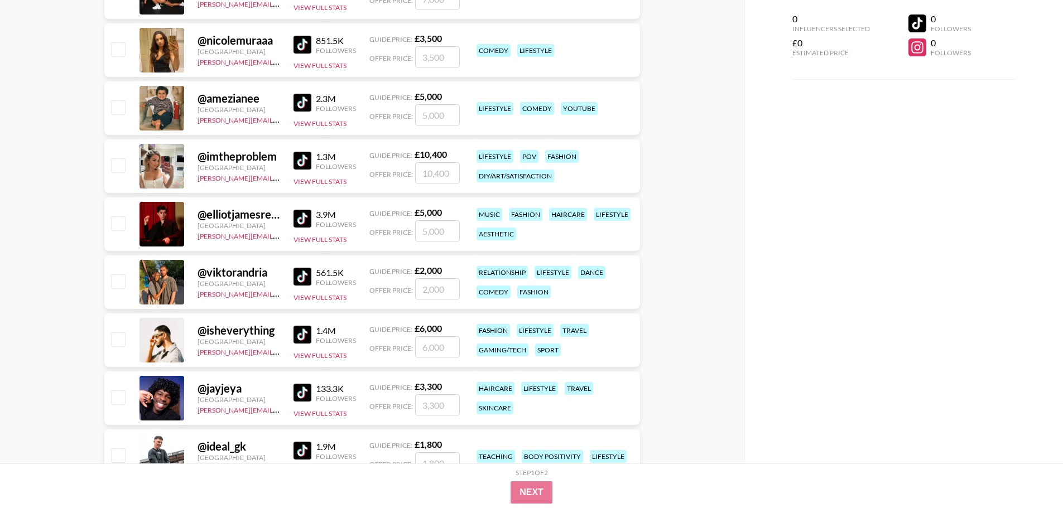
scroll to position [1785, 0]
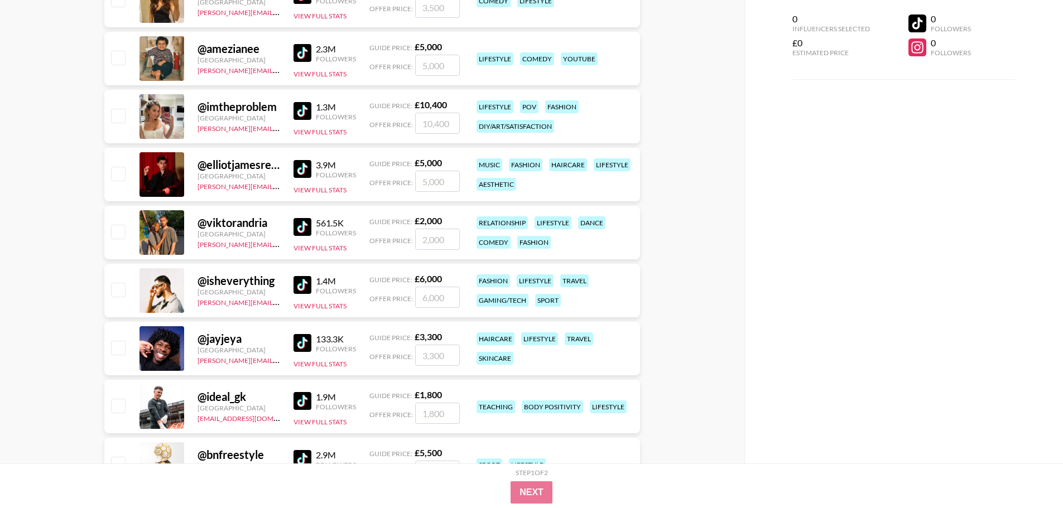
click at [302, 226] on img at bounding box center [302, 227] width 18 height 18
drag, startPoint x: 439, startPoint y: 220, endPoint x: 412, endPoint y: 220, distance: 27.3
click at [412, 220] on div "Guide Price: £ 2,000" at bounding box center [414, 220] width 90 height 11
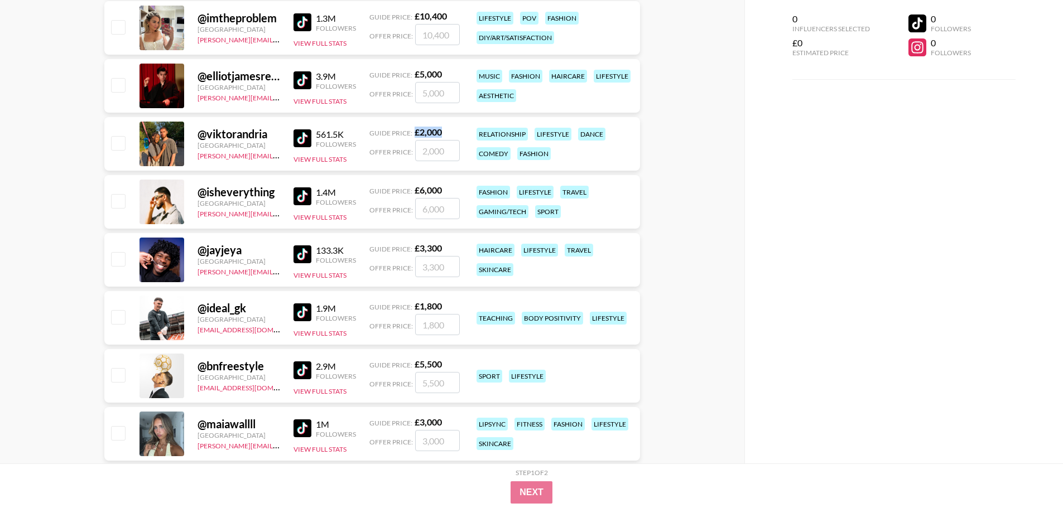
scroll to position [1841, 0]
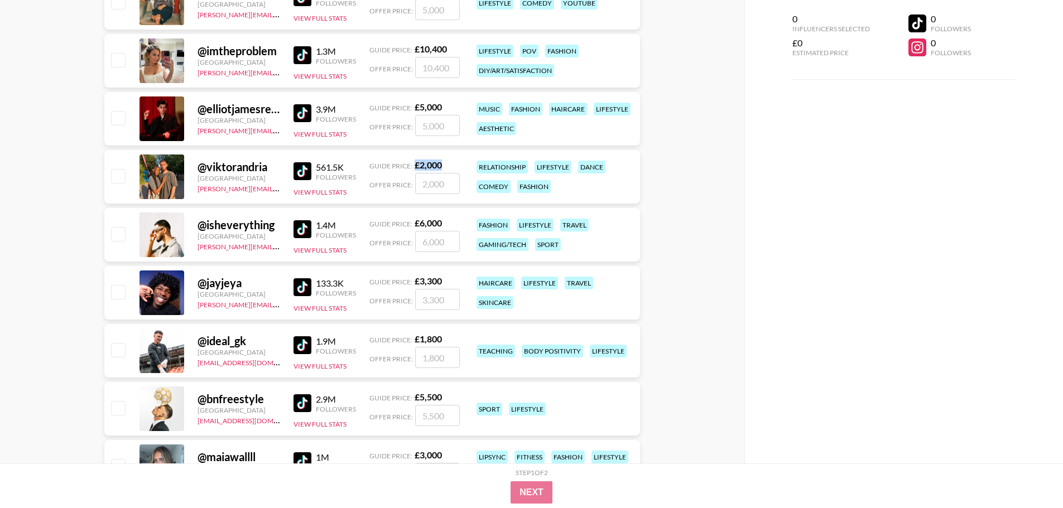
click at [306, 289] on img at bounding box center [302, 287] width 18 height 18
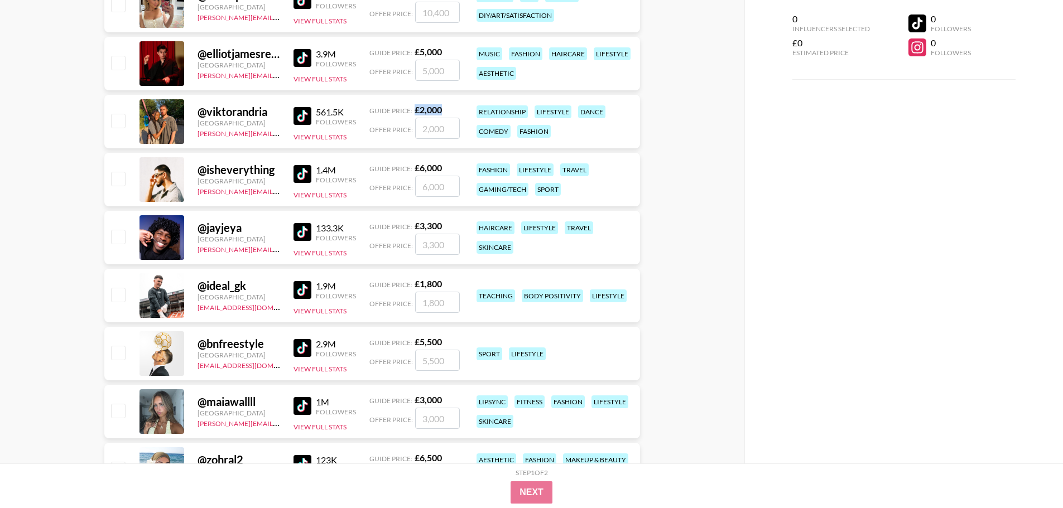
scroll to position [1896, 0]
click at [307, 291] on img at bounding box center [302, 290] width 18 height 18
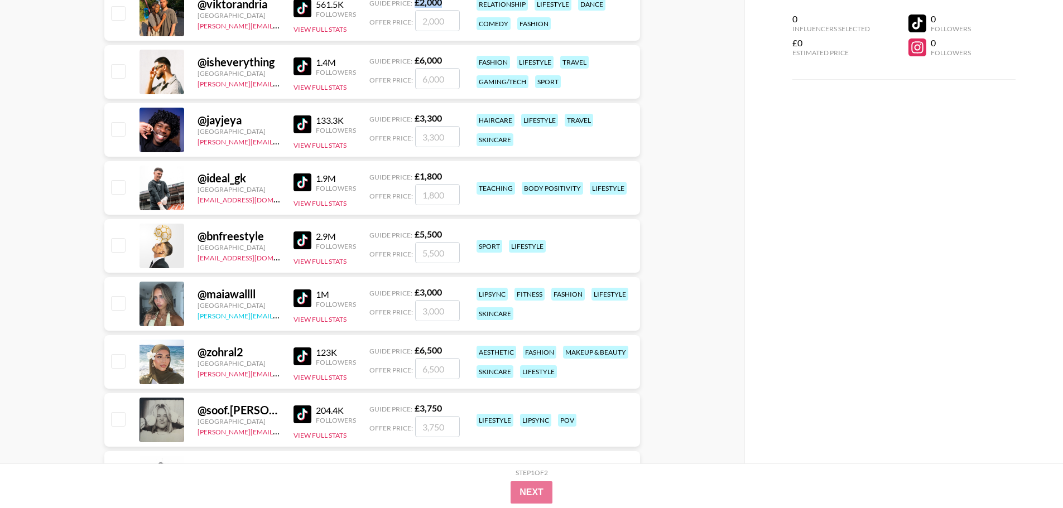
scroll to position [2008, 0]
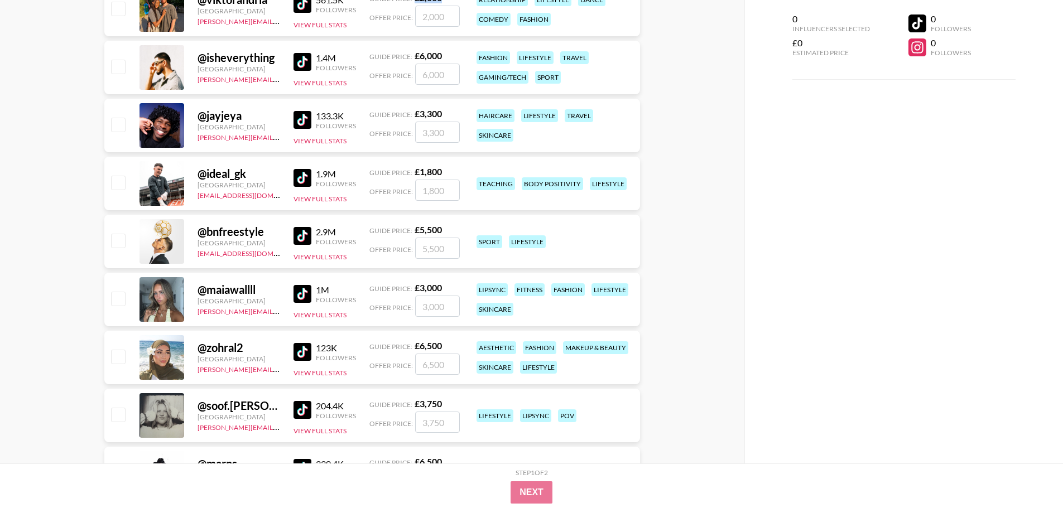
click at [305, 291] on img at bounding box center [302, 294] width 18 height 18
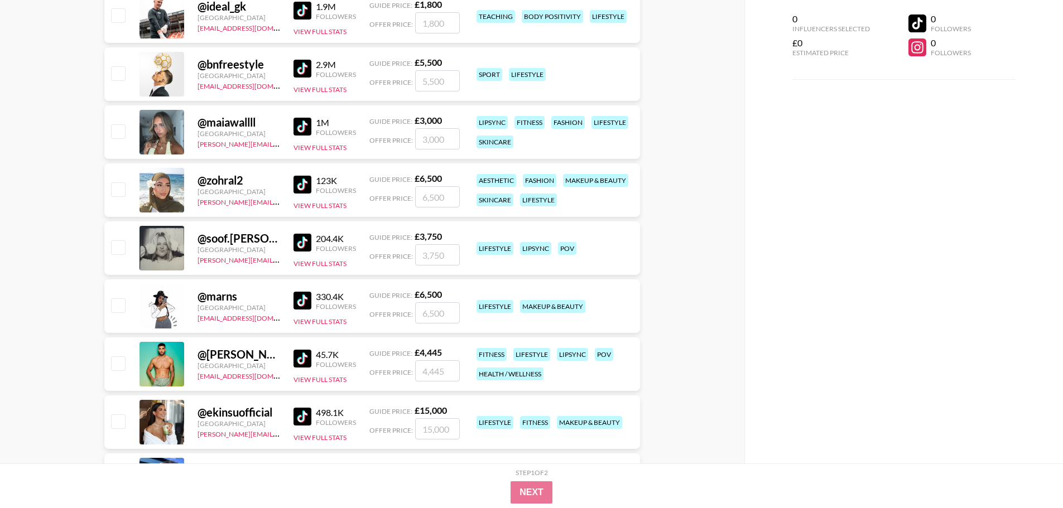
scroll to position [2231, 0]
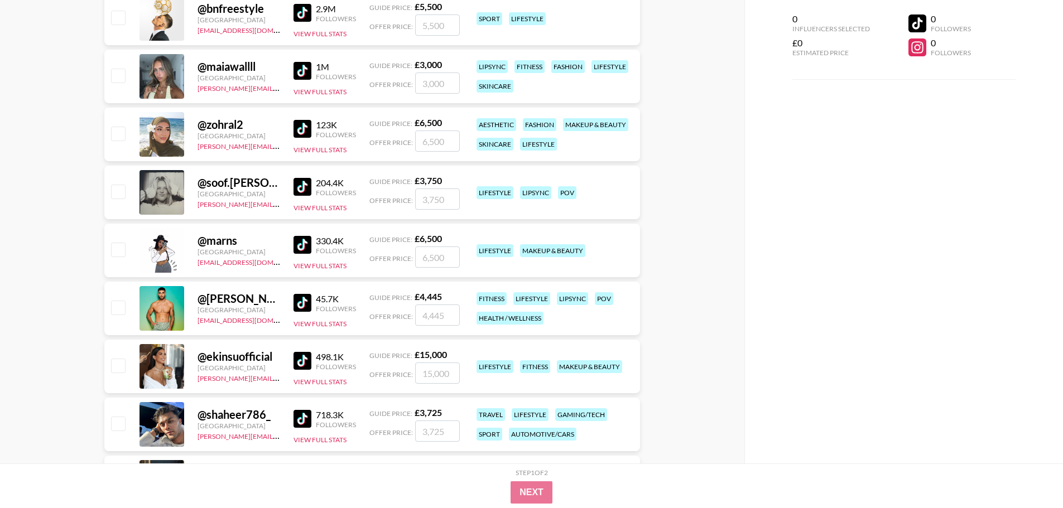
click at [296, 304] on img at bounding box center [302, 303] width 18 height 18
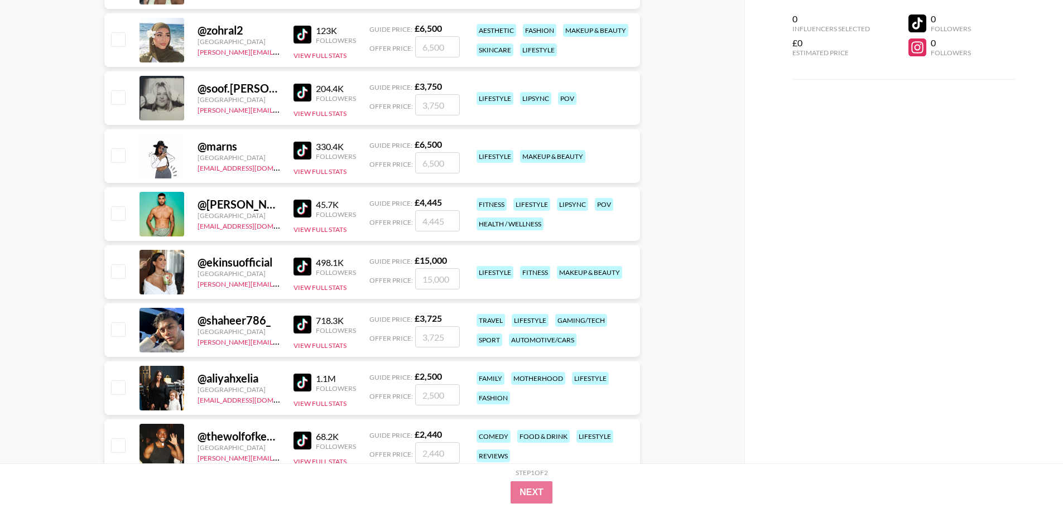
scroll to position [2343, 0]
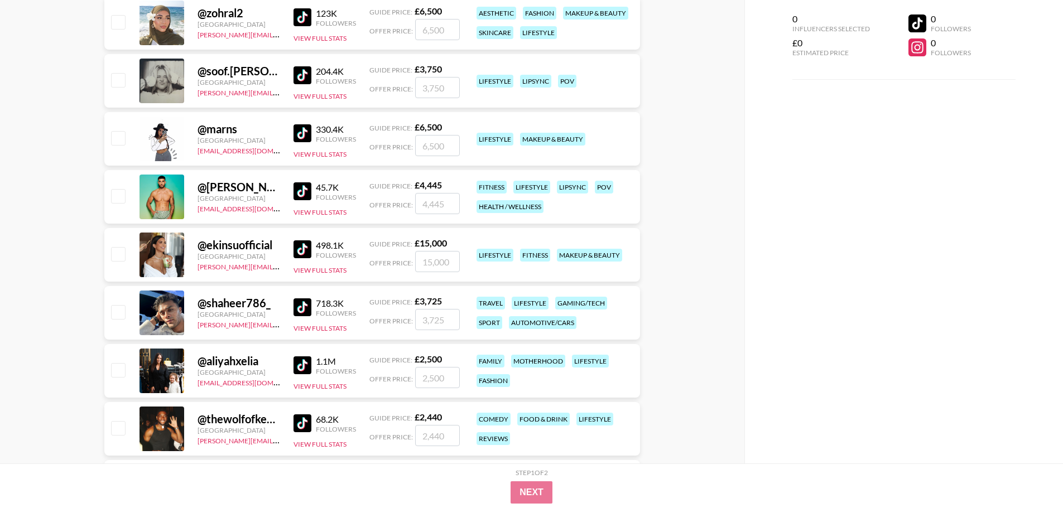
click at [307, 306] on img at bounding box center [302, 307] width 18 height 18
drag, startPoint x: 446, startPoint y: 298, endPoint x: 410, endPoint y: 298, distance: 35.7
click at [410, 298] on div "Guide Price: £ 3,725" at bounding box center [414, 301] width 90 height 11
click at [436, 291] on div "@ shaheer786_ United Kingdom ella.makin@grail-talent.com 718.3K Followers View …" at bounding box center [371, 313] width 535 height 54
click at [438, 297] on strong "£ 3,725" at bounding box center [427, 301] width 27 height 11
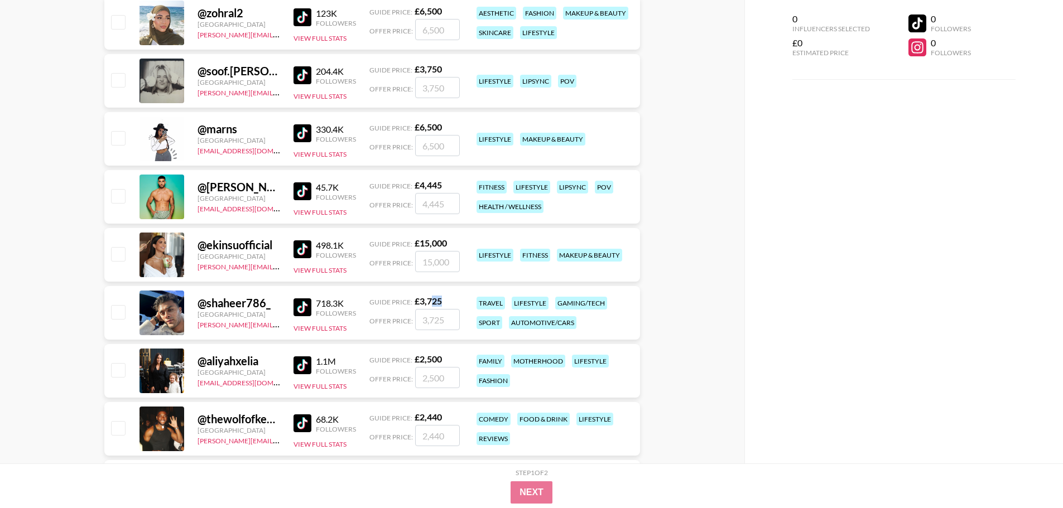
drag, startPoint x: 442, startPoint y: 299, endPoint x: 432, endPoint y: 300, distance: 10.6
click at [432, 300] on div "@ shaheer786_ United Kingdom ella.makin@grail-talent.com 718.3K Followers View …" at bounding box center [371, 313] width 535 height 54
click at [429, 298] on strong "£ 3,725" at bounding box center [427, 301] width 27 height 11
drag, startPoint x: 441, startPoint y: 300, endPoint x: 414, endPoint y: 301, distance: 26.8
click at [414, 301] on strong "£ 3,725" at bounding box center [427, 301] width 27 height 11
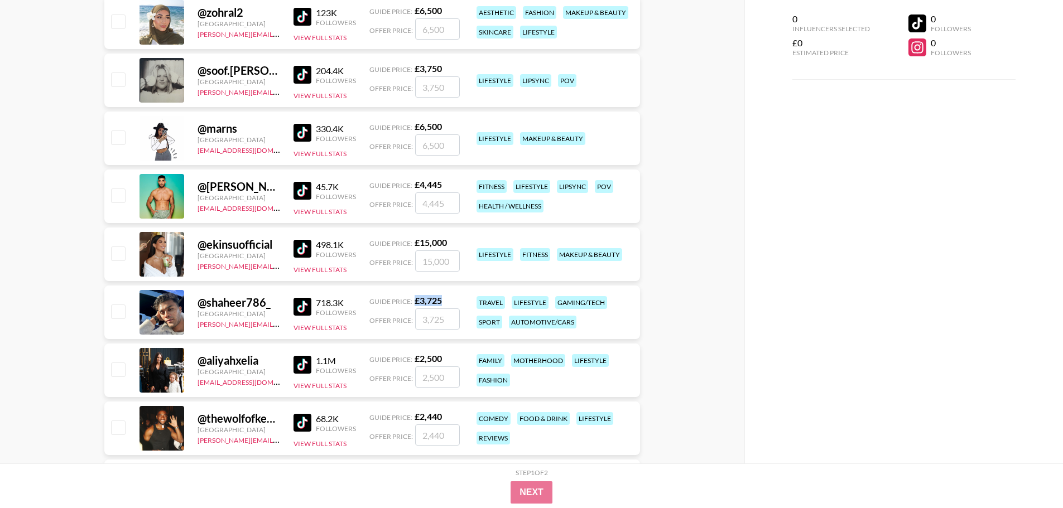
scroll to position [2399, 0]
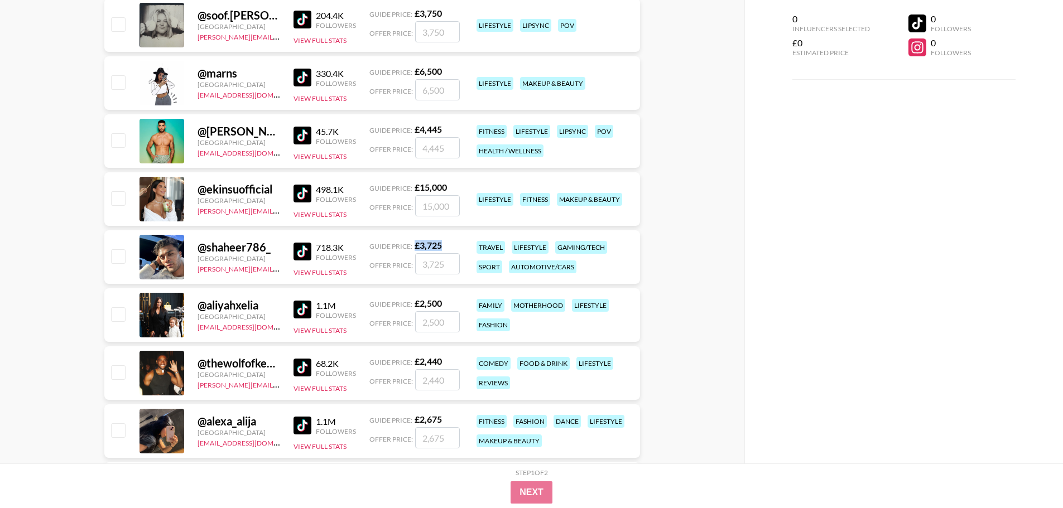
click at [307, 315] on img at bounding box center [302, 310] width 18 height 18
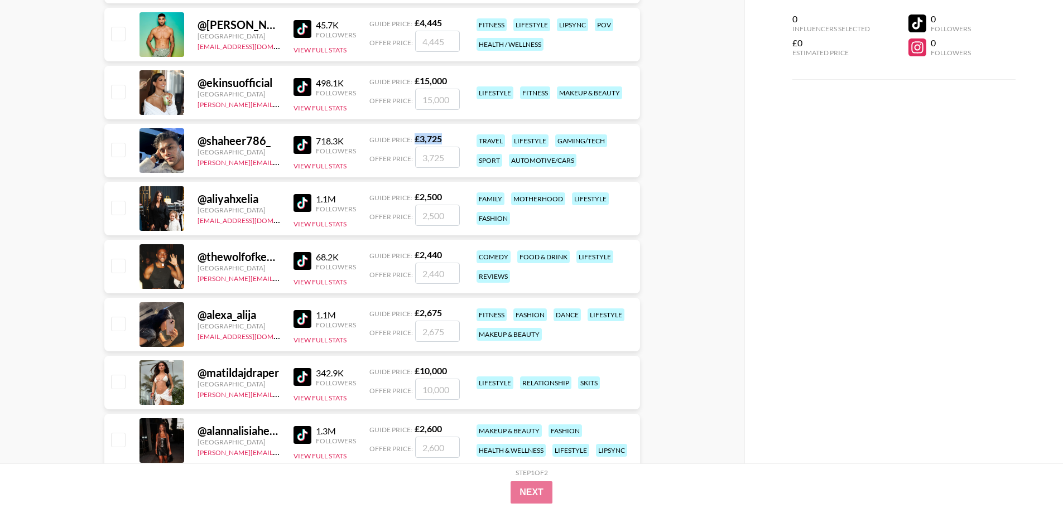
scroll to position [2510, 0]
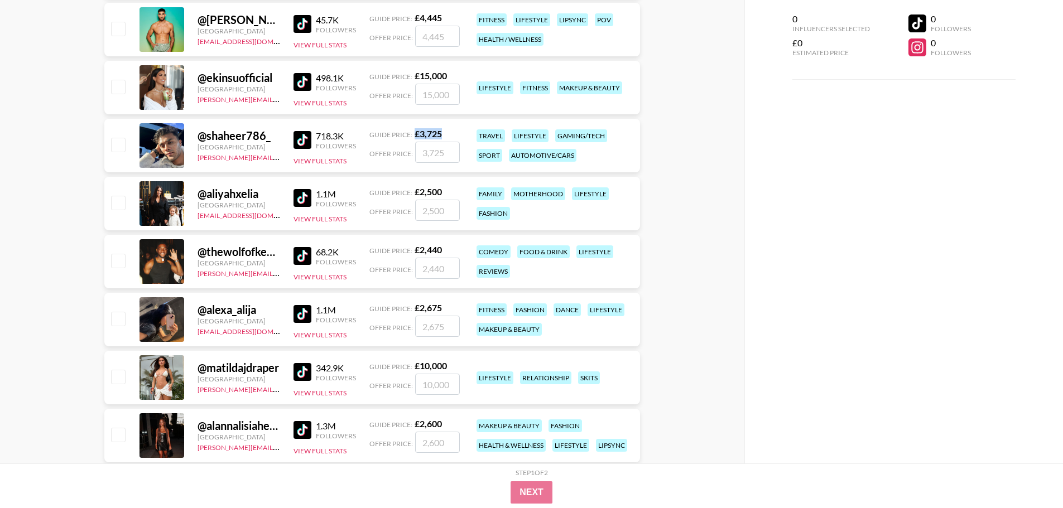
click at [300, 313] on img at bounding box center [302, 314] width 18 height 18
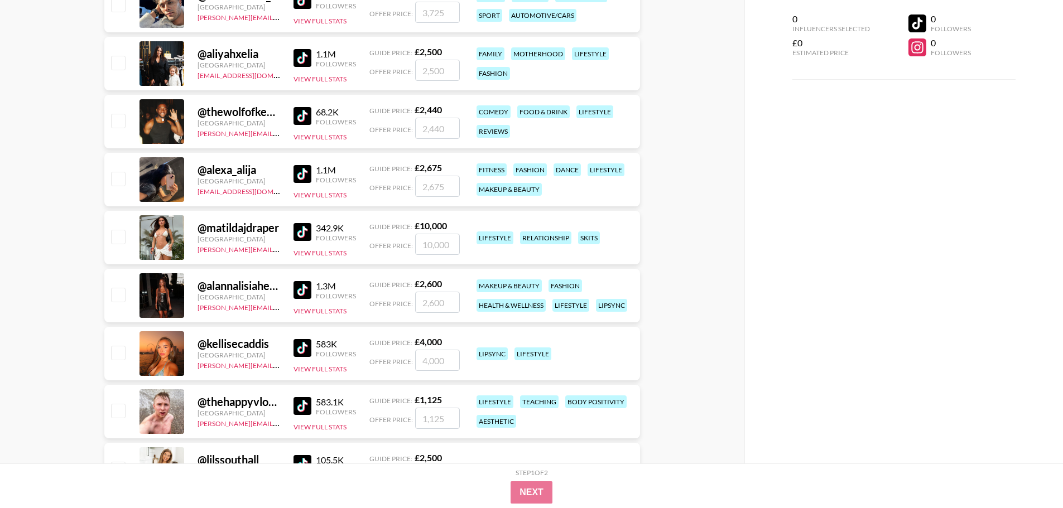
scroll to position [2677, 0]
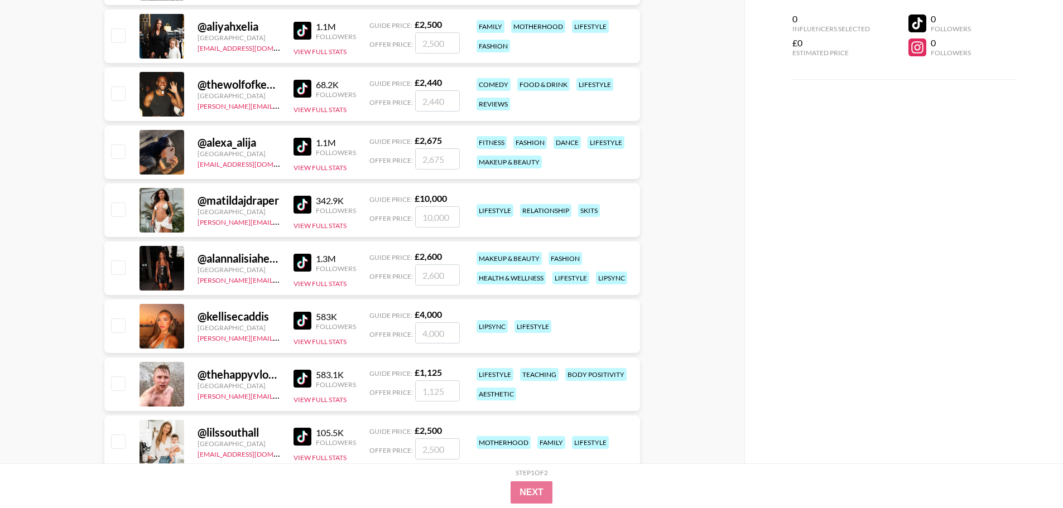
click at [304, 258] on img at bounding box center [302, 263] width 18 height 18
drag, startPoint x: 445, startPoint y: 258, endPoint x: 413, endPoint y: 258, distance: 32.4
click at [413, 258] on div "Guide Price: £ 2,600" at bounding box center [414, 256] width 90 height 11
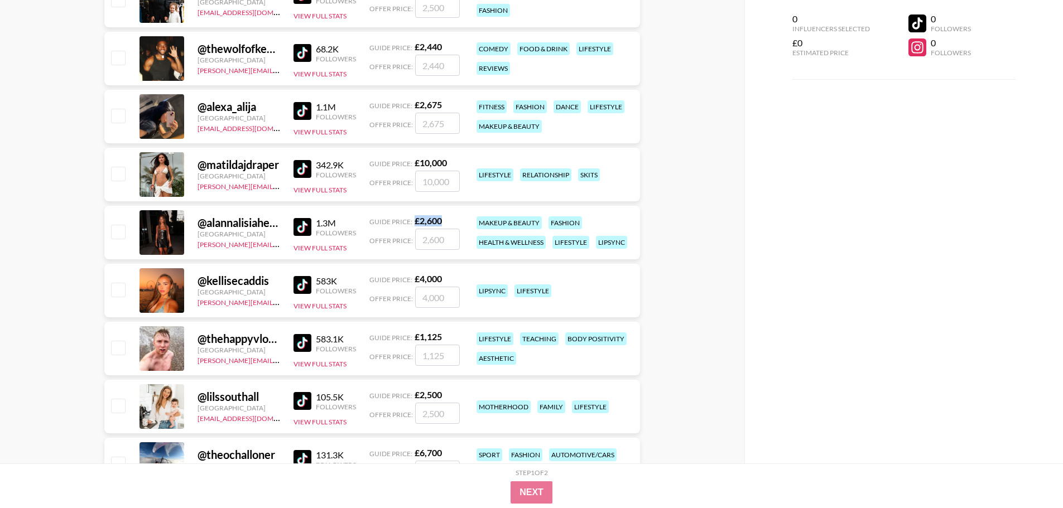
scroll to position [2733, 0]
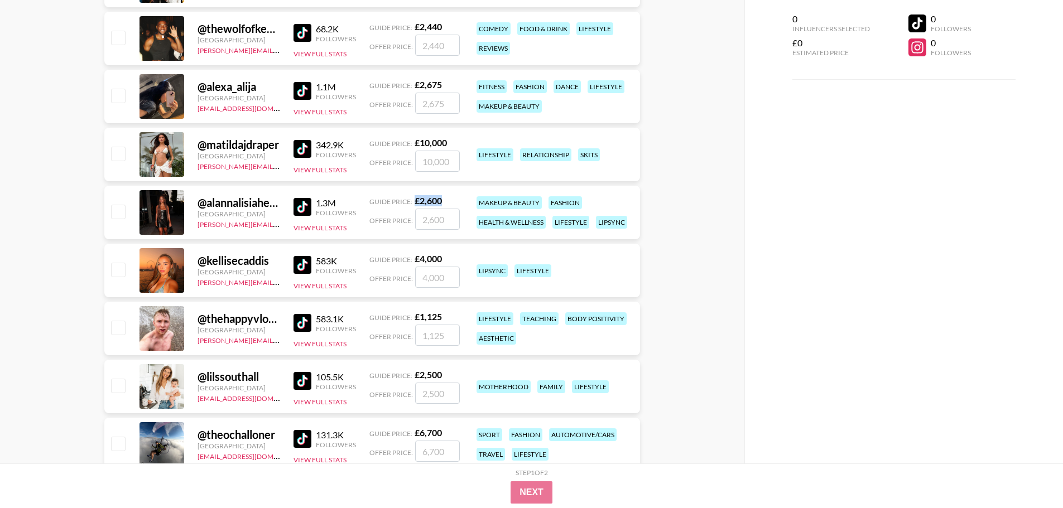
click at [307, 319] on img at bounding box center [302, 323] width 18 height 18
drag, startPoint x: 440, startPoint y: 318, endPoint x: 410, endPoint y: 316, distance: 30.2
click at [410, 316] on div "Guide Price: £ 1,125" at bounding box center [414, 316] width 90 height 11
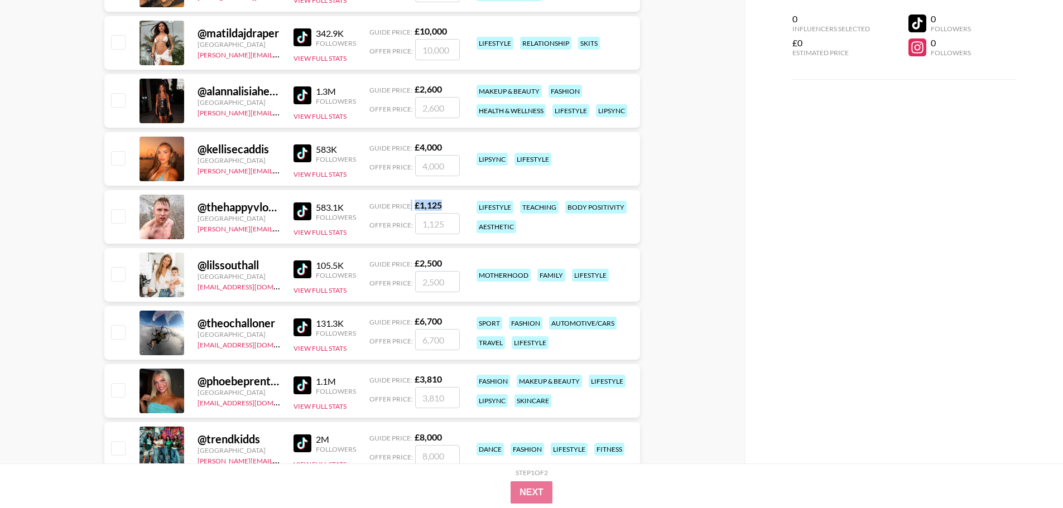
click at [310, 264] on img at bounding box center [302, 269] width 18 height 18
drag, startPoint x: 398, startPoint y: 269, endPoint x: 404, endPoint y: 268, distance: 5.6
click at [398, 268] on div "Guide Price: £ 2,500 Offer Price:" at bounding box center [414, 275] width 90 height 35
click at [445, 264] on div "Guide Price: £ 2,500" at bounding box center [414, 263] width 90 height 11
click at [446, 262] on div "Guide Price: £ 2,500" at bounding box center [414, 263] width 90 height 11
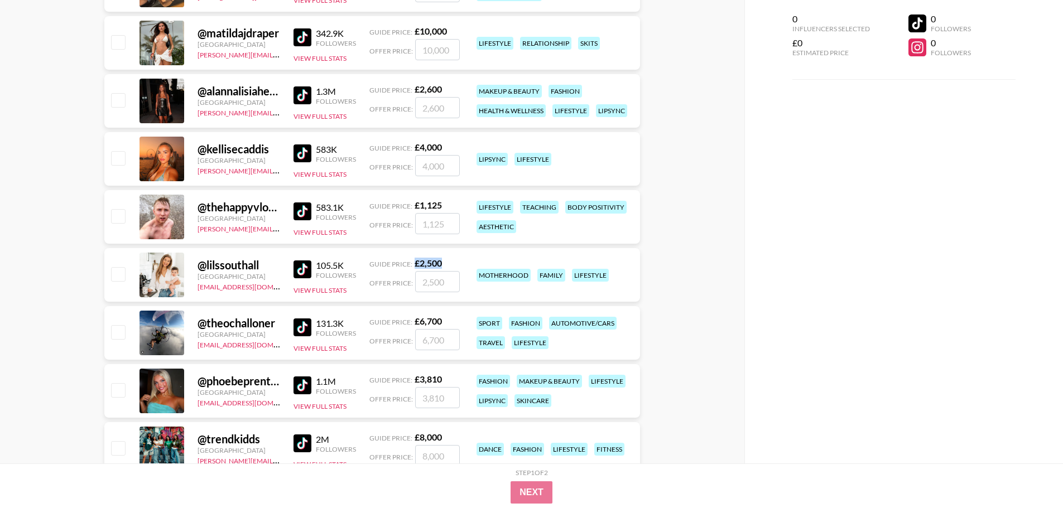
drag, startPoint x: 446, startPoint y: 262, endPoint x: 414, endPoint y: 260, distance: 31.3
click at [414, 260] on div "Guide Price: £ 2,500" at bounding box center [414, 263] width 90 height 11
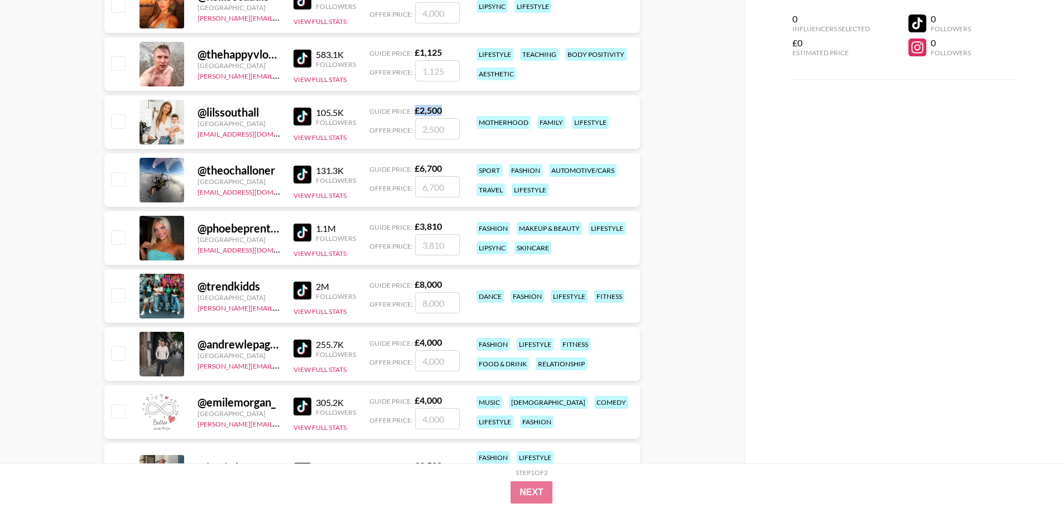
scroll to position [3012, 0]
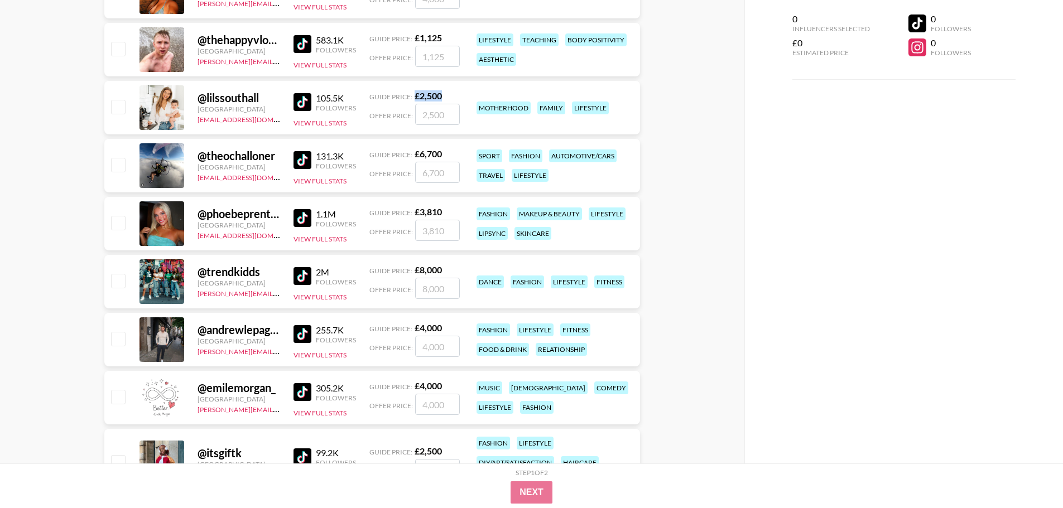
click at [294, 213] on img at bounding box center [302, 218] width 18 height 18
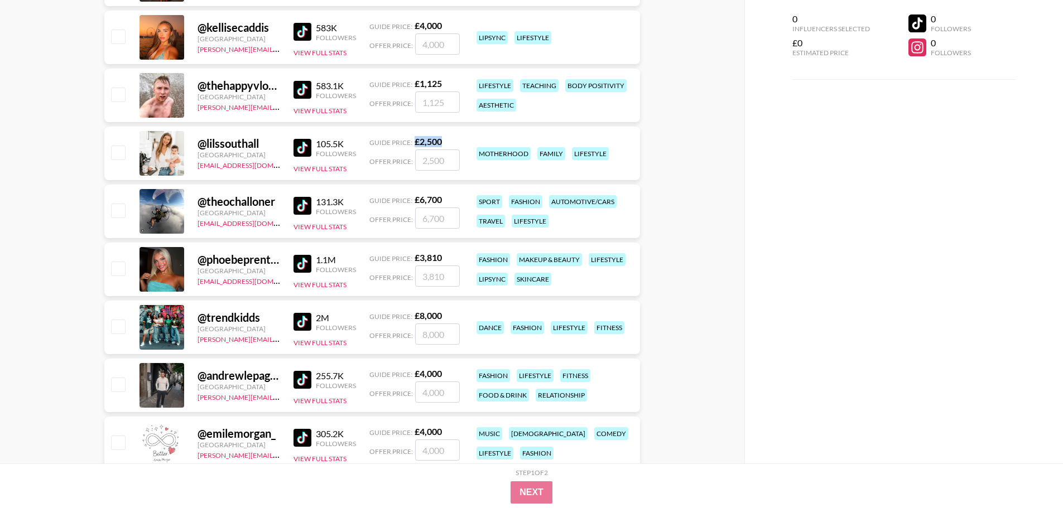
scroll to position [2956, 0]
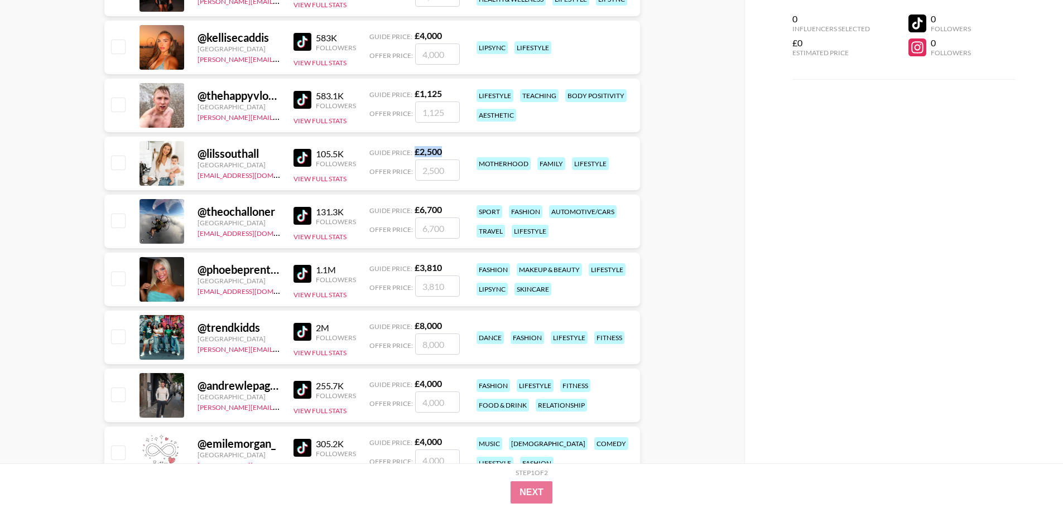
click at [300, 219] on img at bounding box center [302, 216] width 18 height 18
drag, startPoint x: 441, startPoint y: 268, endPoint x: 413, endPoint y: 267, distance: 27.9
click at [413, 267] on div "Guide Price: £ 3,810" at bounding box center [414, 267] width 90 height 11
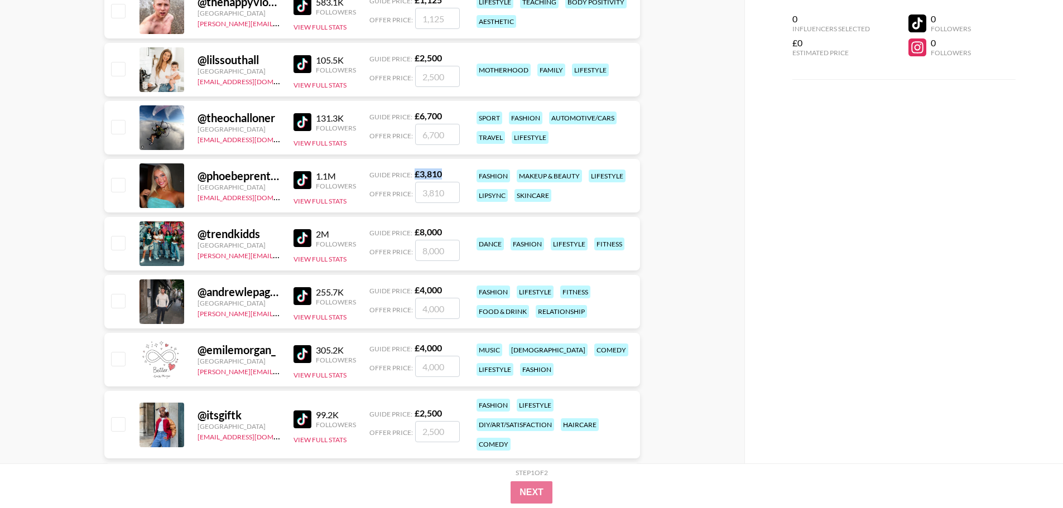
scroll to position [3068, 0]
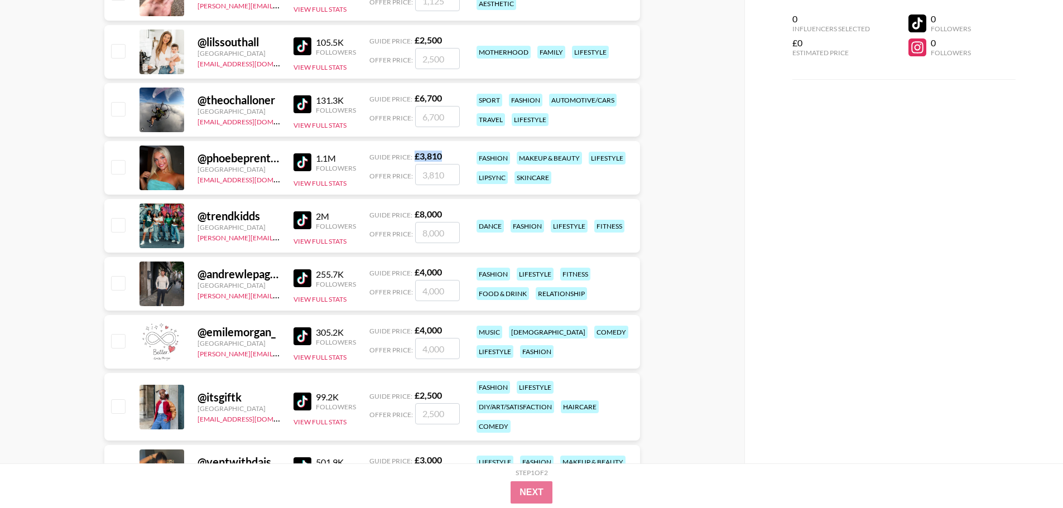
click at [302, 278] on img at bounding box center [302, 278] width 18 height 18
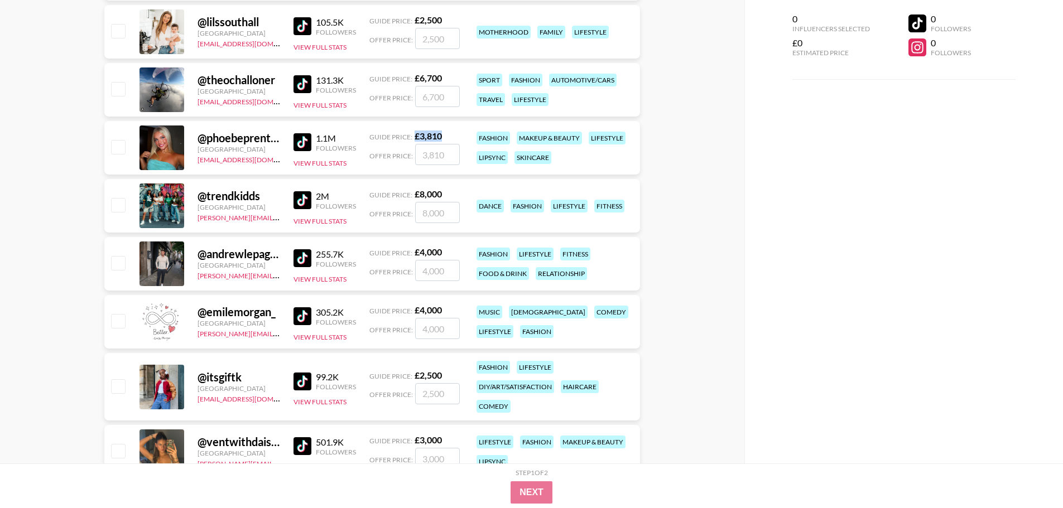
scroll to position [3124, 0]
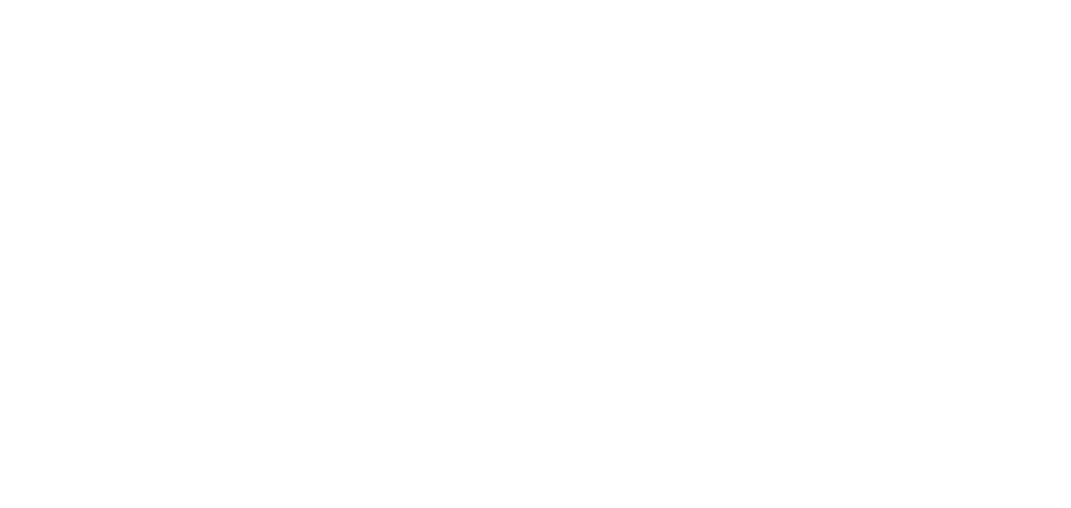
select select "Song"
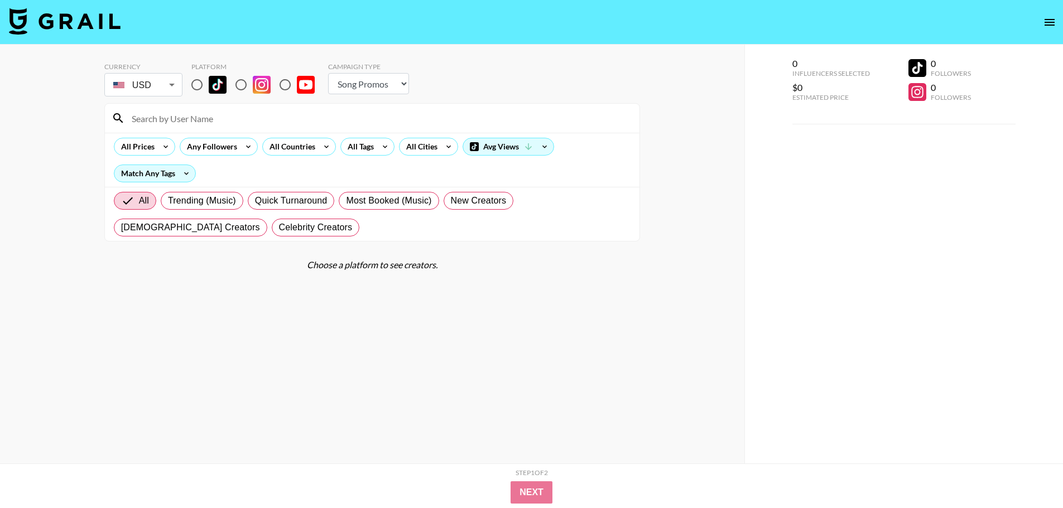
click at [172, 88] on body "Currency USD USD ​ Platform Campaign Type Choose Type... Song Promos Brand Prom…" at bounding box center [531, 276] width 1063 height 553
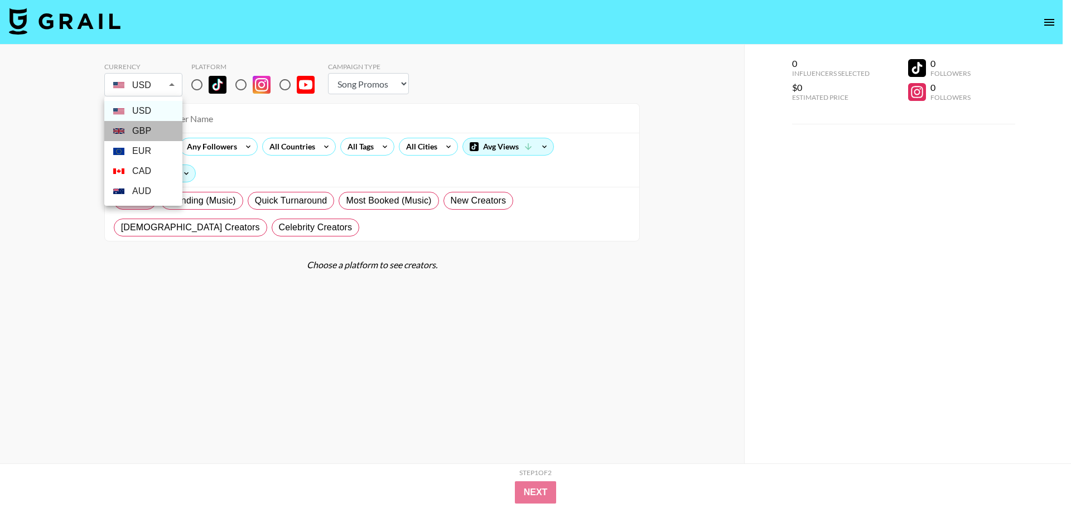
click at [141, 135] on li "GBP" at bounding box center [143, 131] width 78 height 20
type input "GBP"
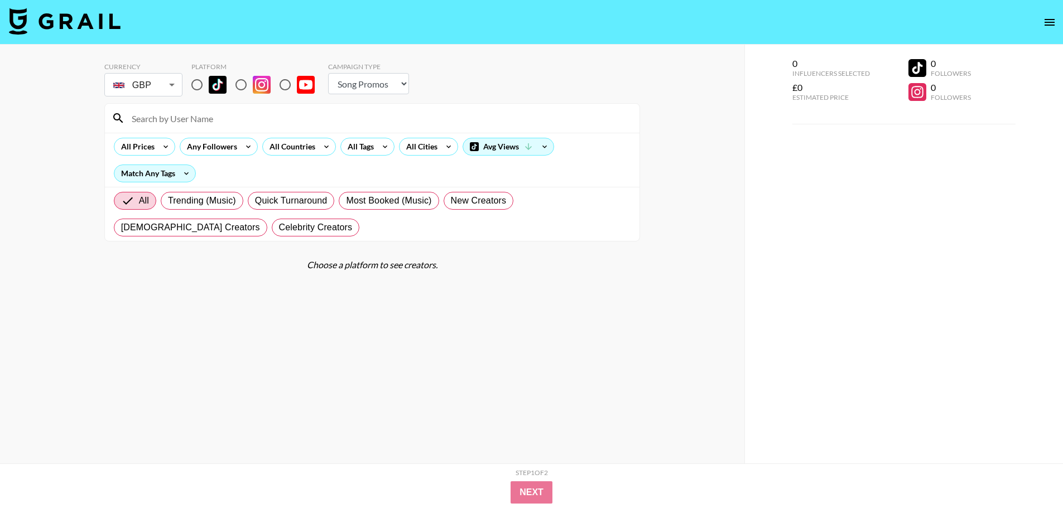
click at [196, 81] on input "radio" at bounding box center [196, 84] width 23 height 23
radio input "true"
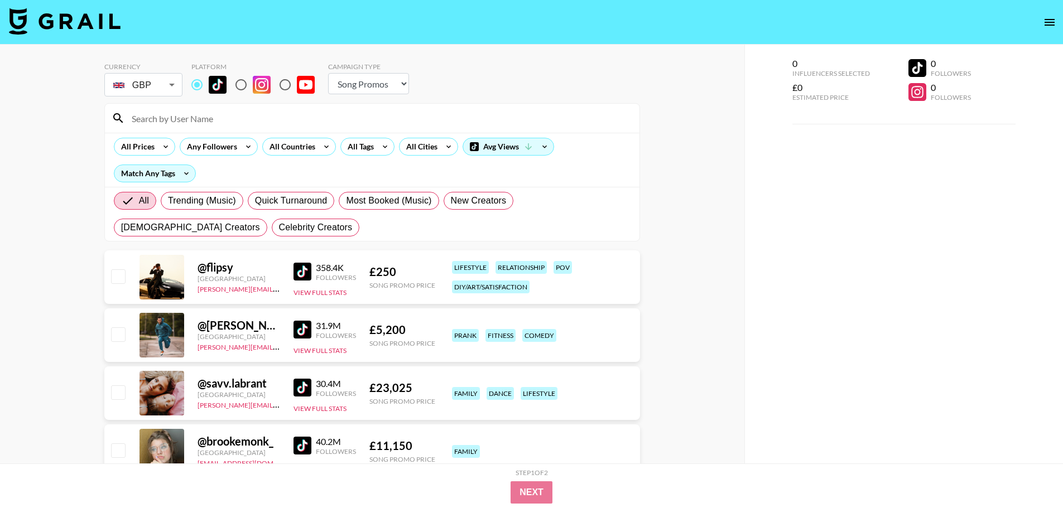
drag, startPoint x: 365, startPoint y: 85, endPoint x: 363, endPoint y: 91, distance: 6.2
click at [365, 85] on select "Choose Type... Song Promos Brand Promos" at bounding box center [368, 83] width 81 height 21
click at [370, 94] on div "Campaign Type Choose Type... Song Promos Brand Promos" at bounding box center [368, 80] width 81 height 36
click at [375, 84] on select "Choose Type... Song Promos Brand Promos" at bounding box center [368, 83] width 81 height 21
select select "Brand"
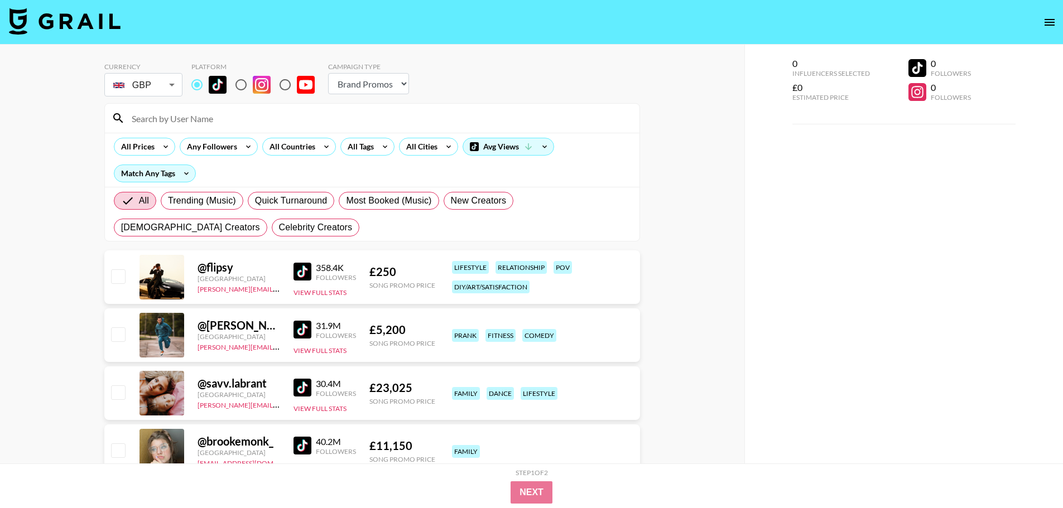
click at [328, 73] on select "Choose Type... Song Promos Brand Promos" at bounding box center [368, 83] width 81 height 21
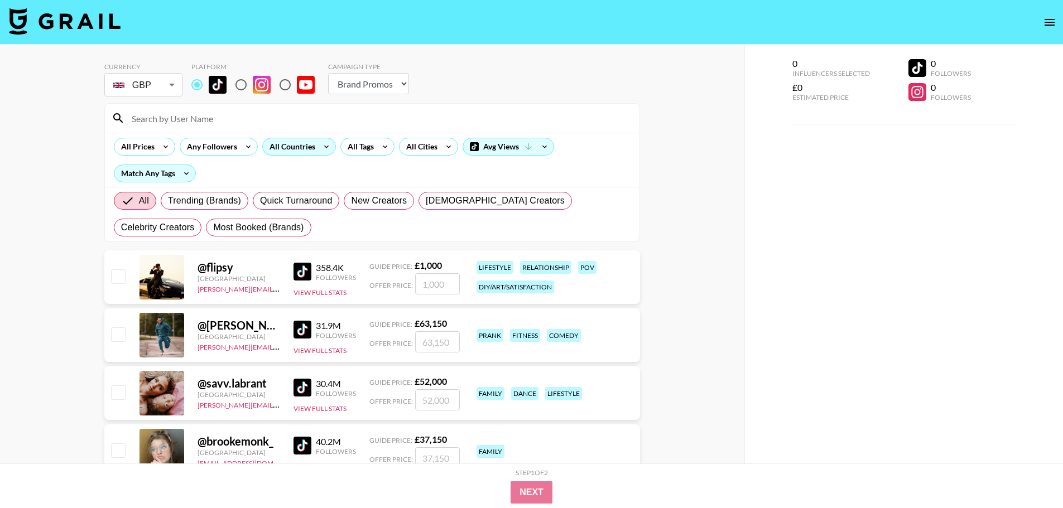
click at [292, 146] on div "All Countries" at bounding box center [290, 146] width 55 height 17
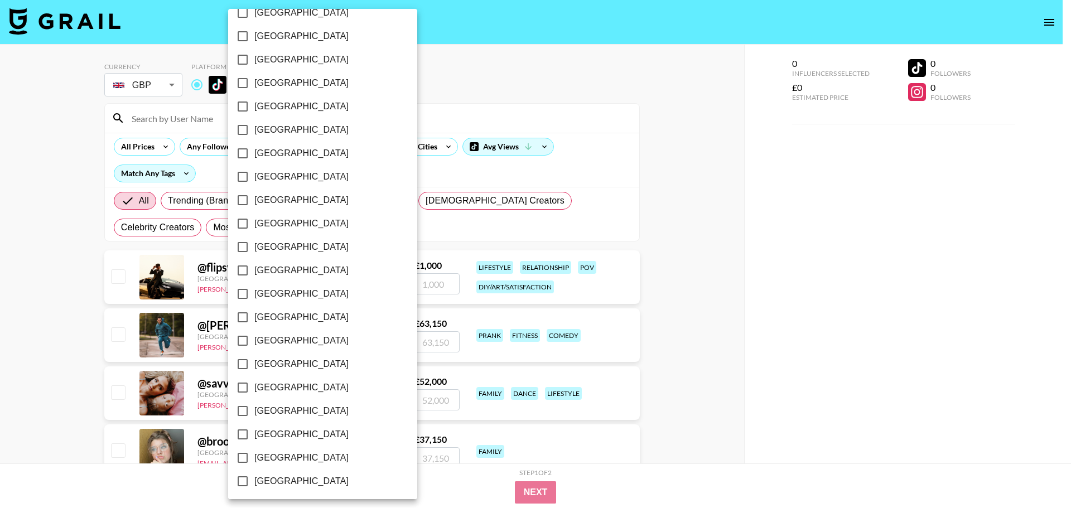
scroll to position [793, 0]
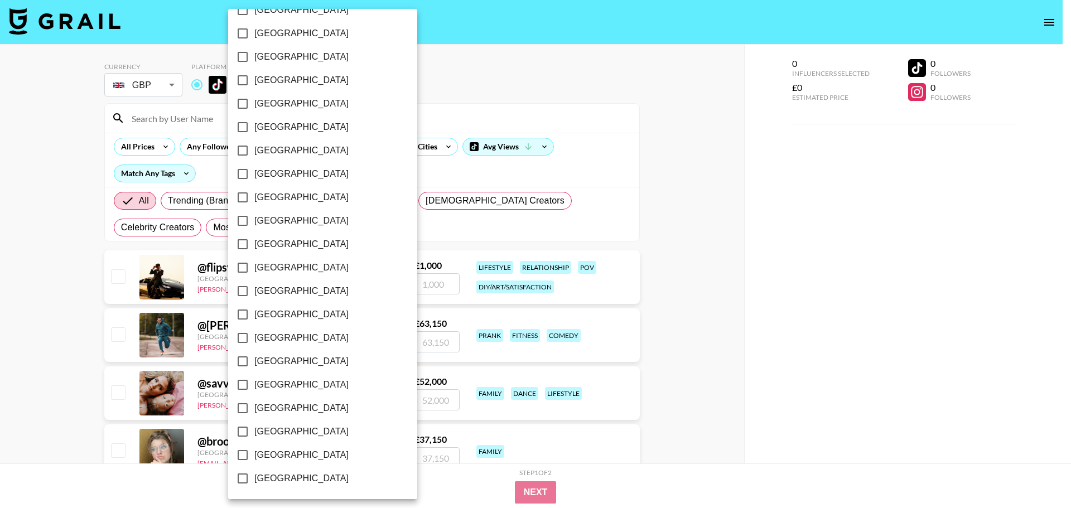
click at [281, 433] on span "[GEOGRAPHIC_DATA]" at bounding box center [301, 431] width 94 height 13
click at [254, 433] on input "[GEOGRAPHIC_DATA]" at bounding box center [242, 431] width 23 height 23
checkbox input "true"
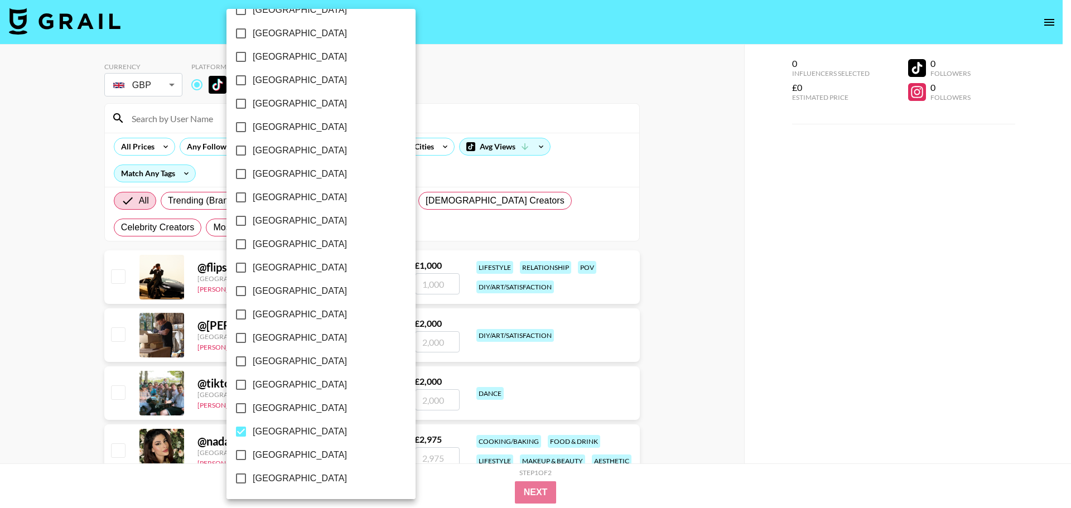
click at [722, 267] on div at bounding box center [535, 254] width 1071 height 508
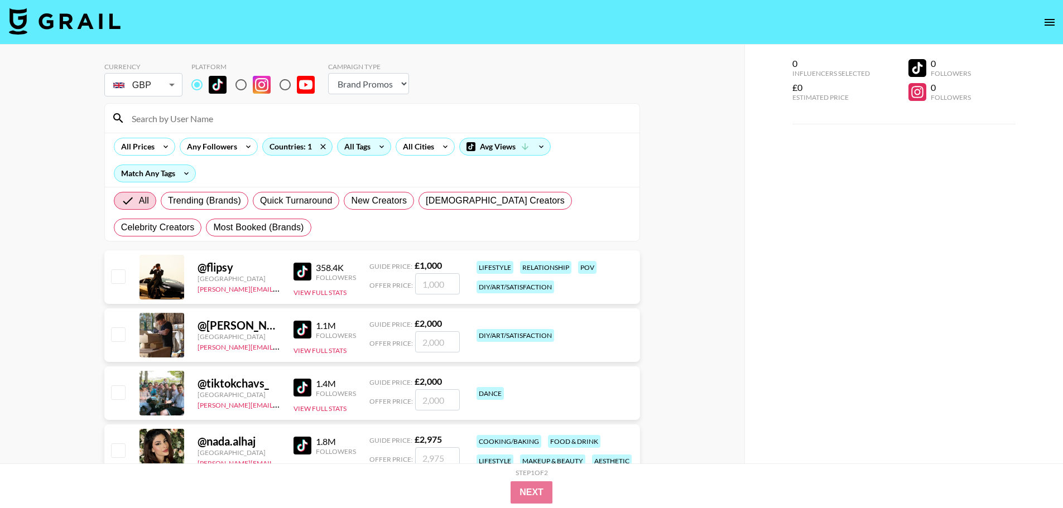
click at [362, 148] on div "All Tags" at bounding box center [354, 146] width 35 height 17
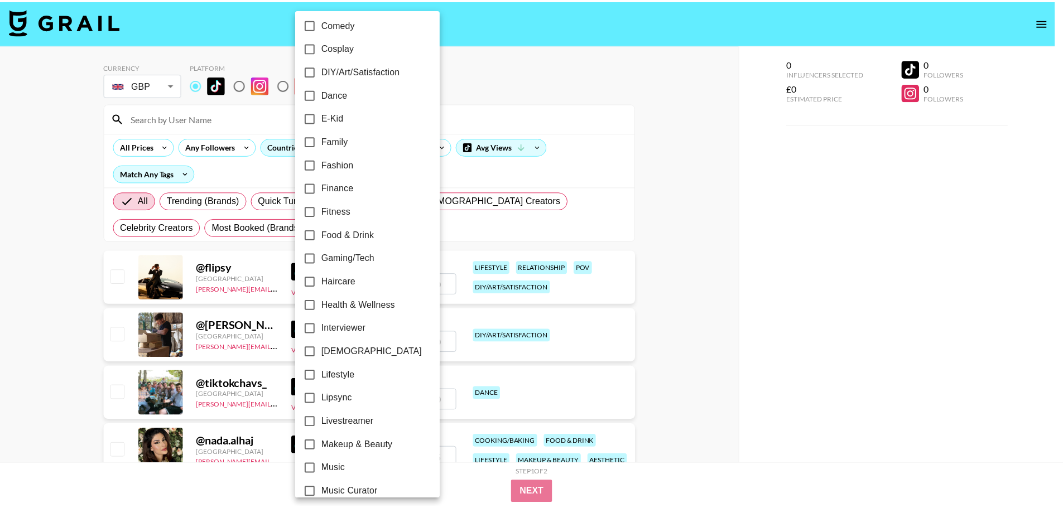
scroll to position [390, 0]
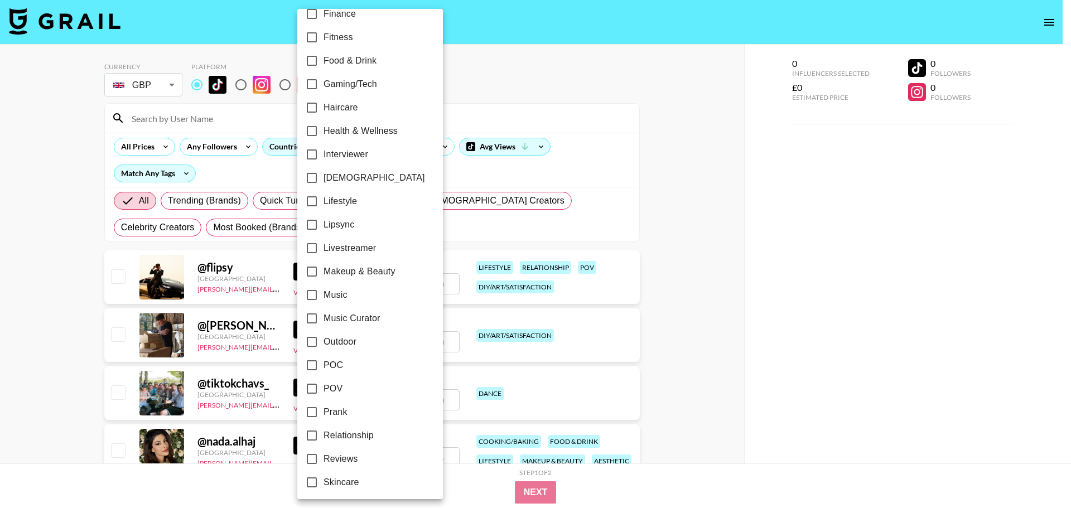
drag, startPoint x: 358, startPoint y: 199, endPoint x: 413, endPoint y: 204, distance: 56.0
click at [358, 199] on label "Lifestyle" at bounding box center [362, 201] width 125 height 23
click at [324, 199] on input "Lifestyle" at bounding box center [311, 201] width 23 height 23
checkbox input "true"
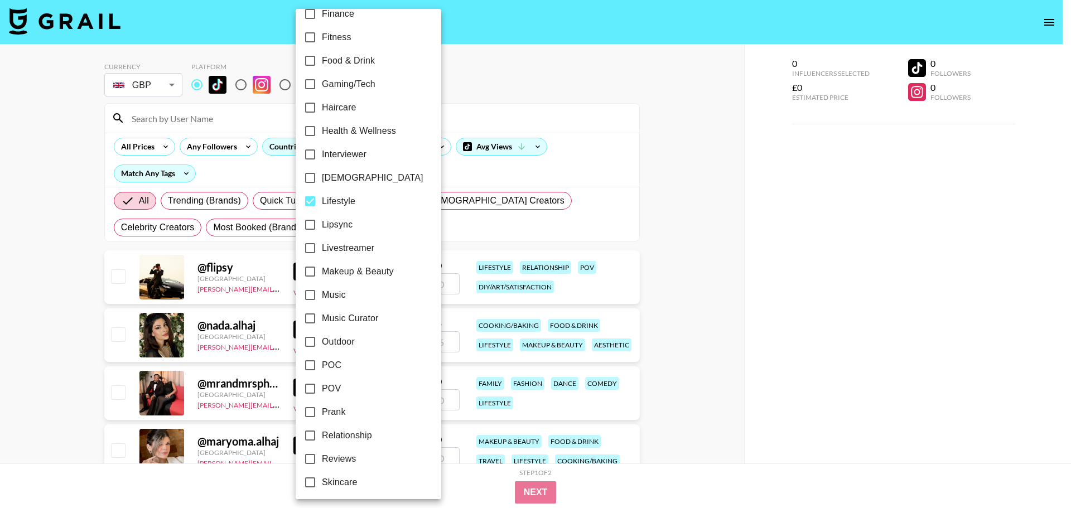
click at [732, 214] on div at bounding box center [535, 254] width 1071 height 508
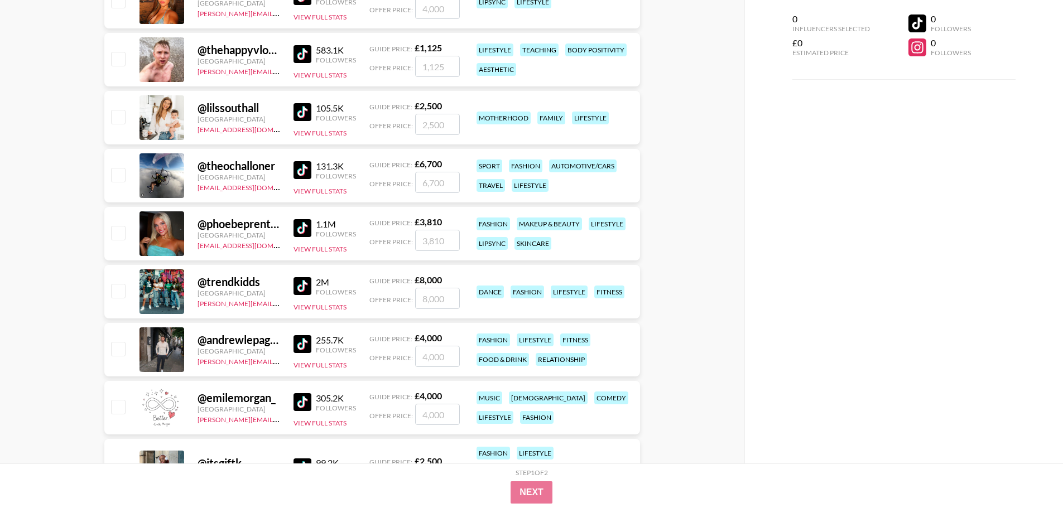
scroll to position [3012, 0]
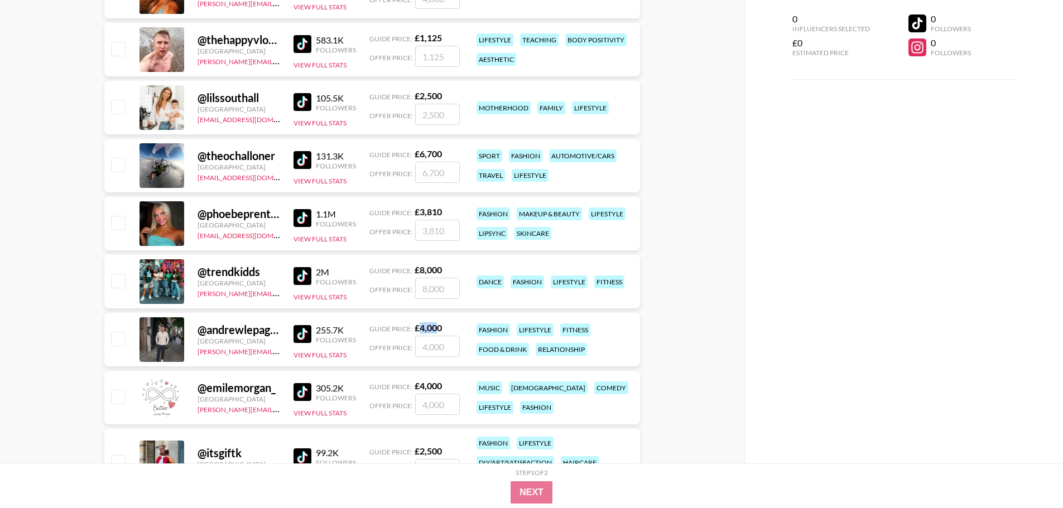
drag, startPoint x: 438, startPoint y: 326, endPoint x: 417, endPoint y: 326, distance: 21.2
click at [417, 326] on strong "£ 4,000" at bounding box center [427, 327] width 27 height 11
click at [415, 326] on strong "£ 4,000" at bounding box center [427, 327] width 27 height 11
drag, startPoint x: 414, startPoint y: 326, endPoint x: 447, endPoint y: 326, distance: 32.9
click at [447, 326] on div "Guide Price: £ 4,000" at bounding box center [414, 327] width 90 height 11
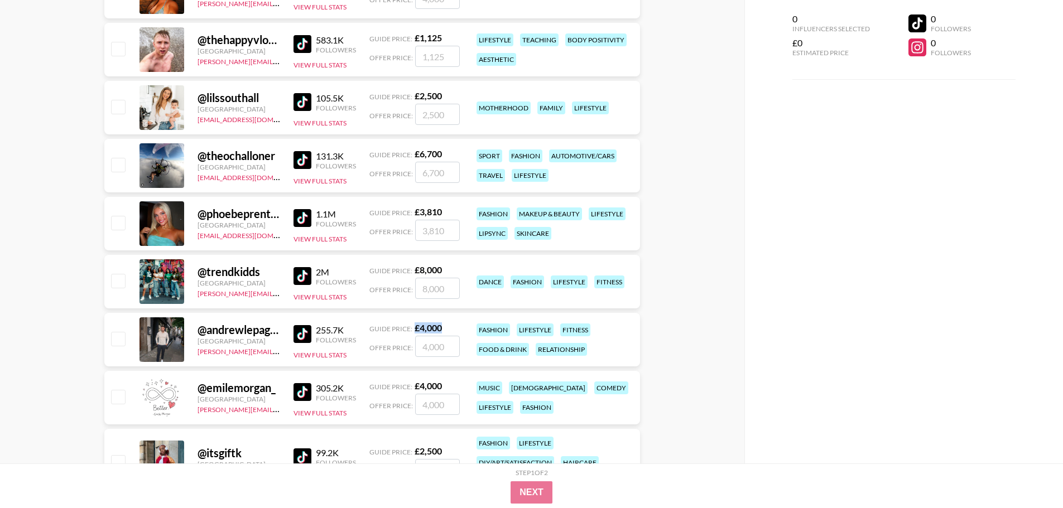
copy strong "£ 4,000"
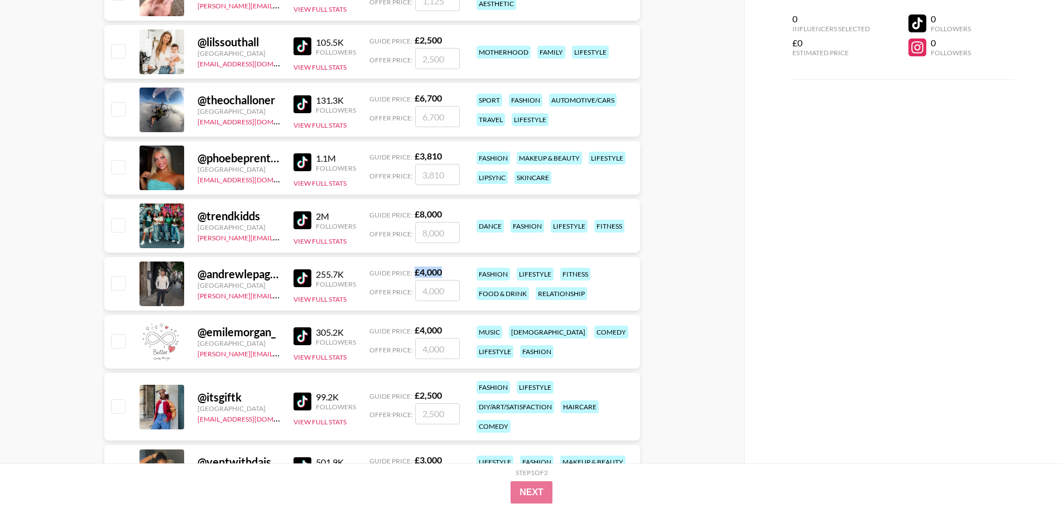
scroll to position [3179, 0]
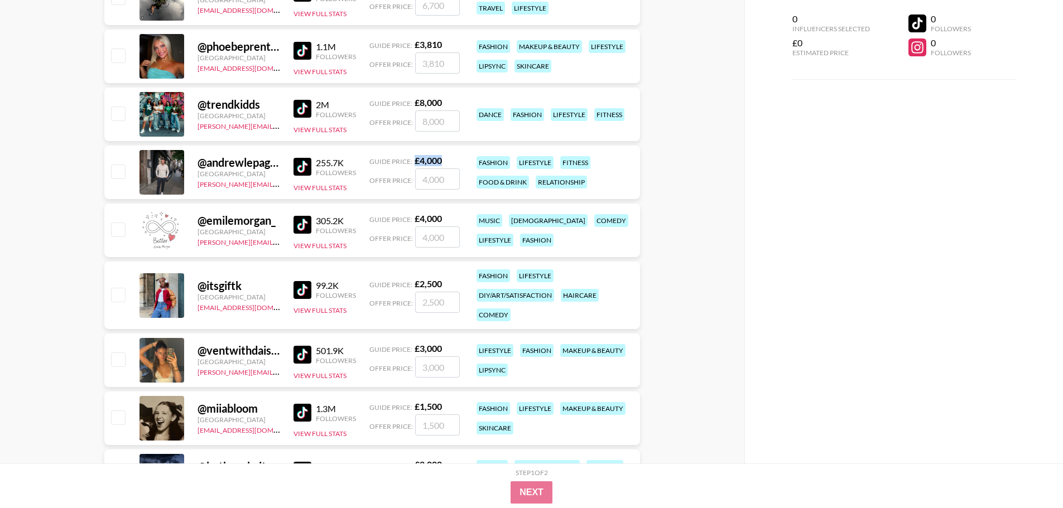
click at [304, 288] on img at bounding box center [302, 290] width 18 height 18
click at [295, 291] on img at bounding box center [302, 290] width 18 height 18
